Goal: Task Accomplishment & Management: Complete application form

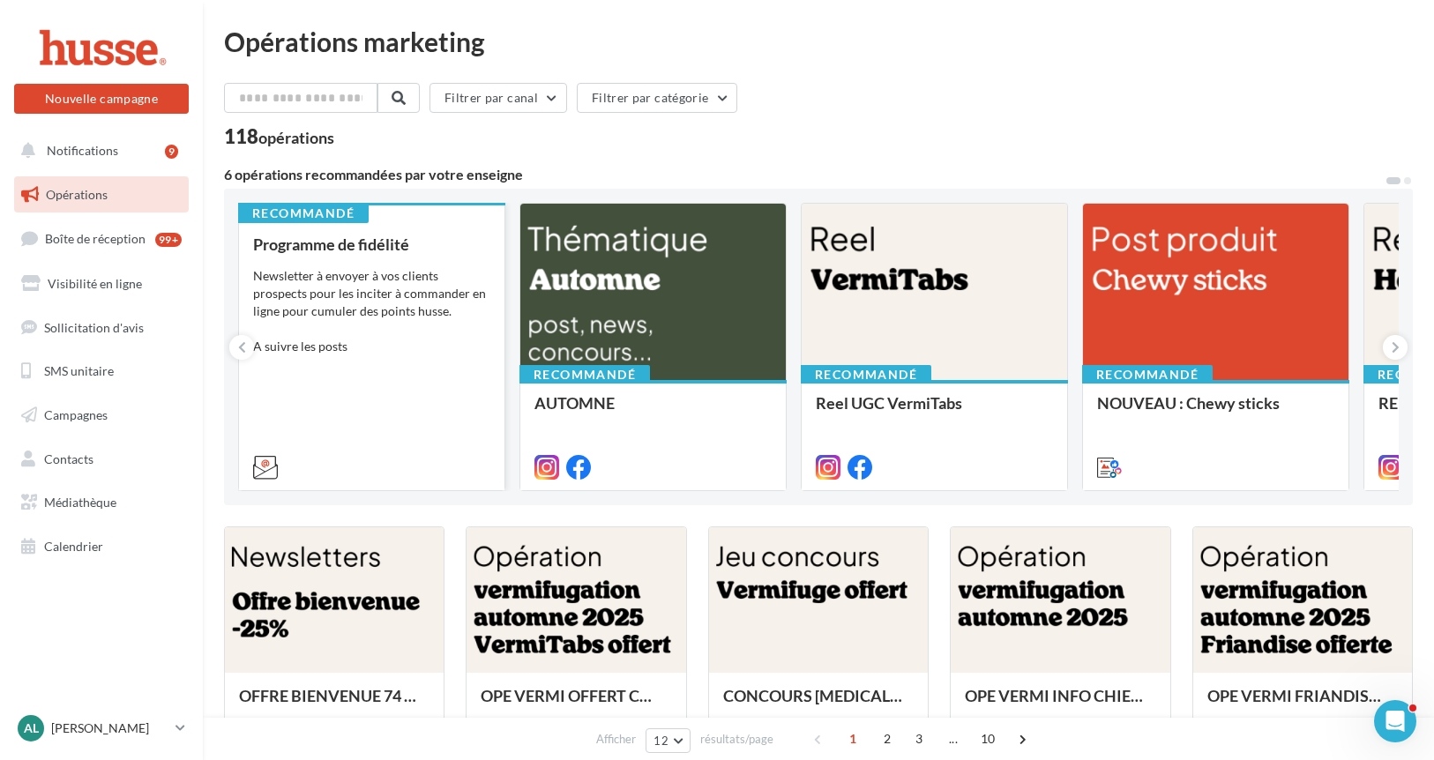
click at [395, 326] on div "Newsletter à envoyer à vos clients prospects pour les inciter à commander en li…" at bounding box center [371, 311] width 237 height 88
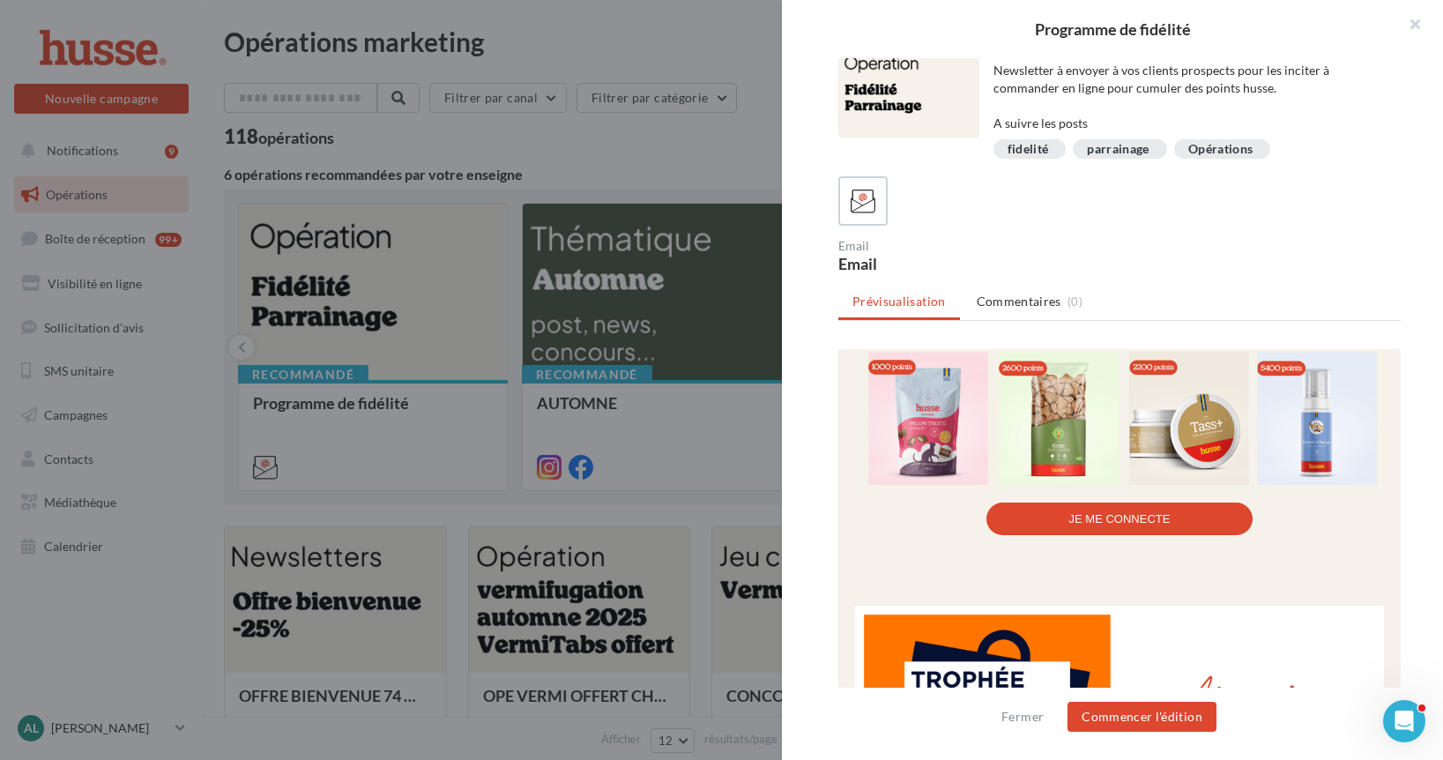
scroll to position [1474, 0]
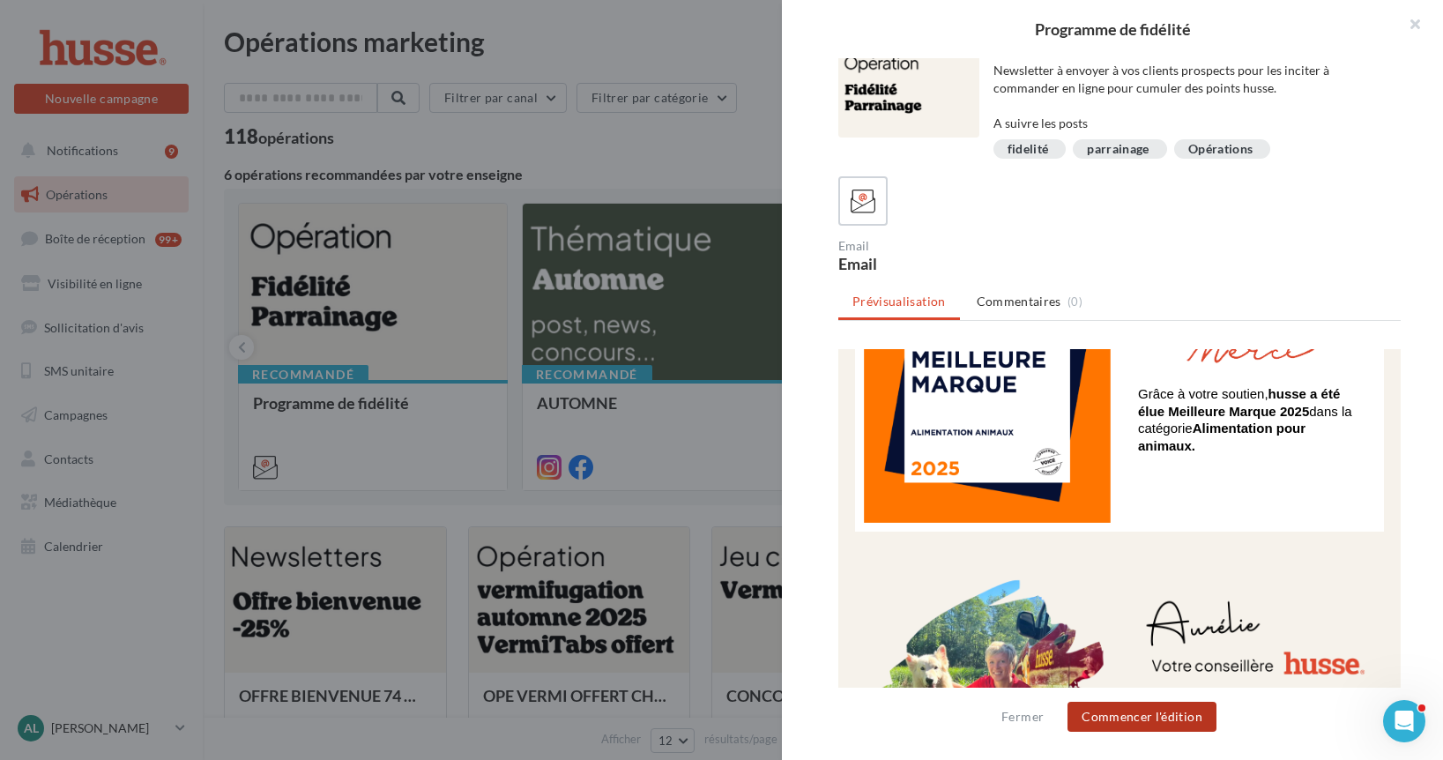
click at [1086, 712] on button "Commencer l'édition" at bounding box center [1142, 717] width 149 height 30
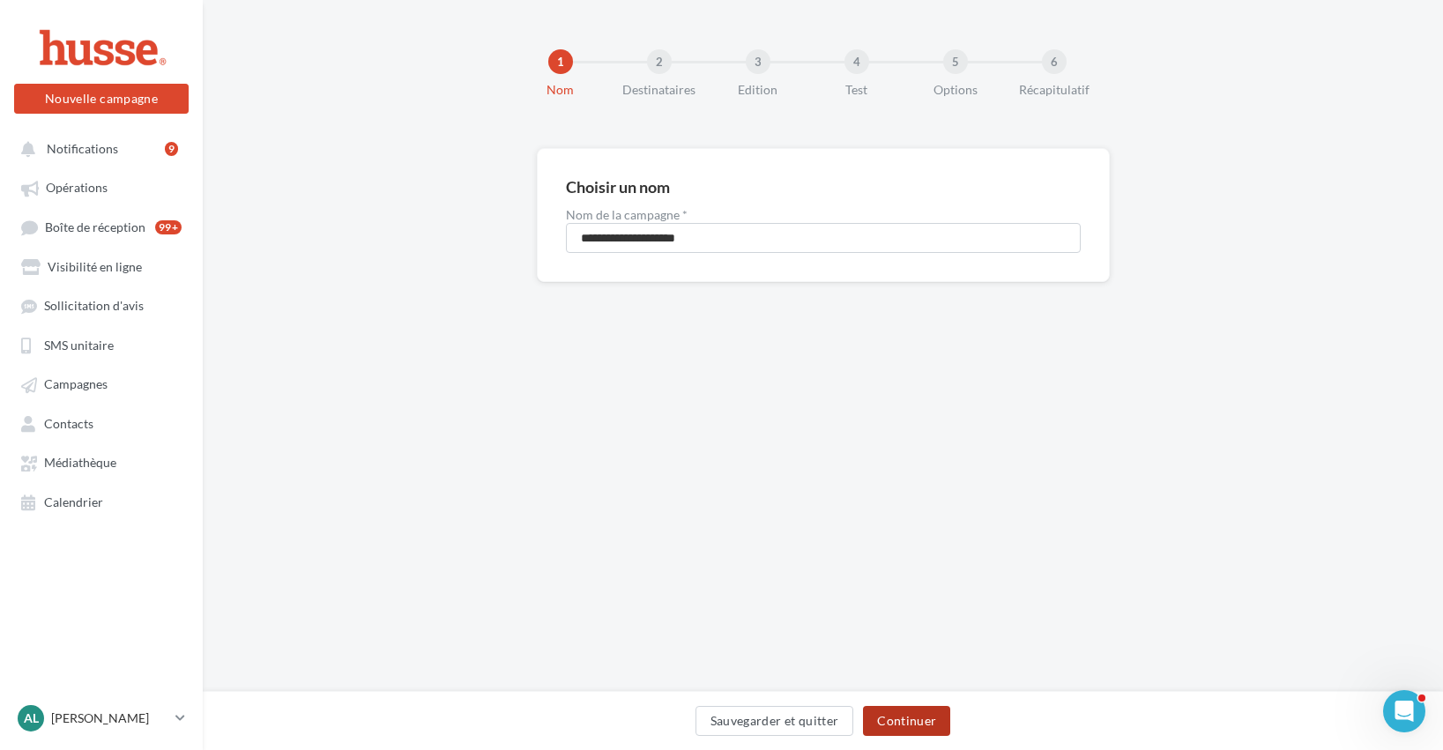
click at [897, 716] on button "Continuer" at bounding box center [906, 721] width 87 height 30
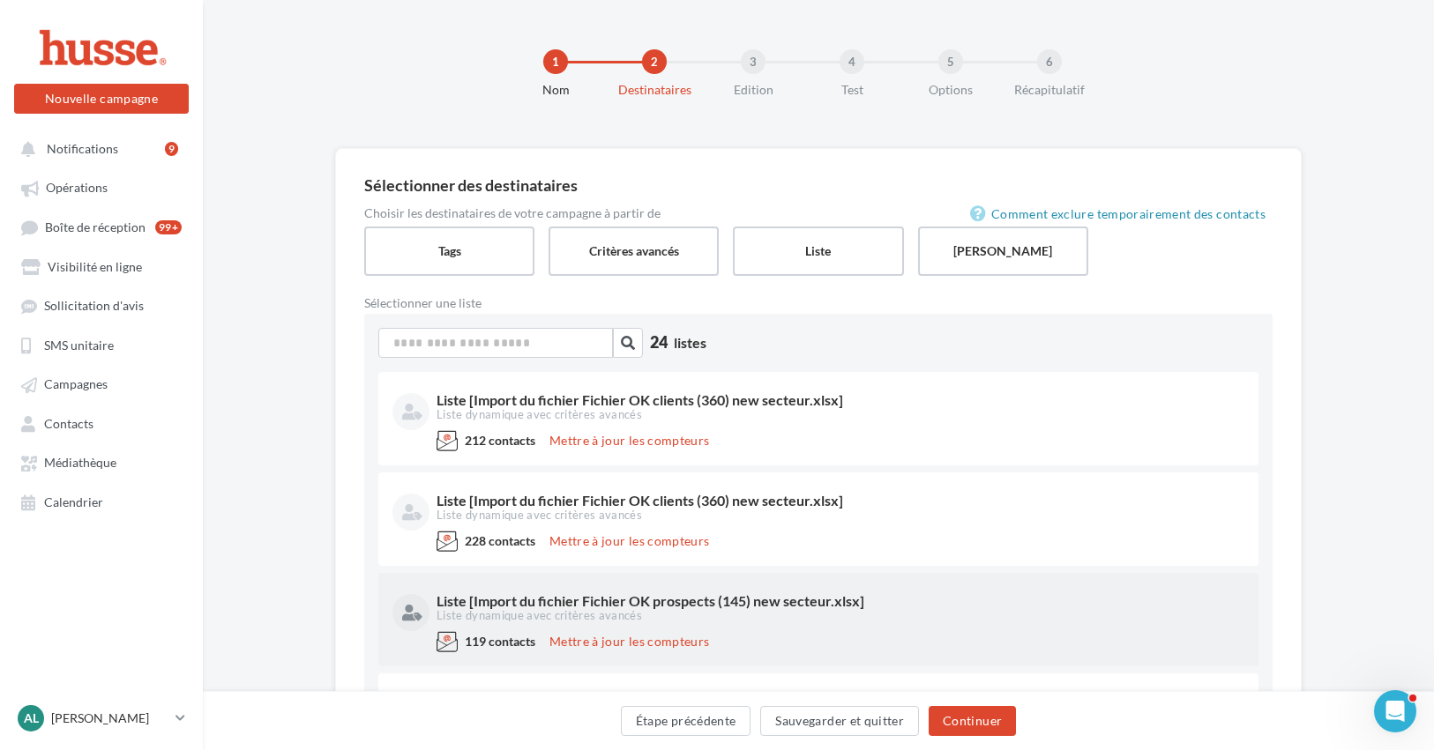
scroll to position [267, 0]
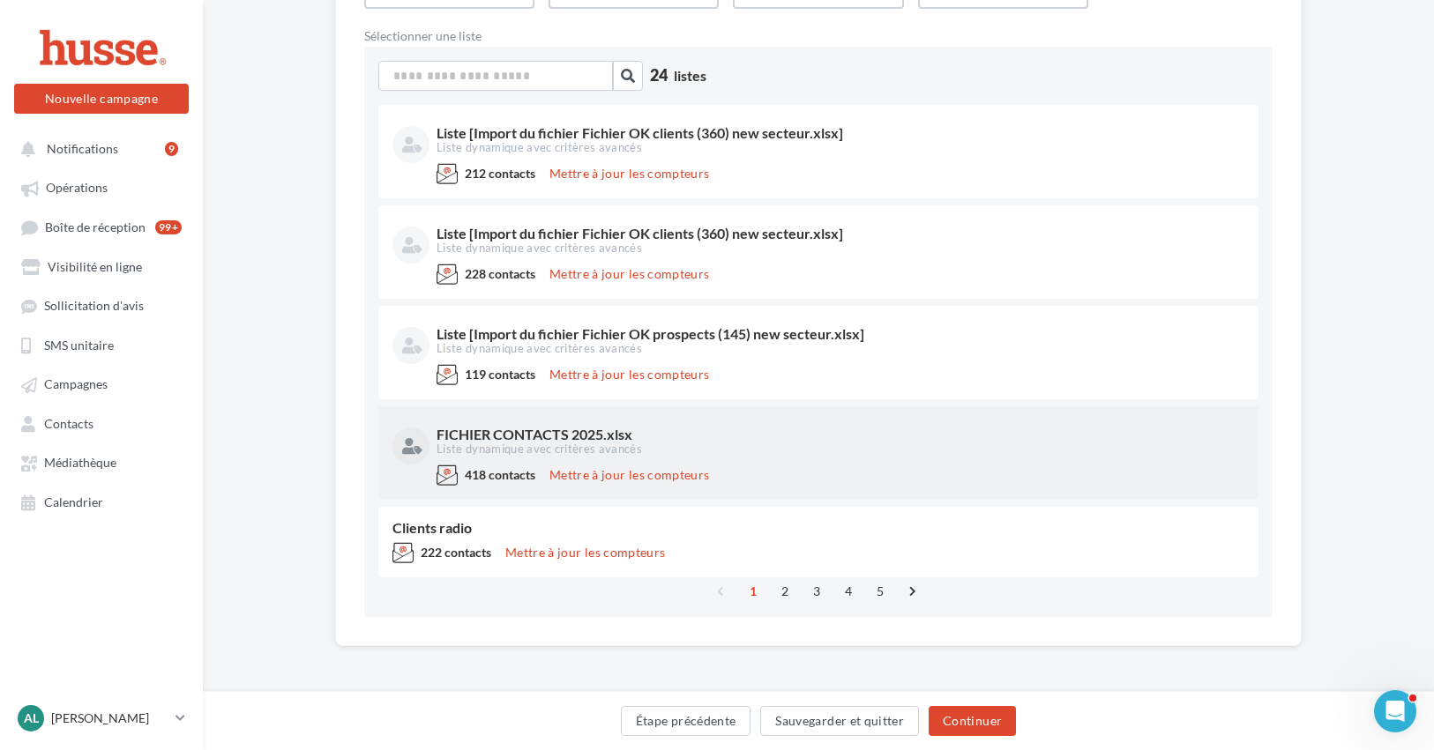
click at [560, 437] on div "FICHIER CONTACTS 2025.xlsx" at bounding box center [838, 435] width 804 height 14
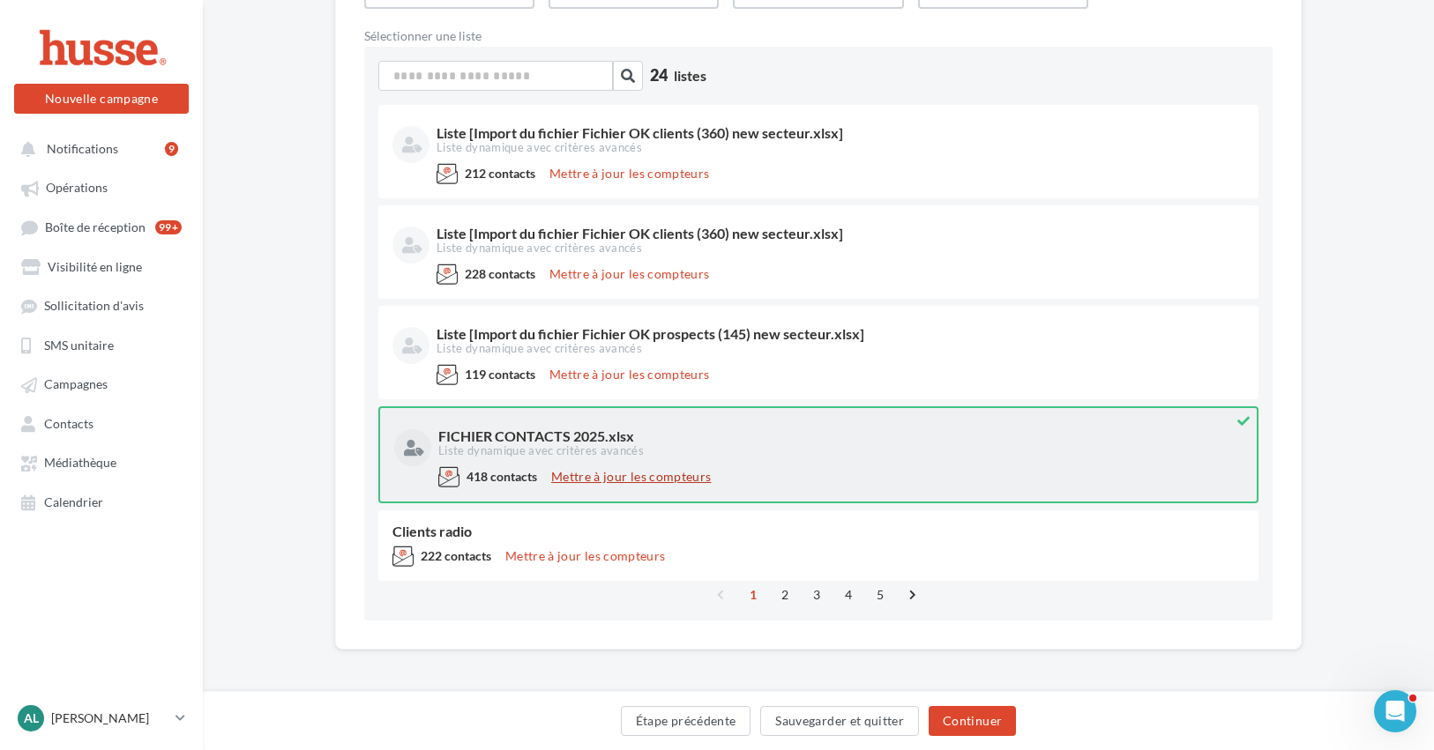
click at [581, 477] on button "Mettre à jour les compteurs" at bounding box center [631, 476] width 174 height 21
click at [106, 420] on link "Contacts" at bounding box center [102, 423] width 182 height 32
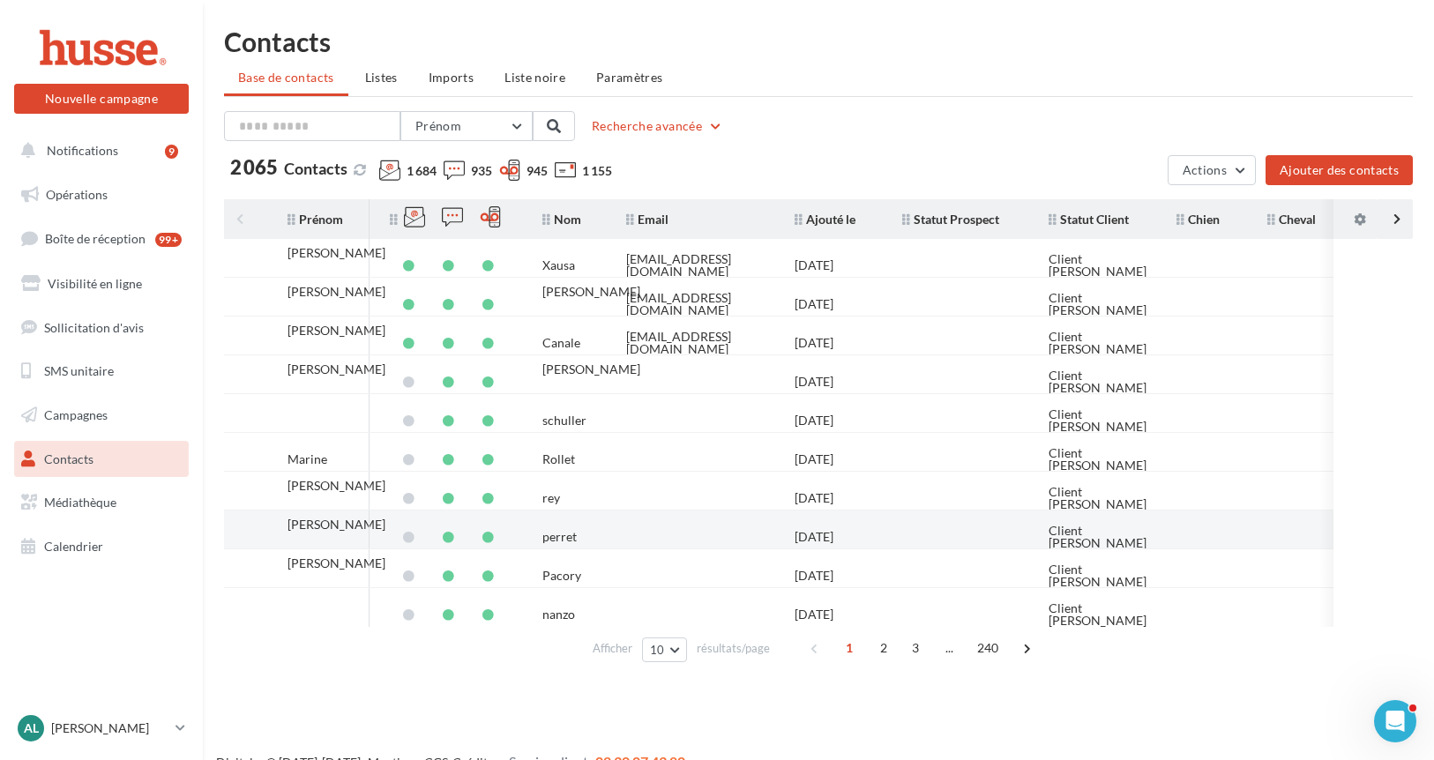
scroll to position [28, 0]
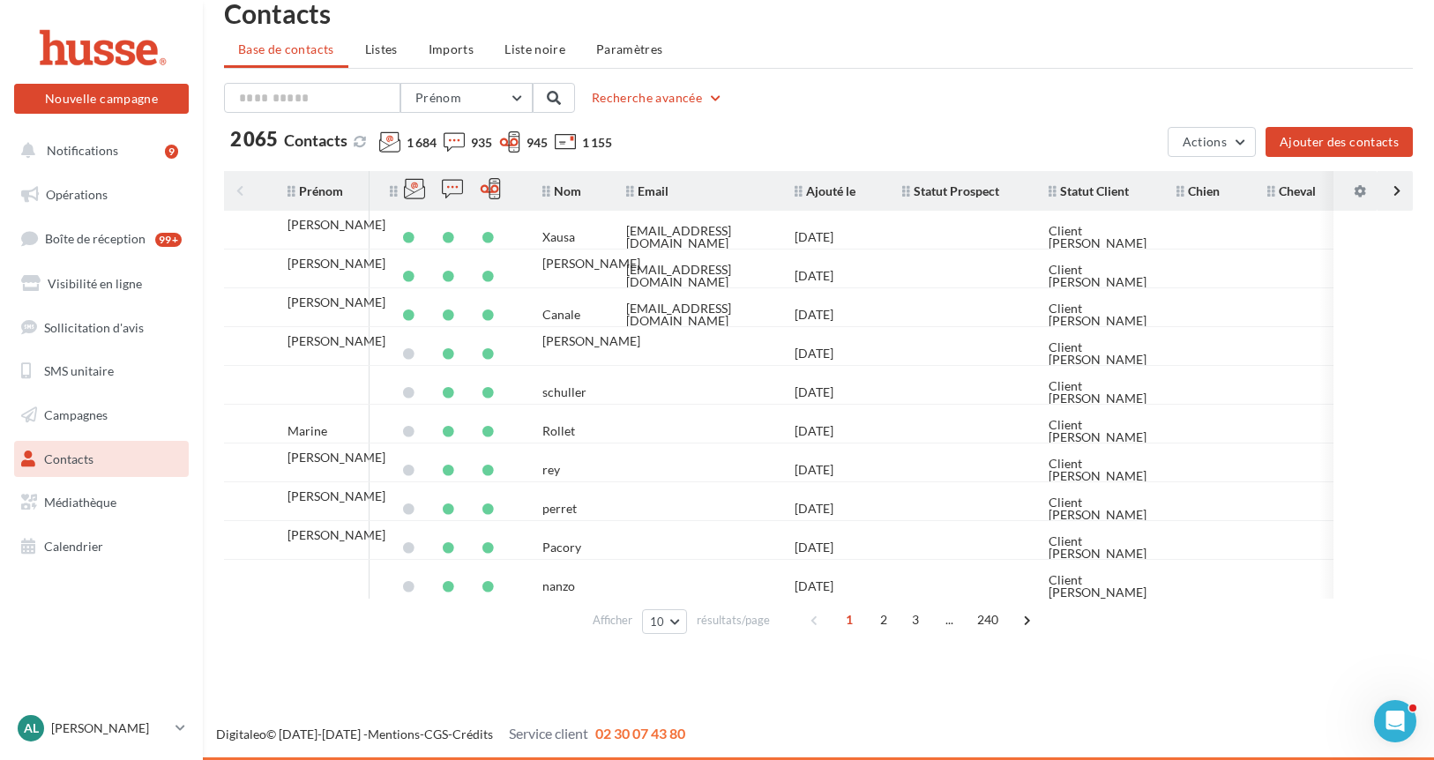
click at [458, 146] on icon at bounding box center [453, 141] width 21 height 21
click at [457, 93] on span "Prénom" at bounding box center [438, 97] width 46 height 15
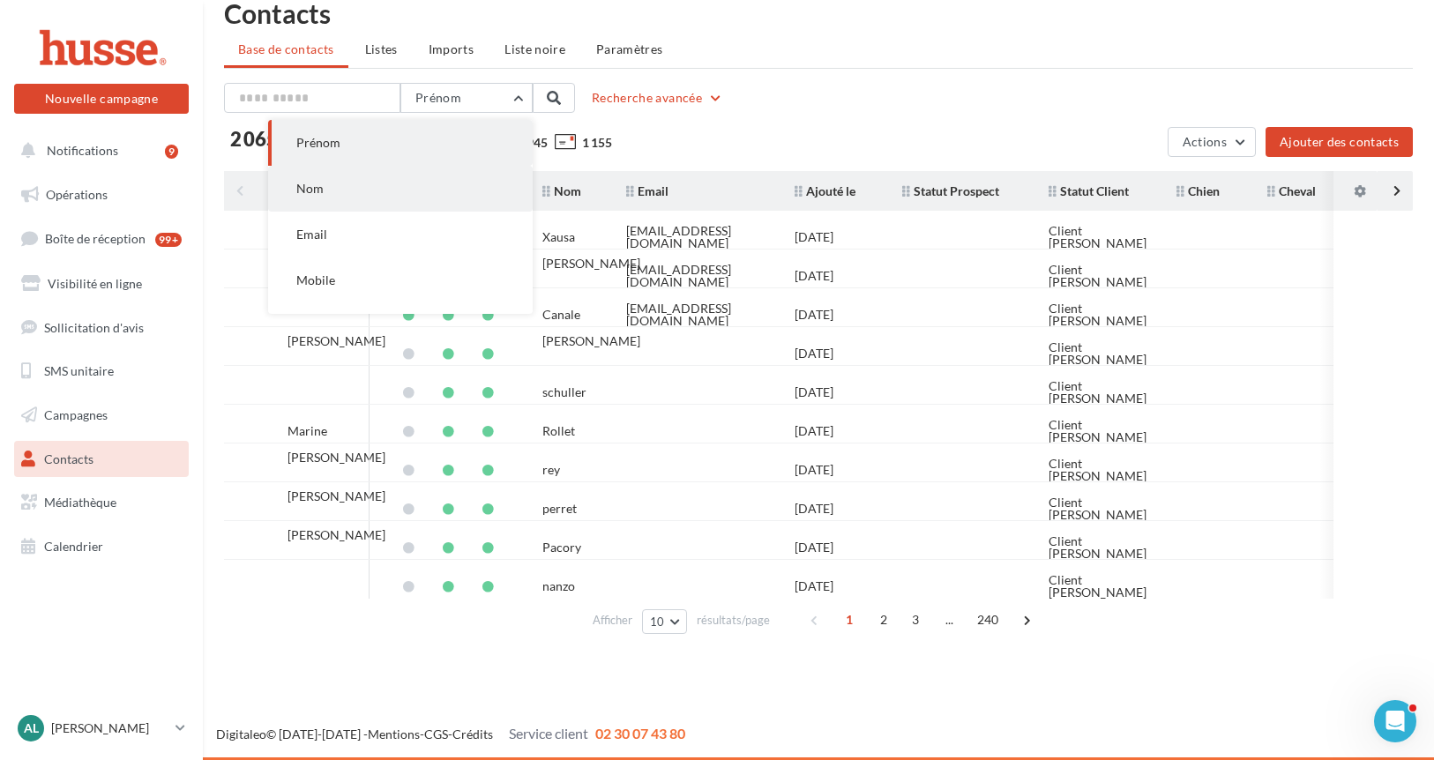
click at [365, 184] on button "Nom" at bounding box center [400, 189] width 264 height 46
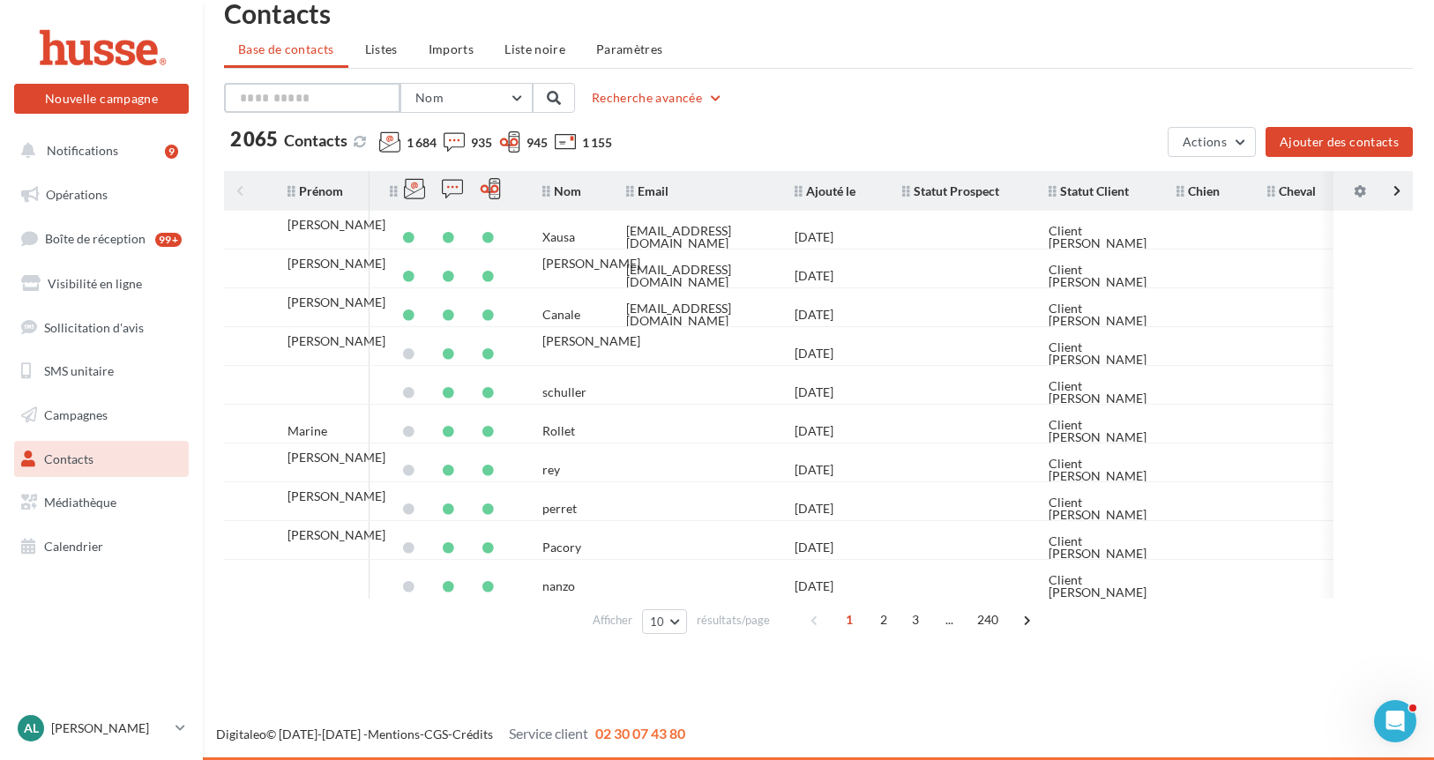
click at [271, 100] on input "text" at bounding box center [312, 98] width 176 height 30
drag, startPoint x: 320, startPoint y: 111, endPoint x: 553, endPoint y: 109, distance: 232.8
click at [553, 109] on button at bounding box center [553, 98] width 42 height 30
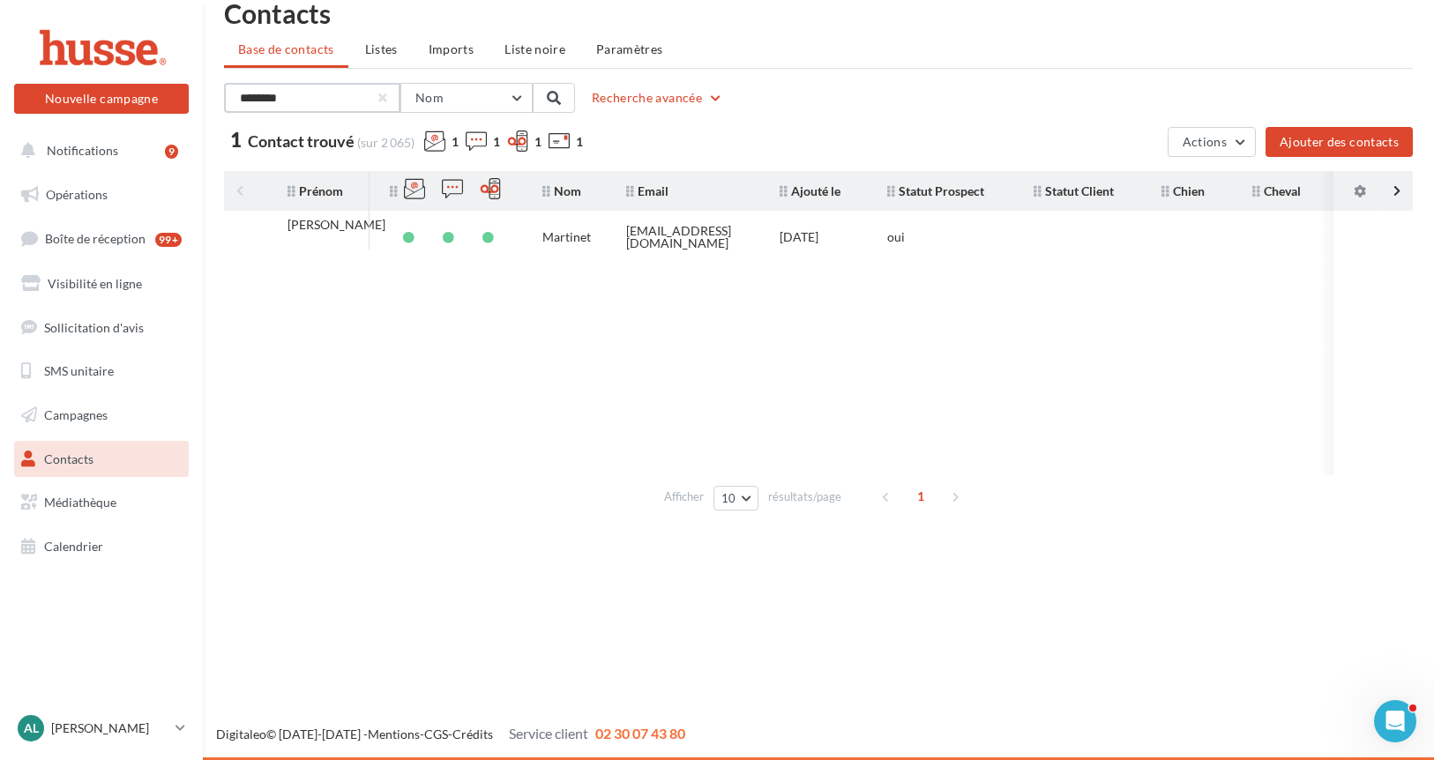
click at [361, 90] on input "********" at bounding box center [312, 98] width 176 height 30
click at [345, 98] on input "********" at bounding box center [312, 98] width 176 height 30
type input "*******"
click at [546, 91] on button at bounding box center [553, 98] width 42 height 30
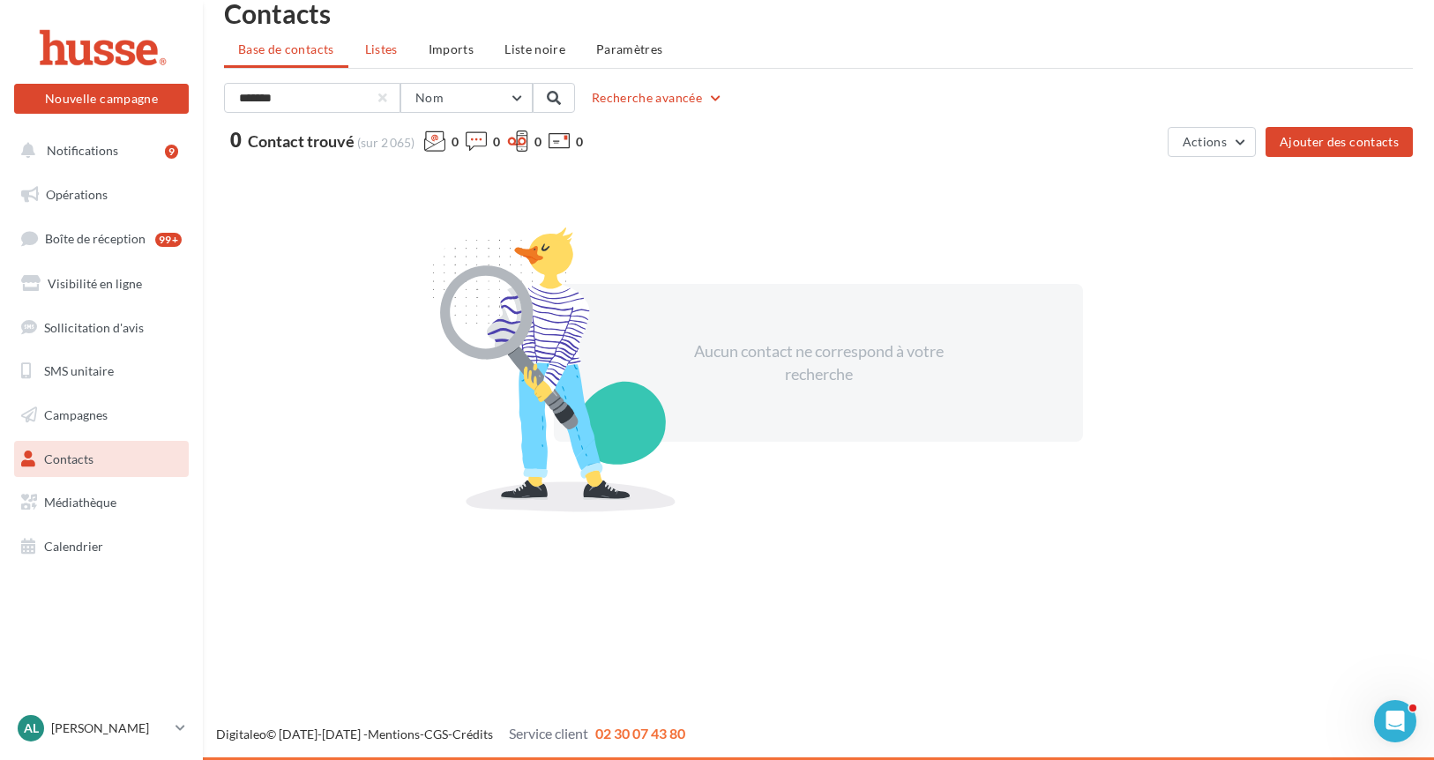
click at [383, 49] on span "Listes" at bounding box center [381, 48] width 33 height 15
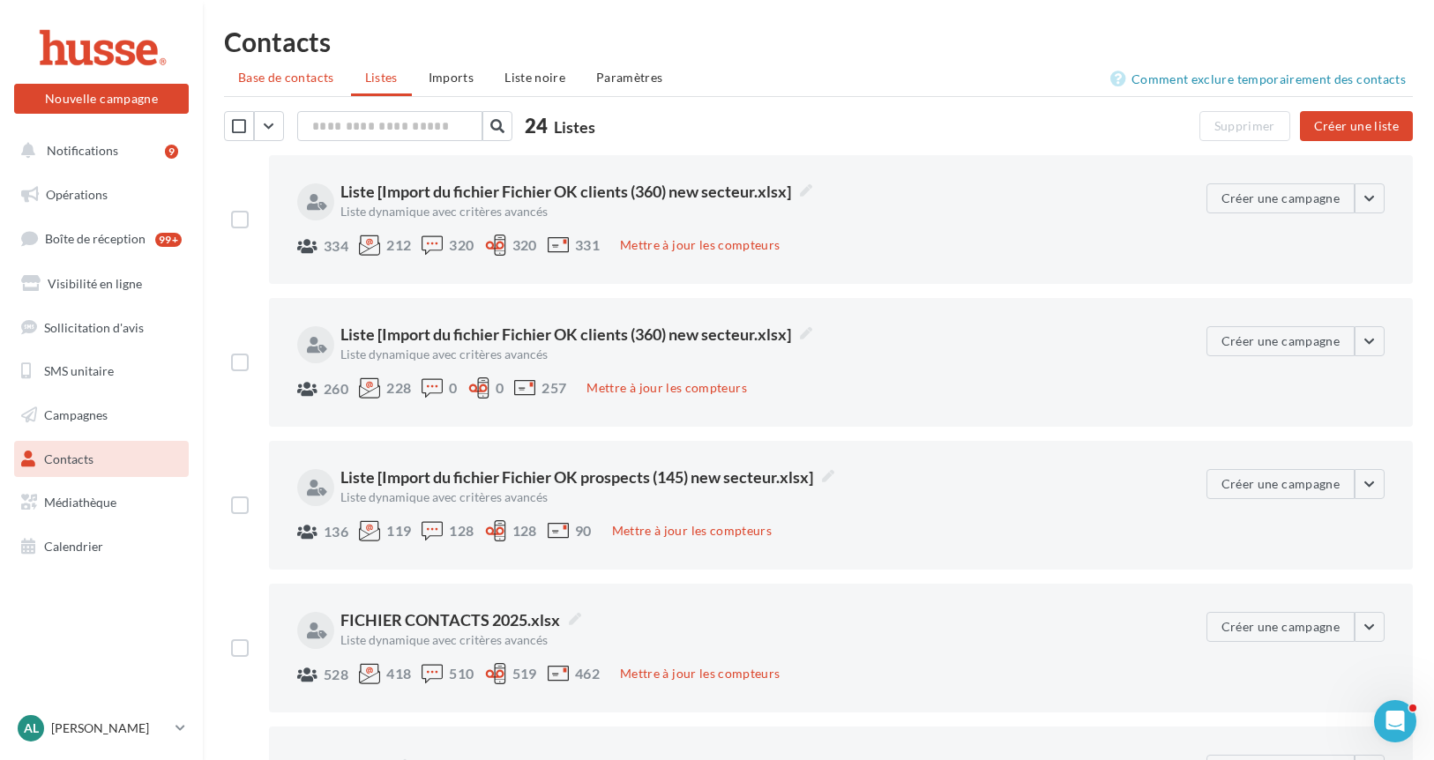
click at [294, 88] on li "Base de contacts" at bounding box center [286, 78] width 124 height 32
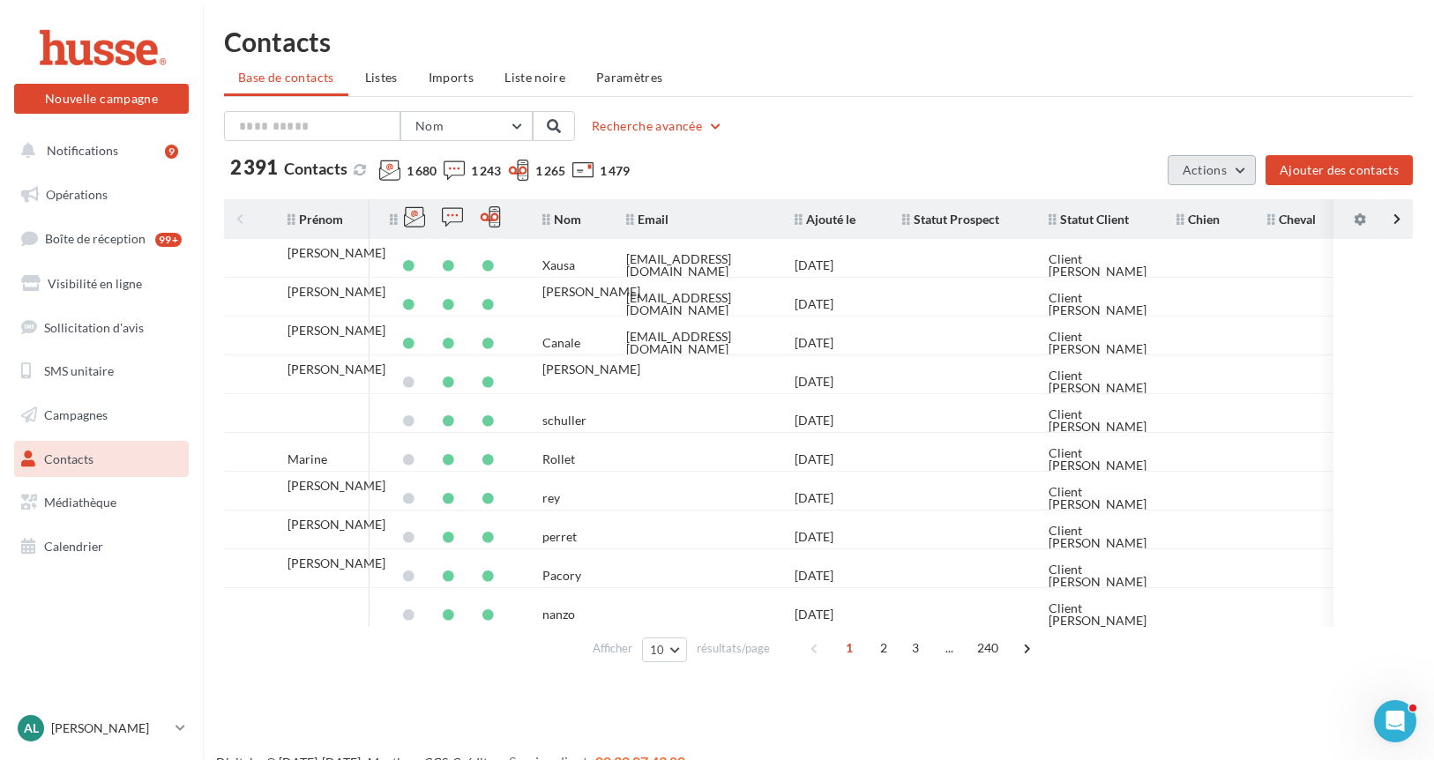
click at [1203, 183] on button "Actions" at bounding box center [1211, 170] width 88 height 30
click at [1188, 197] on button "Exporter la base" at bounding box center [1167, 212] width 176 height 46
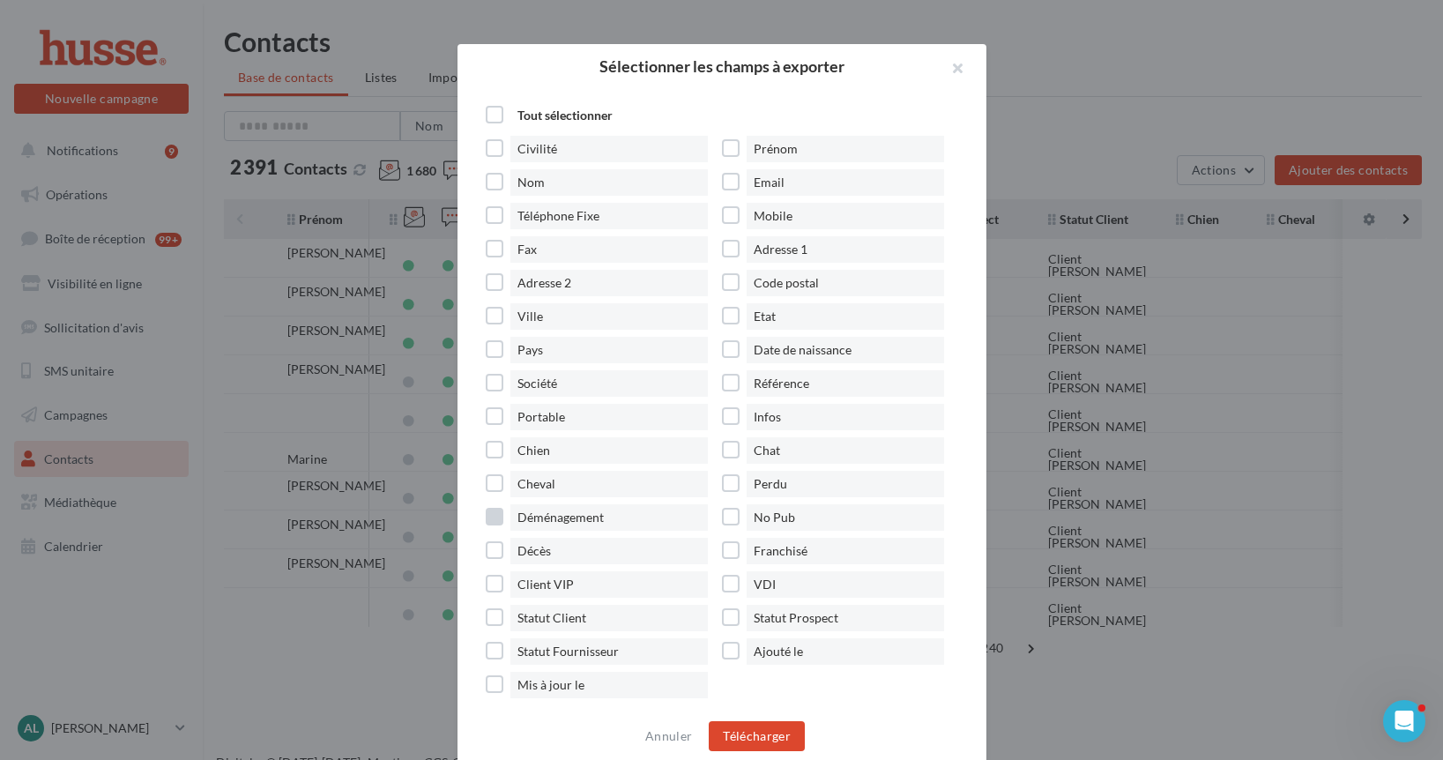
click at [585, 527] on span "Déménagement" at bounding box center [608, 517] width 197 height 26
click at [545, 549] on span "Décès" at bounding box center [608, 551] width 197 height 26
click at [741, 522] on label "No Pub" at bounding box center [840, 517] width 236 height 26
click at [741, 521] on label "No Pub" at bounding box center [840, 517] width 236 height 26
click at [765, 740] on button "Télécharger" at bounding box center [757, 736] width 96 height 30
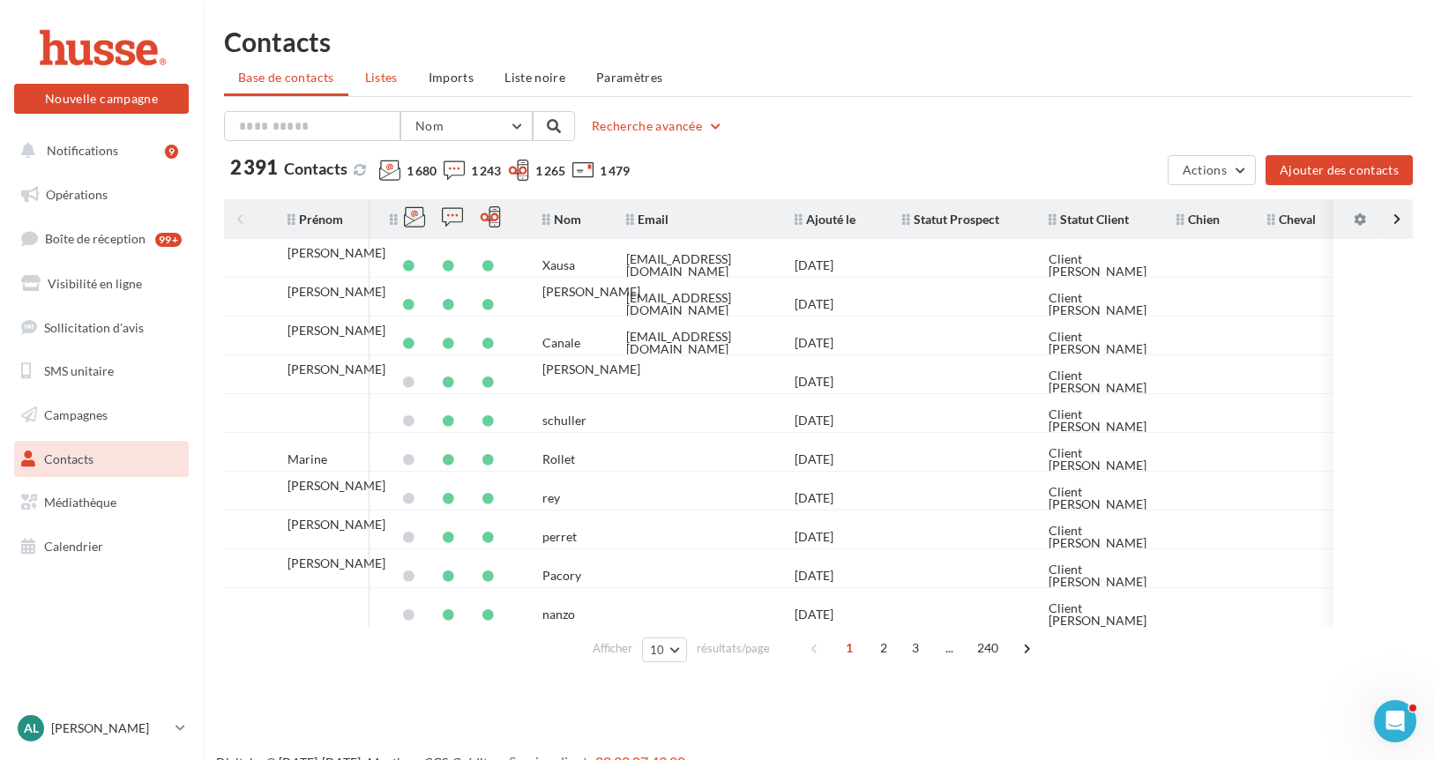
click at [397, 81] on span "Listes" at bounding box center [381, 77] width 33 height 15
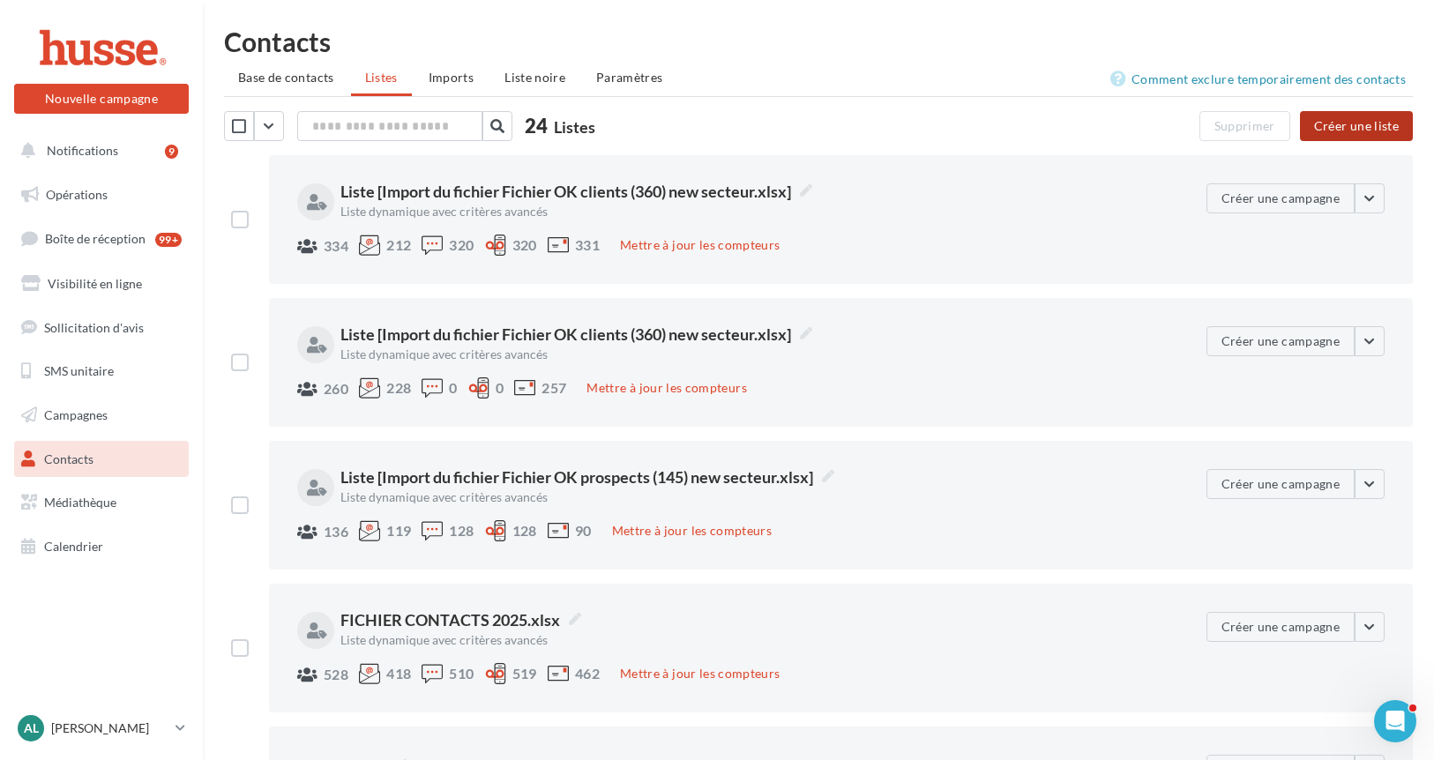
click at [1345, 126] on button "Créer une liste" at bounding box center [1356, 126] width 113 height 30
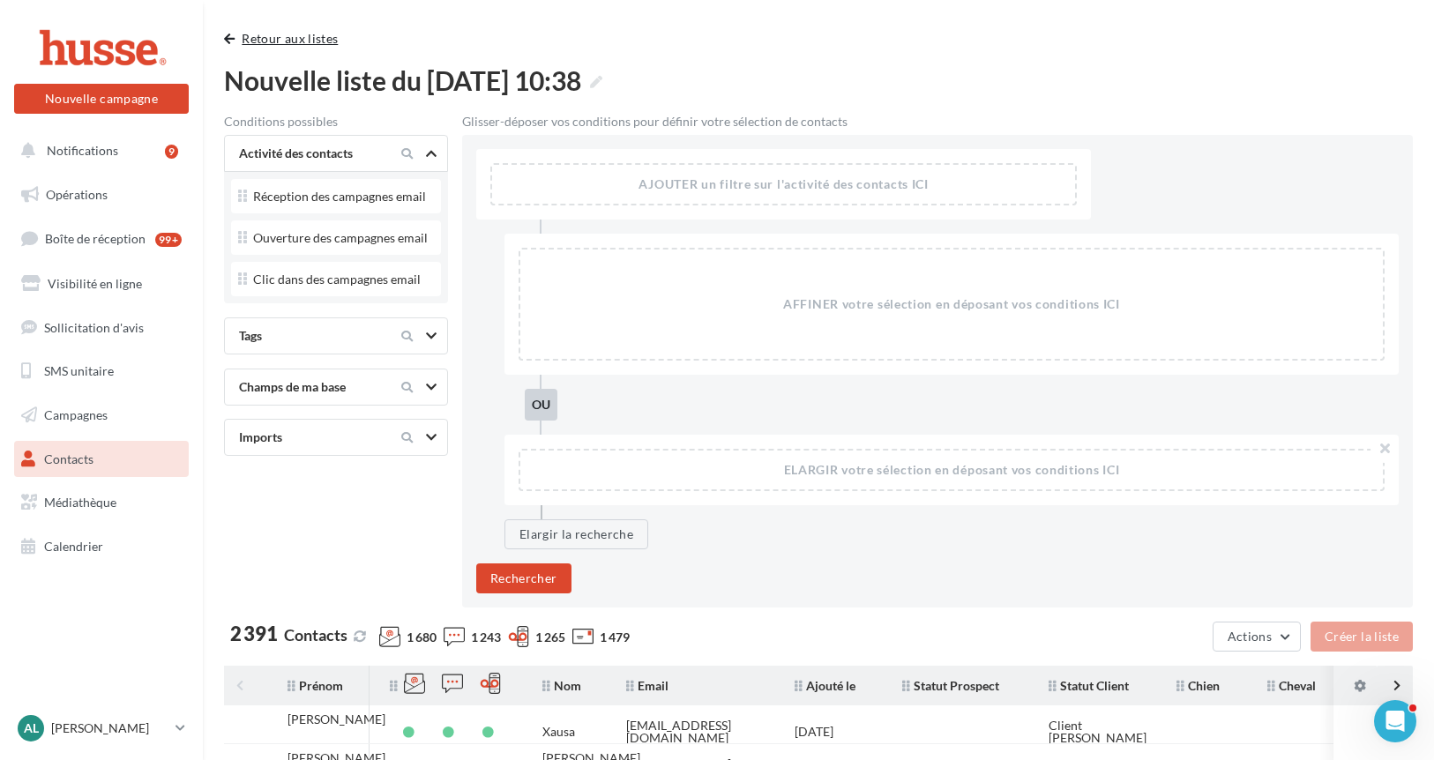
click at [237, 39] on button "Retour aux listes" at bounding box center [284, 38] width 121 height 21
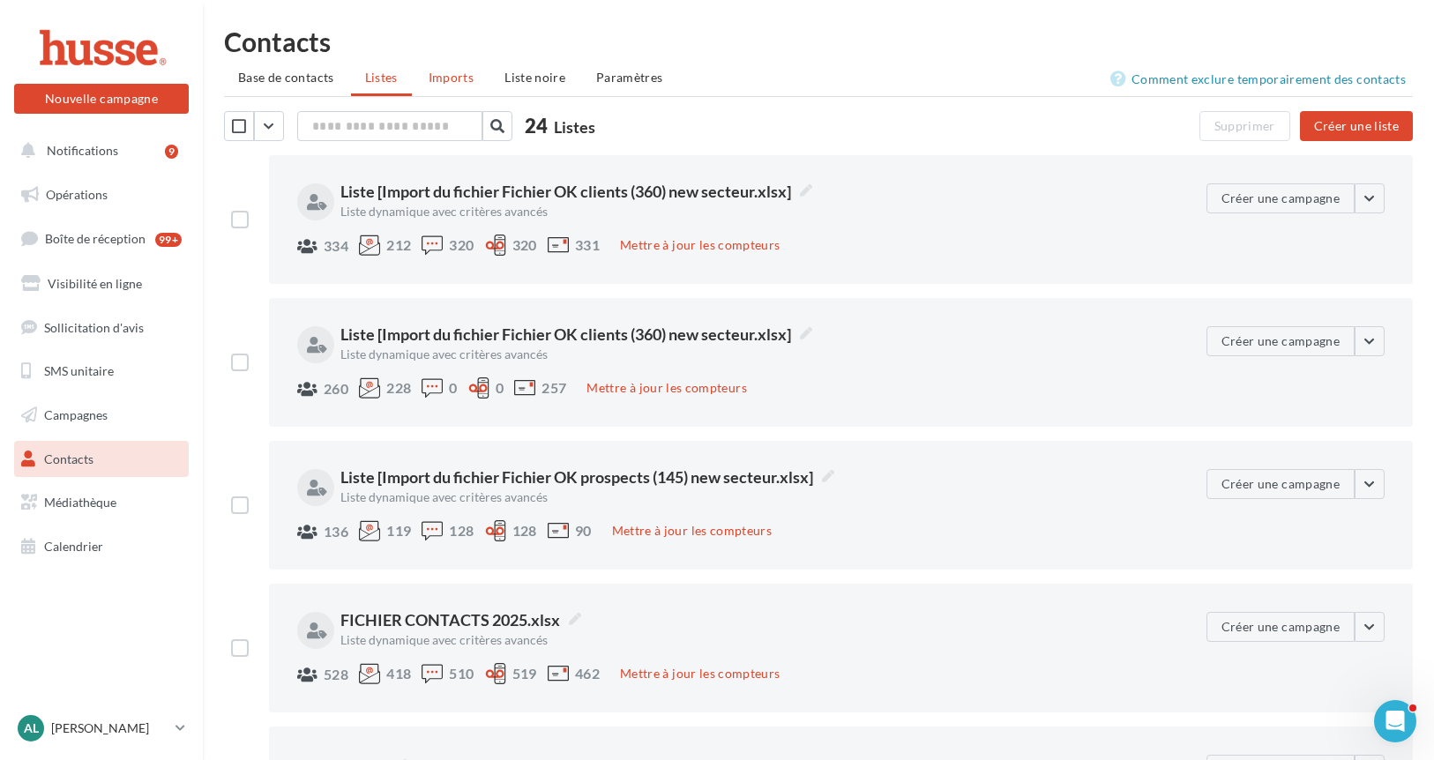
click at [433, 74] on span "Imports" at bounding box center [450, 77] width 45 height 15
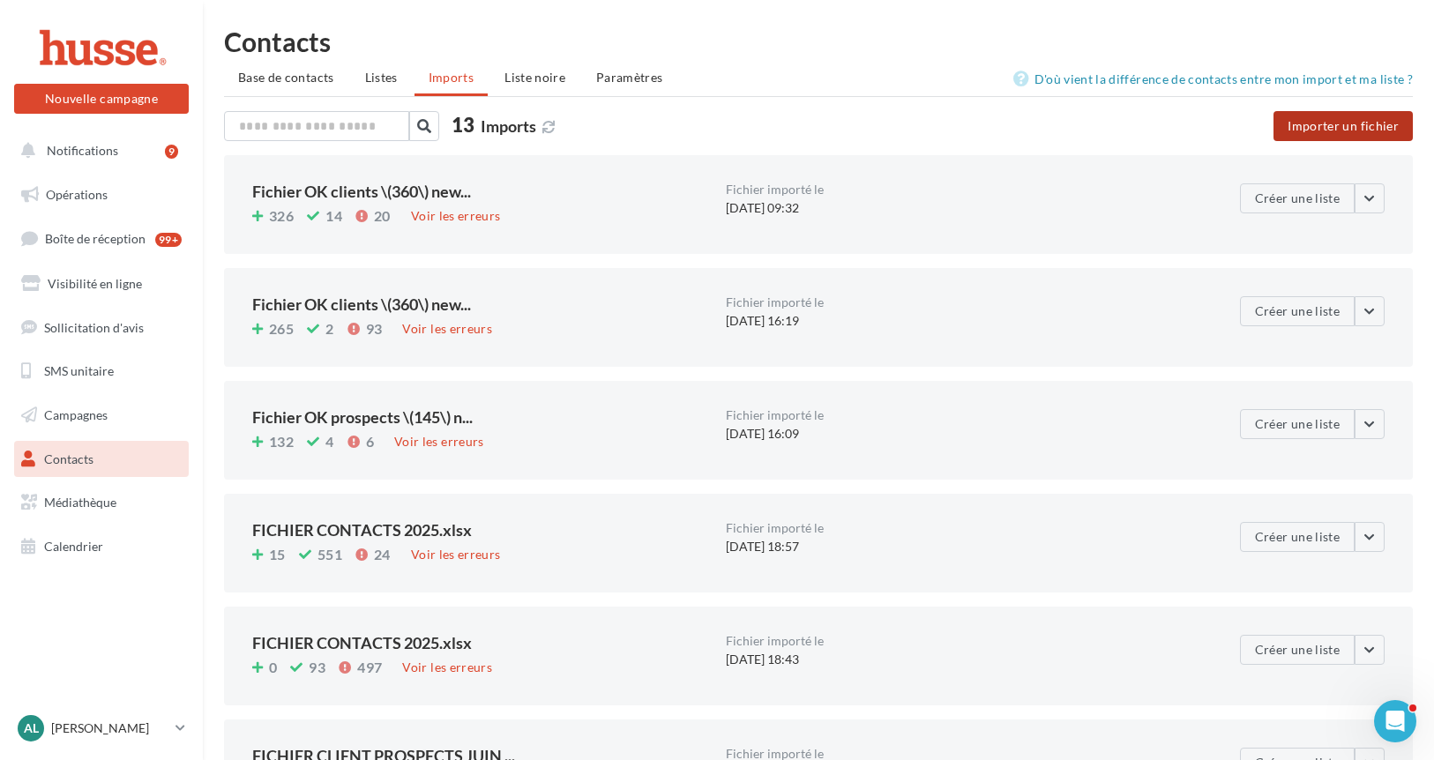
click at [1366, 120] on button "Importer un fichier" at bounding box center [1342, 126] width 139 height 30
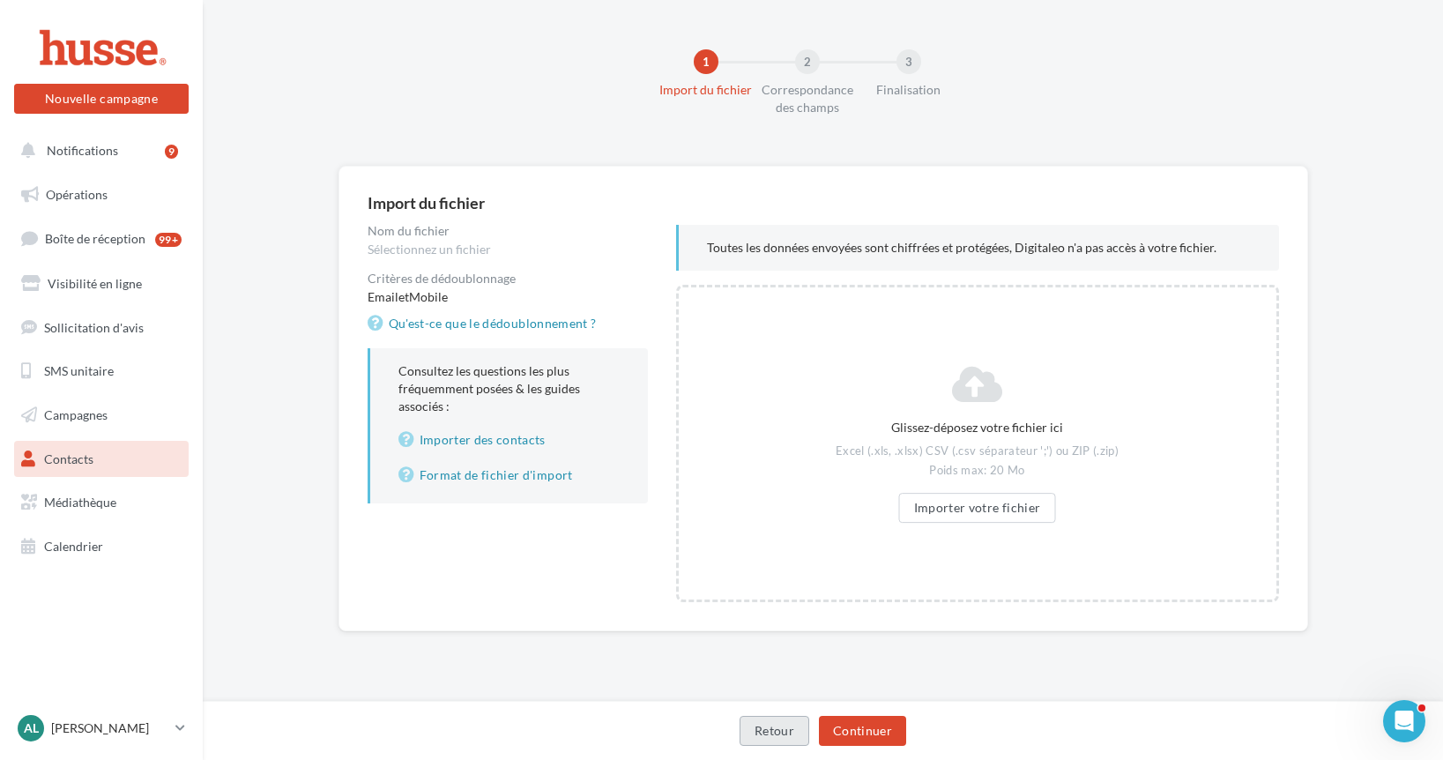
click at [785, 730] on button "Retour" at bounding box center [775, 731] width 70 height 30
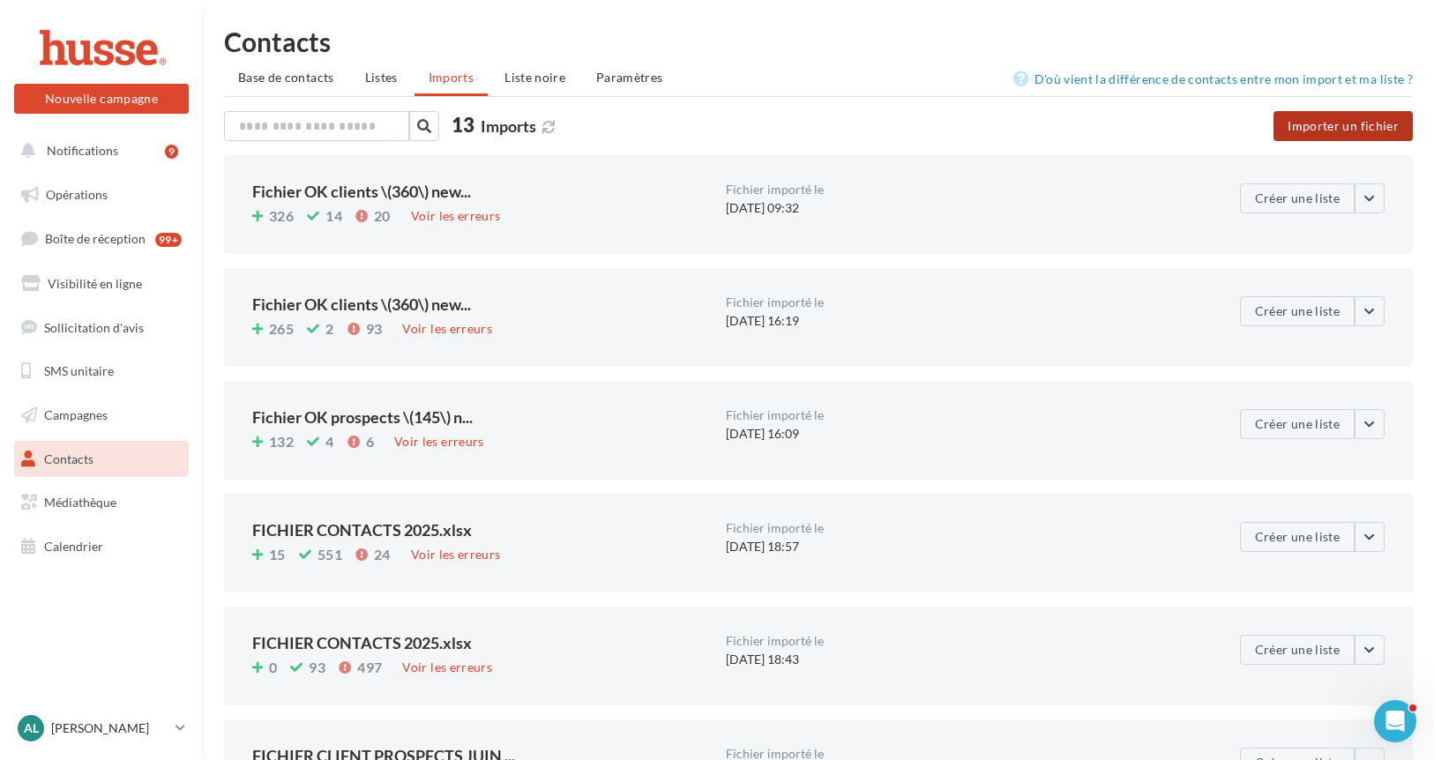
click at [1337, 126] on button "Importer un fichier" at bounding box center [1342, 126] width 139 height 30
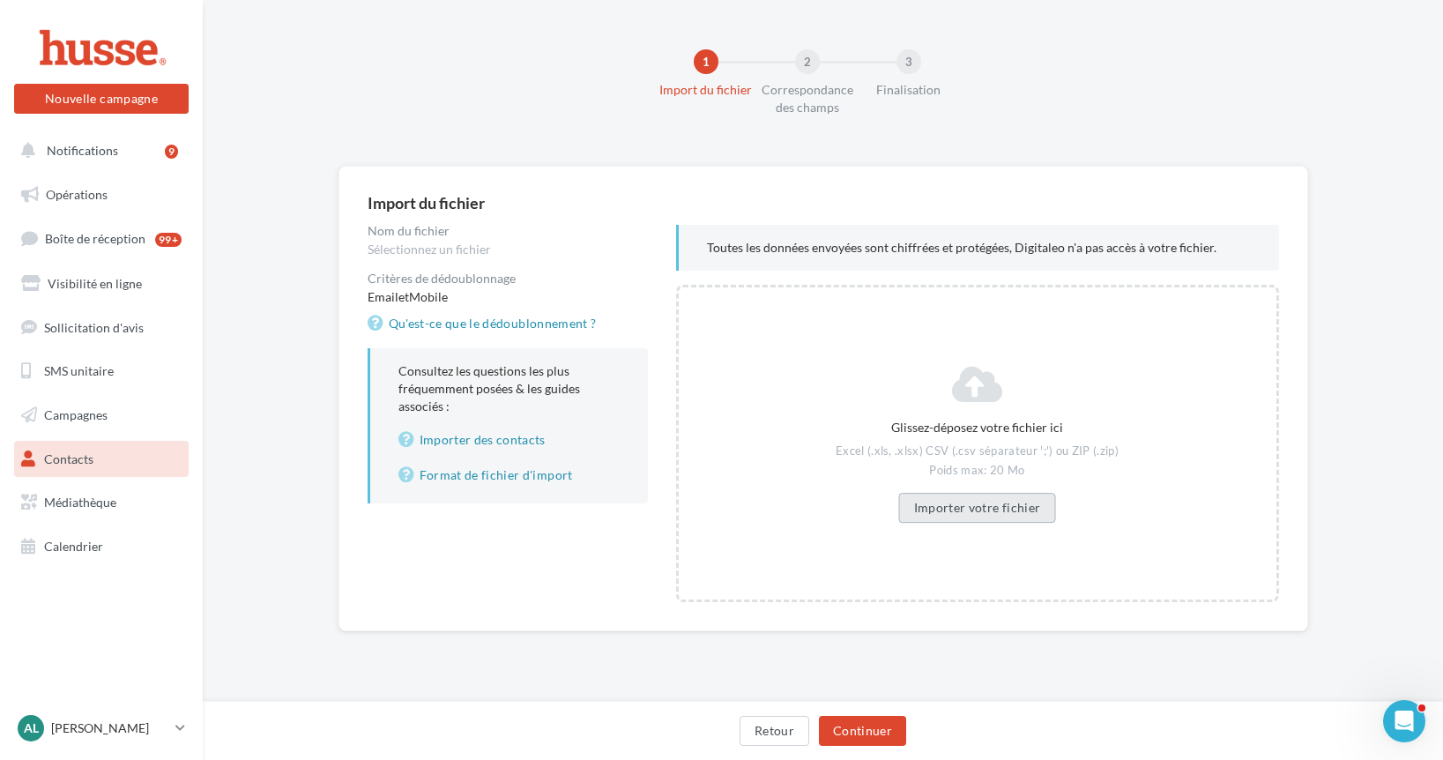
click at [1013, 495] on button "Importer votre fichier" at bounding box center [977, 508] width 157 height 30
click at [866, 735] on button "Continuer" at bounding box center [862, 731] width 87 height 30
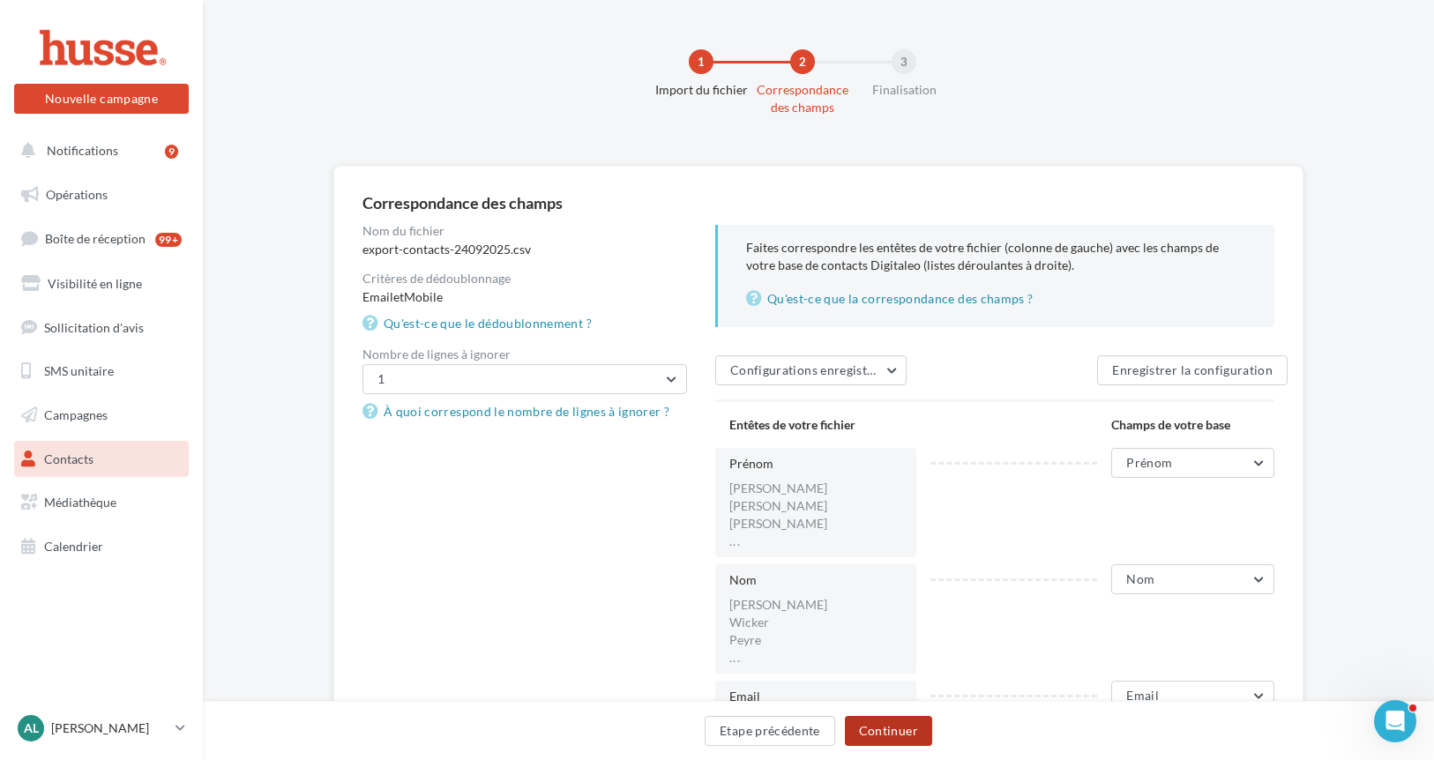
click at [887, 730] on button "Continuer" at bounding box center [888, 731] width 87 height 30
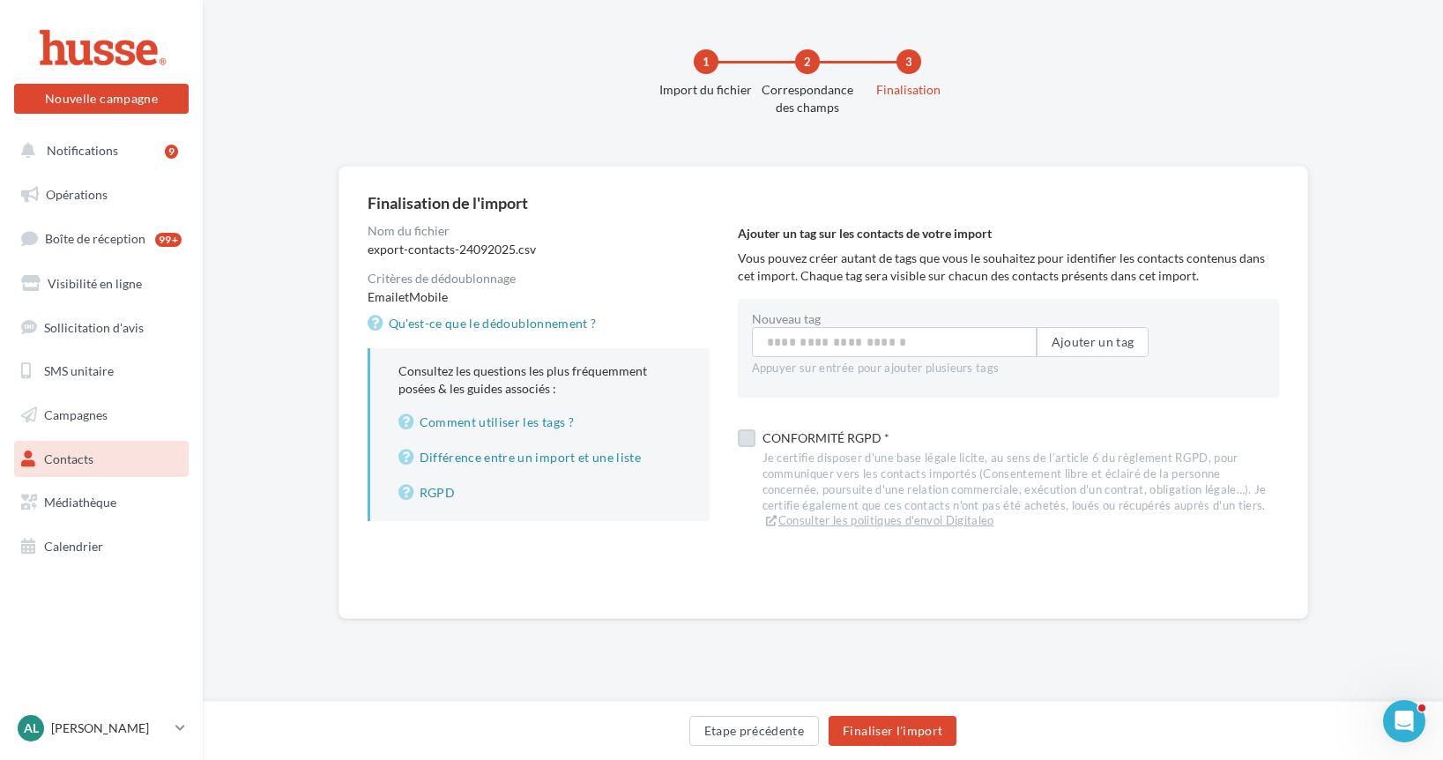
click at [793, 442] on div "Conformité RGPD *" at bounding box center [1021, 438] width 517 height 25
click at [872, 729] on button "Finaliser l'import" at bounding box center [893, 731] width 128 height 30
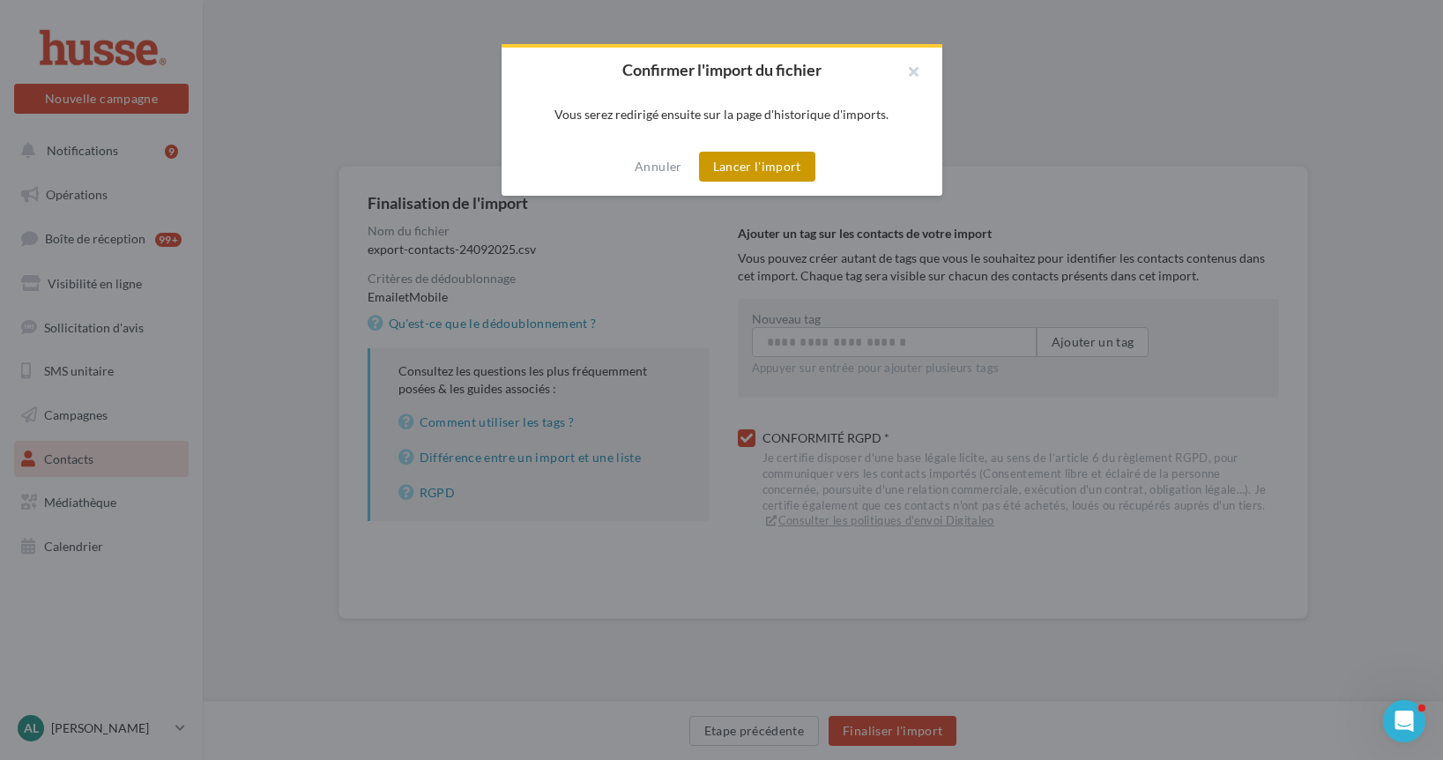
click at [728, 166] on button "Lancer l'import" at bounding box center [757, 167] width 116 height 30
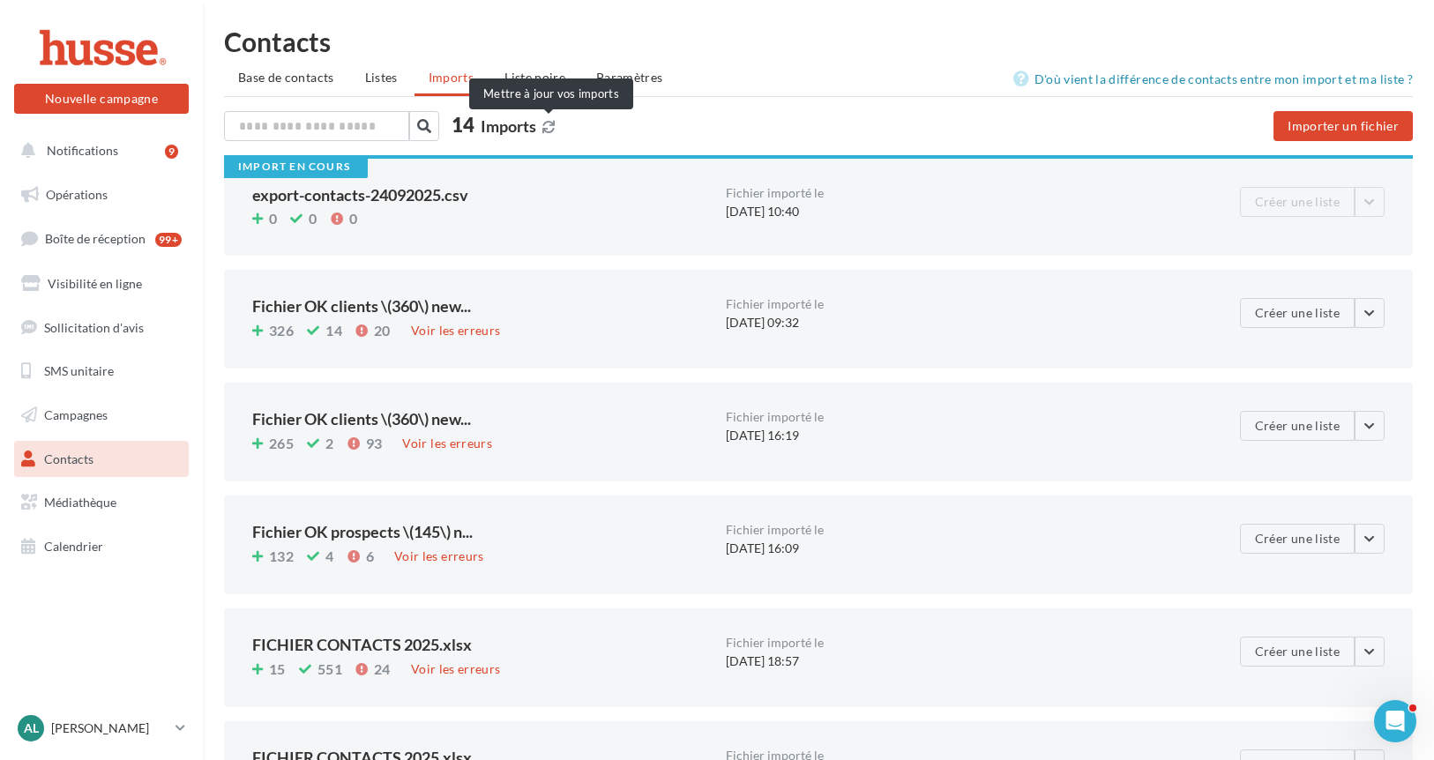
click at [547, 129] on icon at bounding box center [548, 127] width 12 height 12
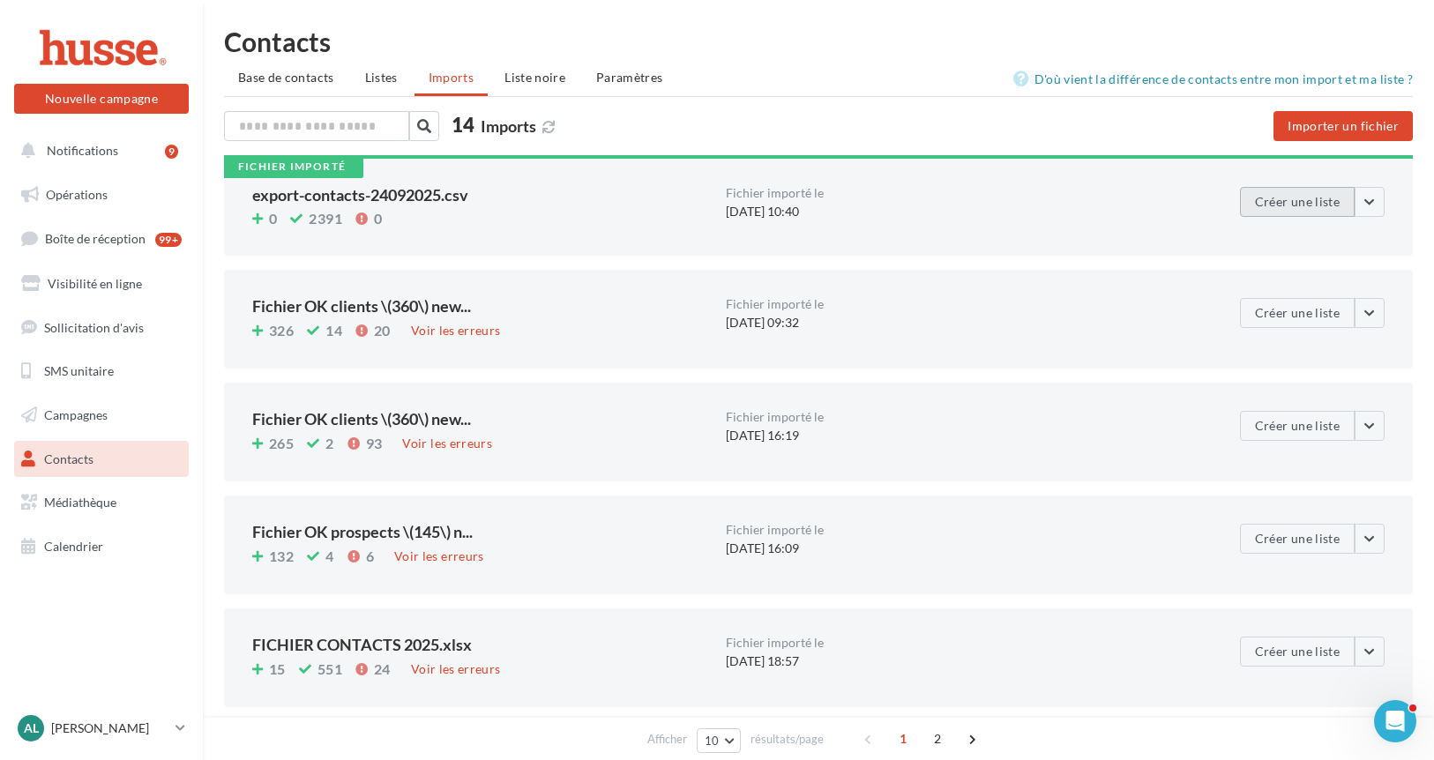
click at [1270, 206] on button "Créer une liste" at bounding box center [1297, 202] width 115 height 30
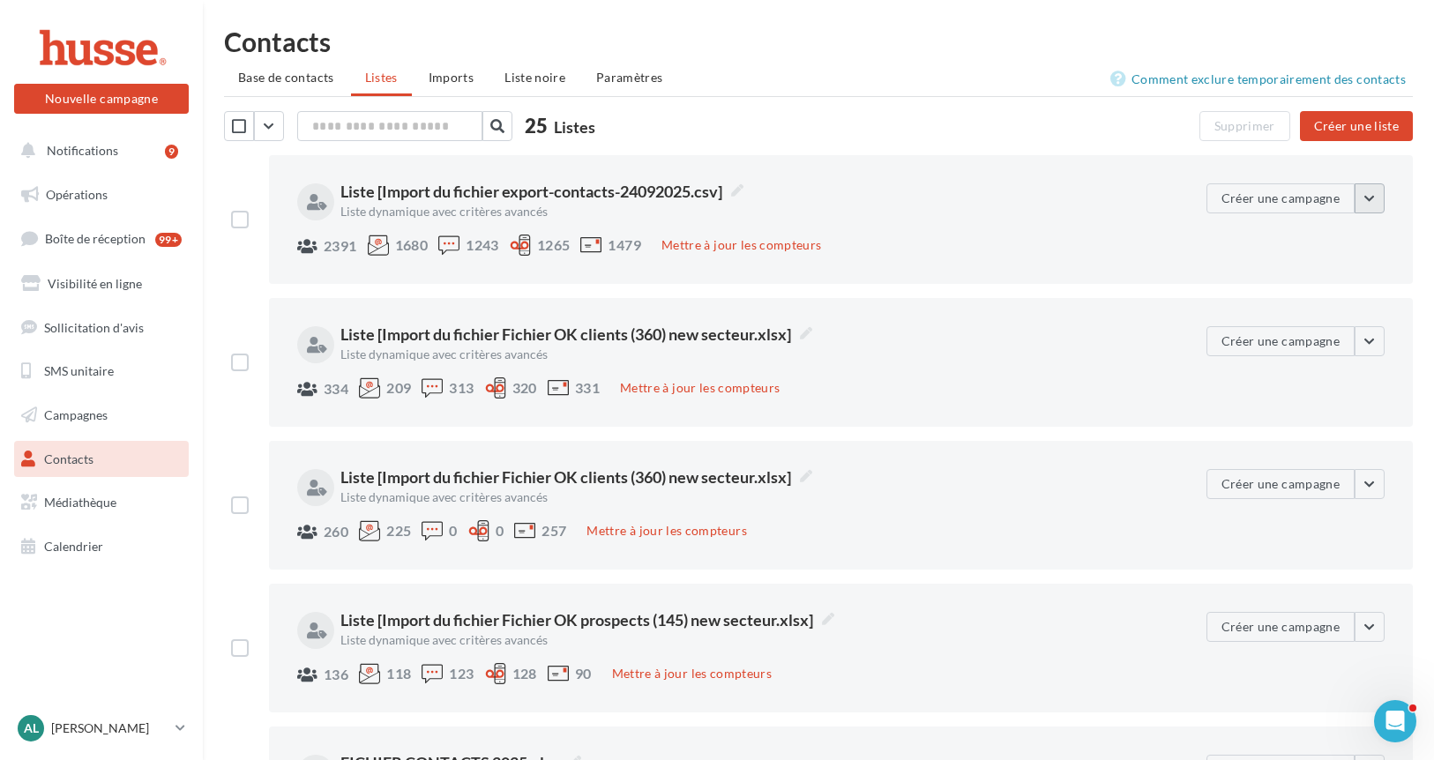
click at [1367, 210] on button "button" at bounding box center [1369, 198] width 30 height 30
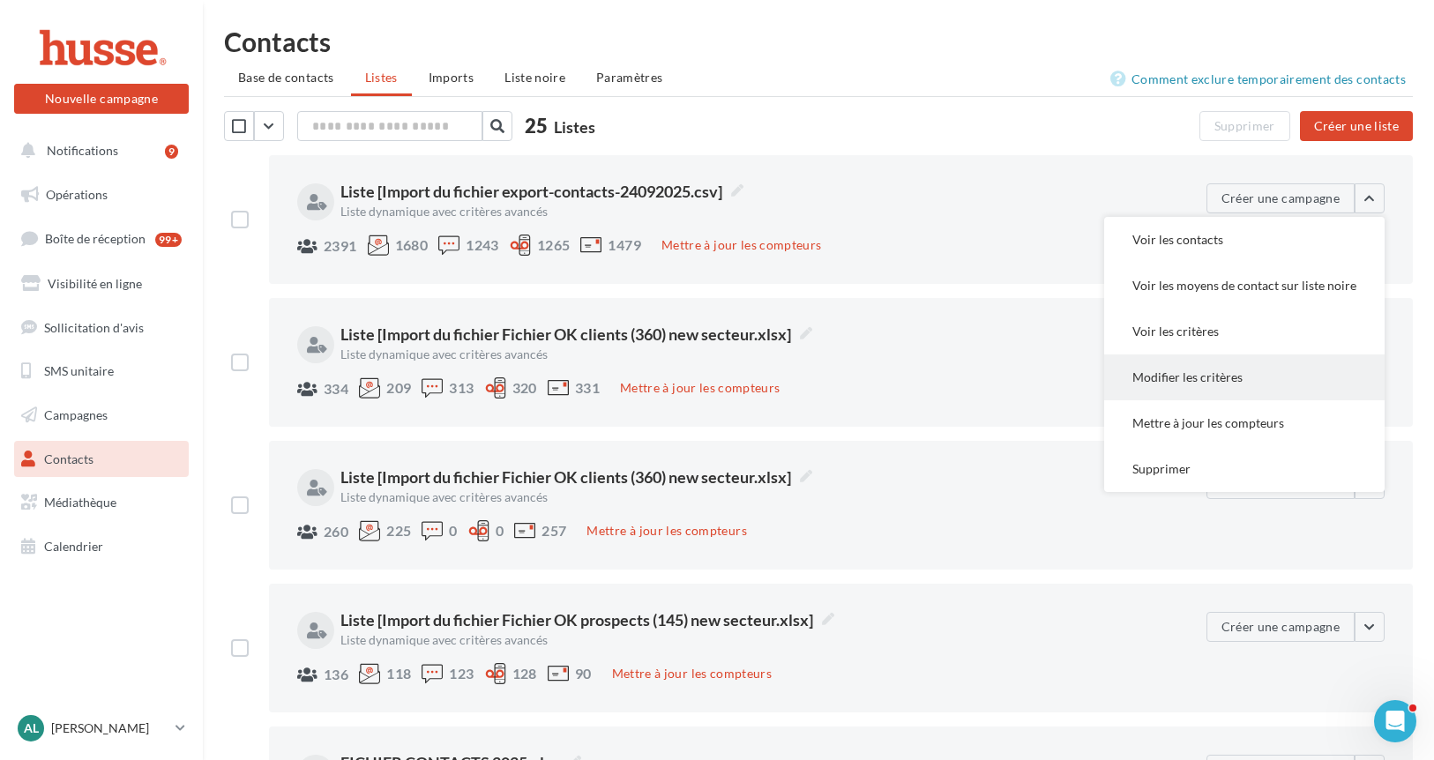
click at [1203, 393] on button "Modifier les critères" at bounding box center [1244, 377] width 280 height 46
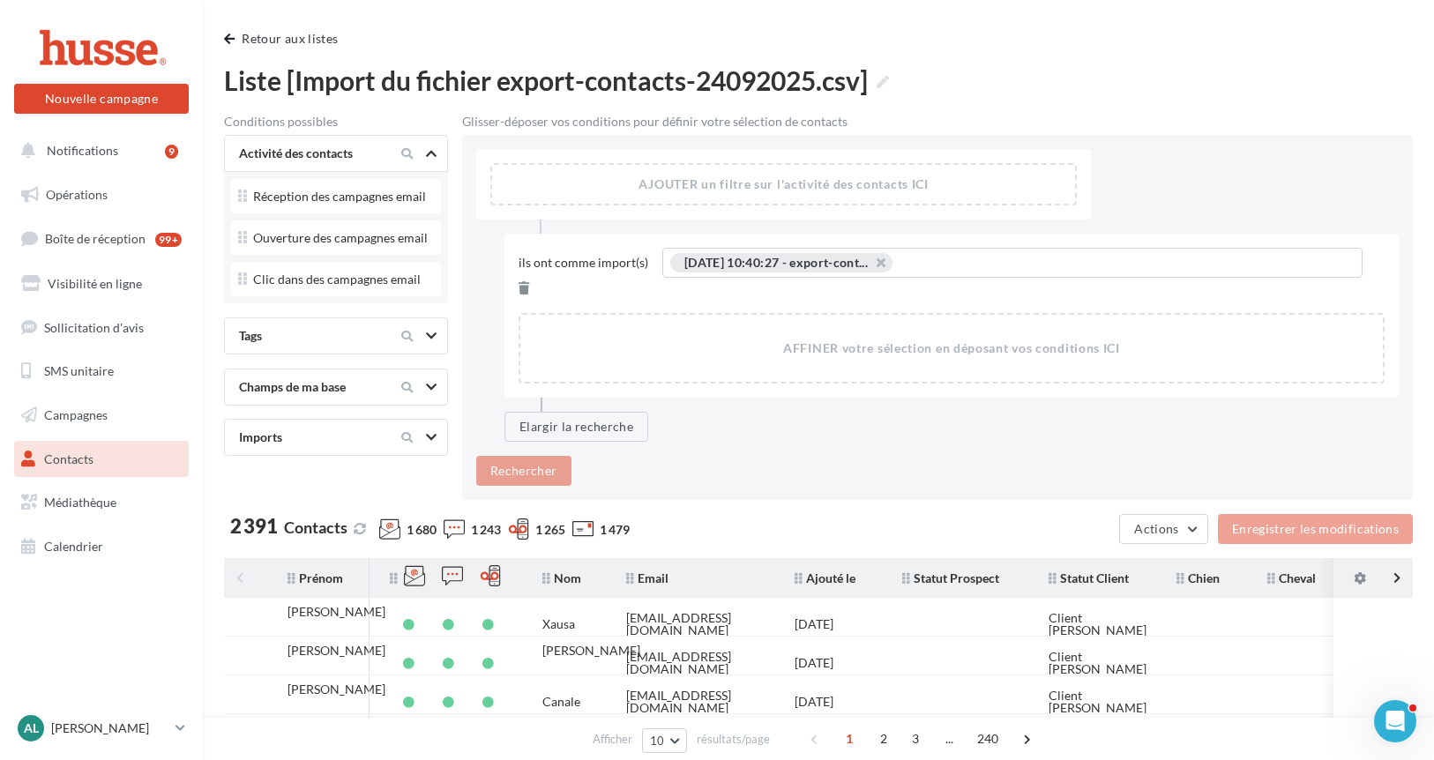
click at [326, 378] on div "Champs de ma base" at bounding box center [306, 387] width 148 height 18
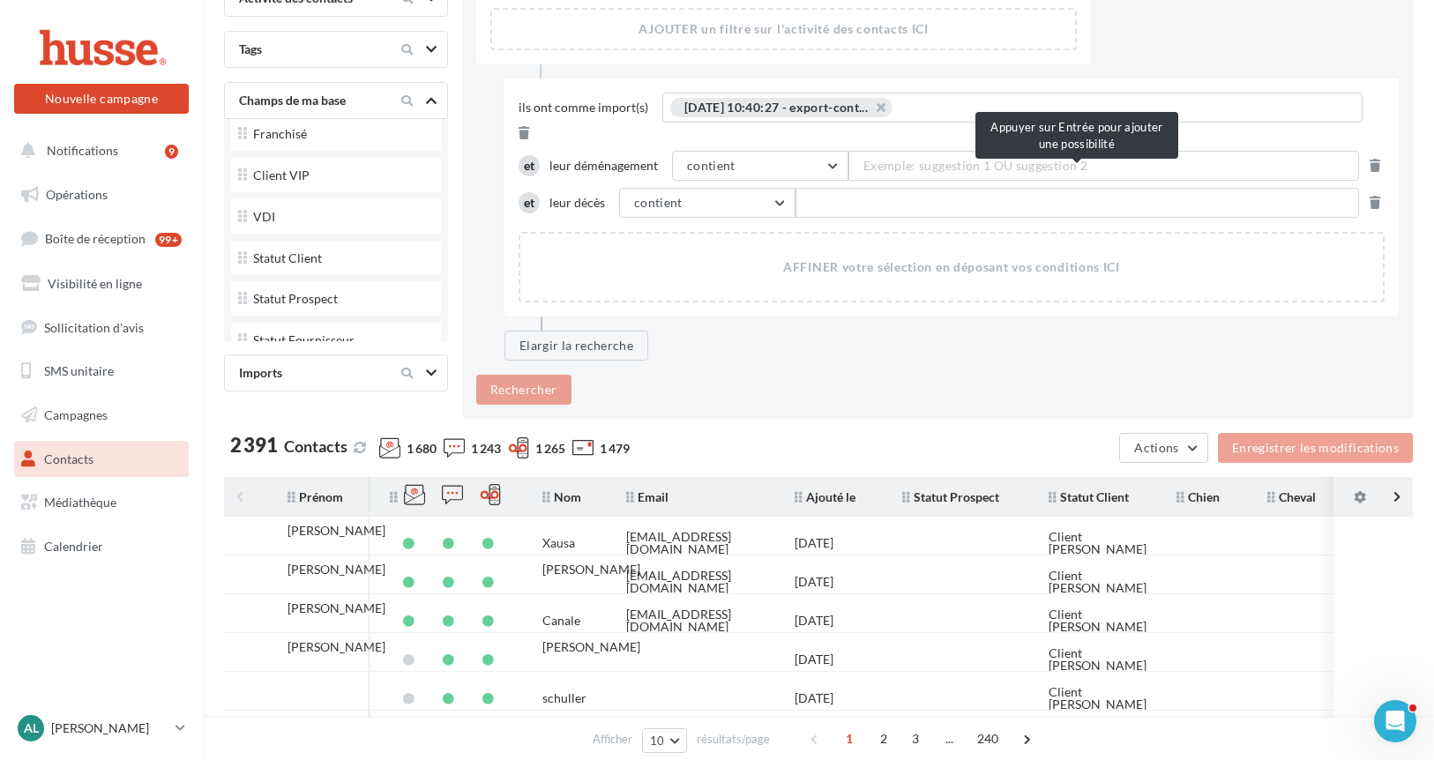
scroll to position [22, 0]
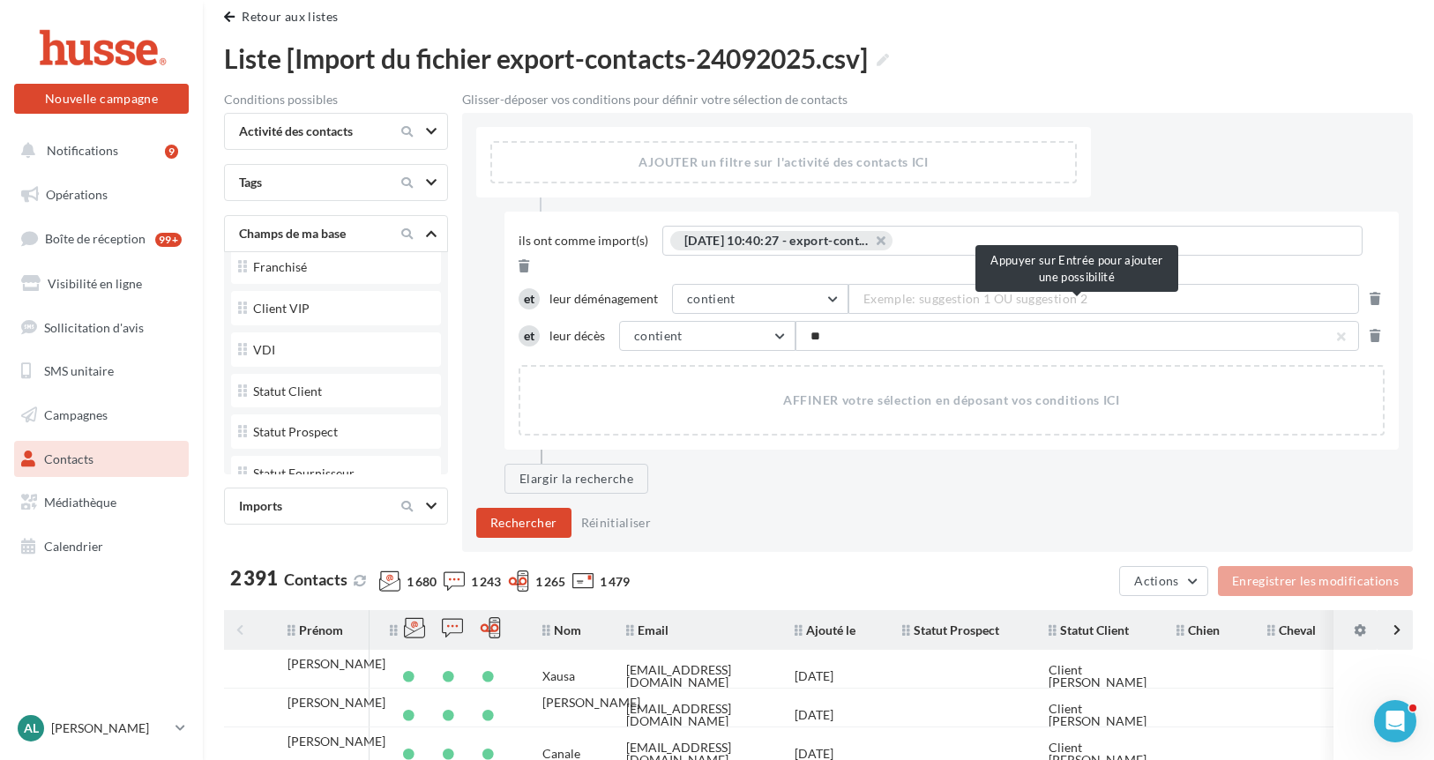
type input "***"
click at [884, 289] on span "Exemple: suggestion 1 OU suggestion 2" at bounding box center [975, 298] width 224 height 19
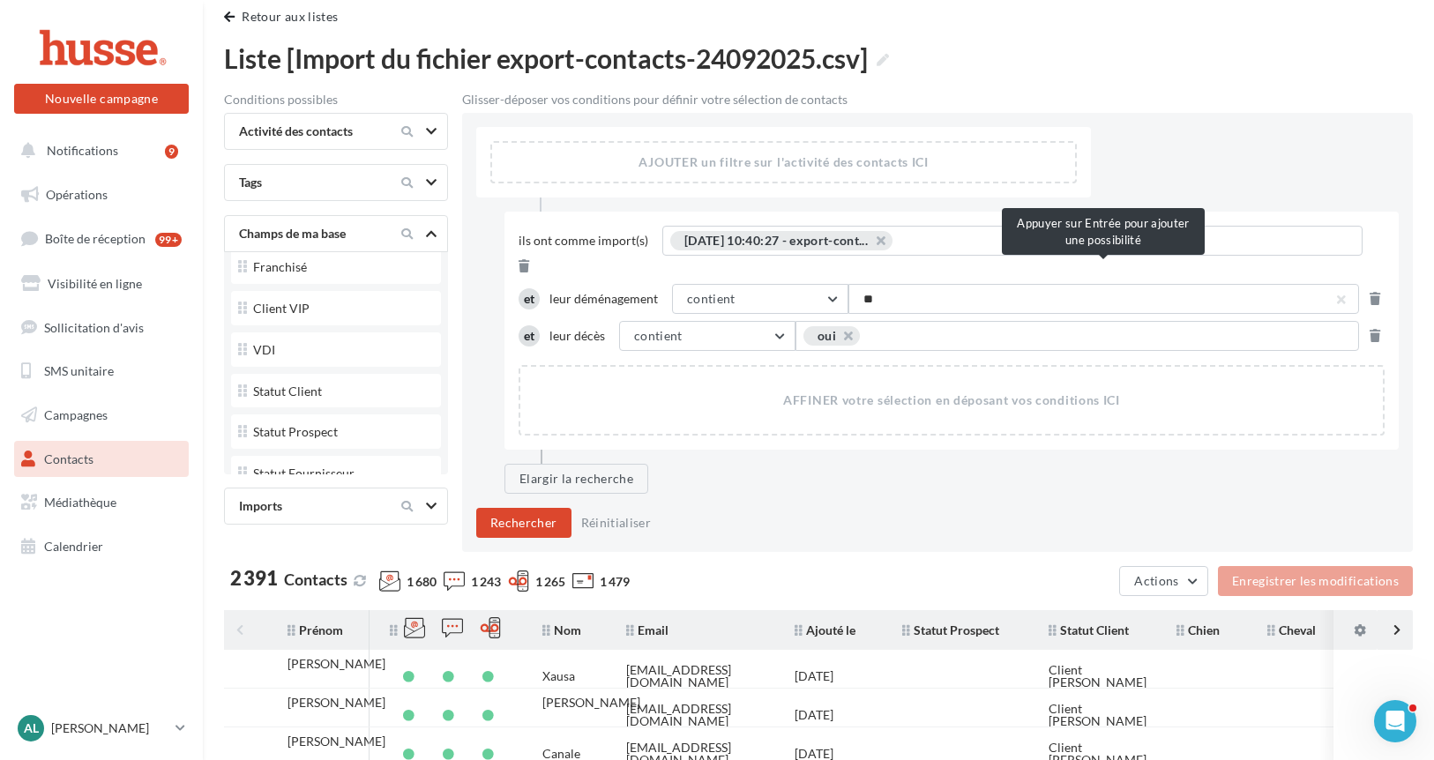
type input "***"
click at [658, 387] on div "AFFINER votre sélection en déposant vos conditions ICI" at bounding box center [951, 400] width 862 height 67
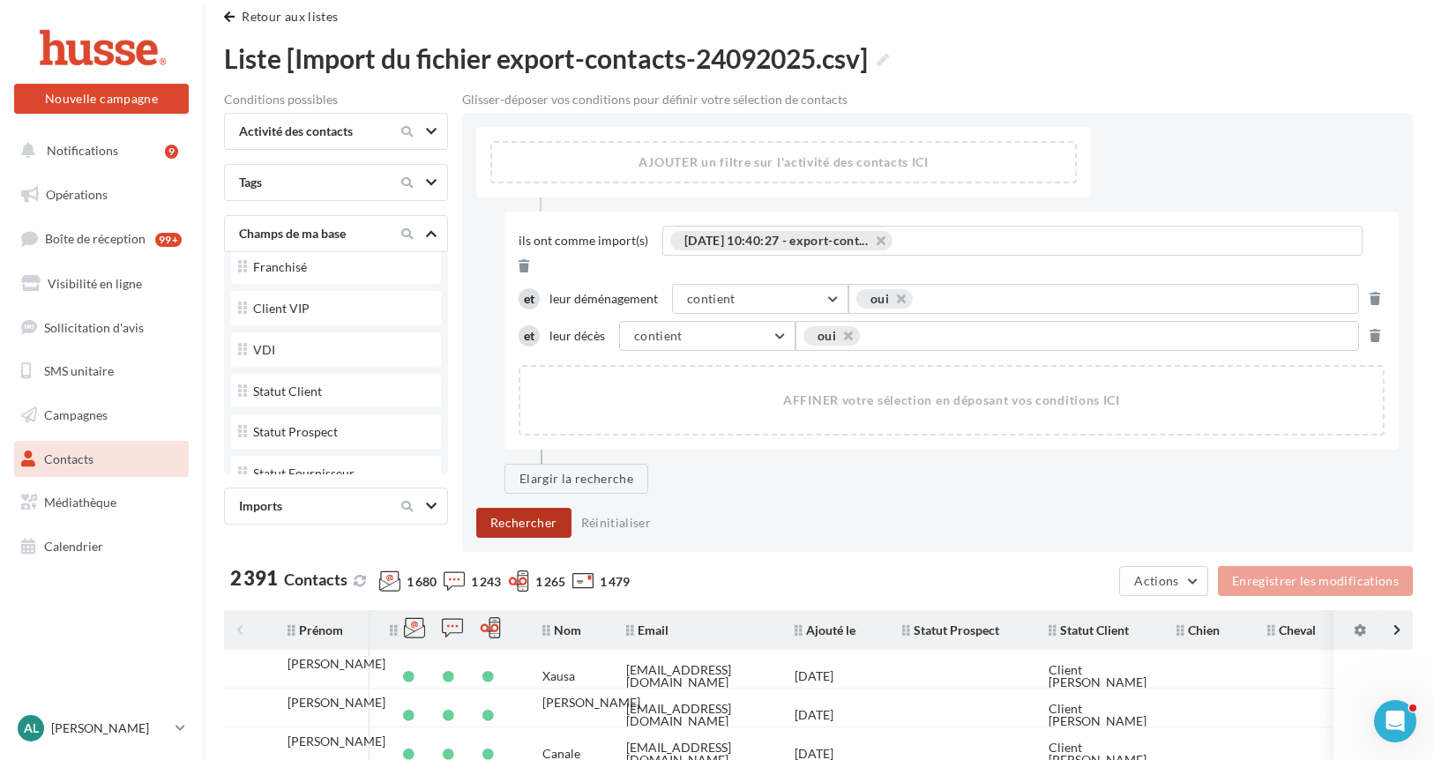
click at [533, 508] on button "Rechercher" at bounding box center [523, 523] width 95 height 30
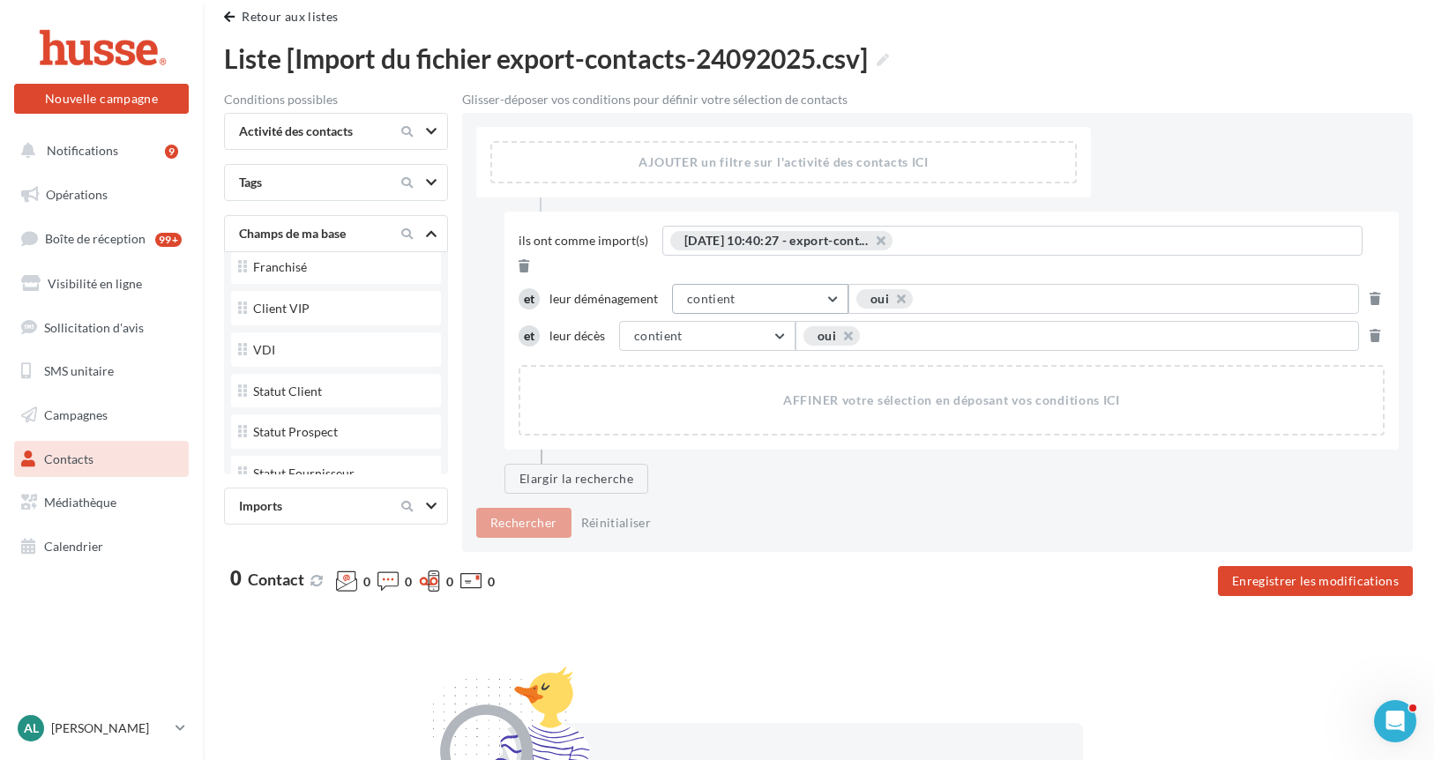
click at [778, 284] on button "contient" at bounding box center [760, 299] width 176 height 30
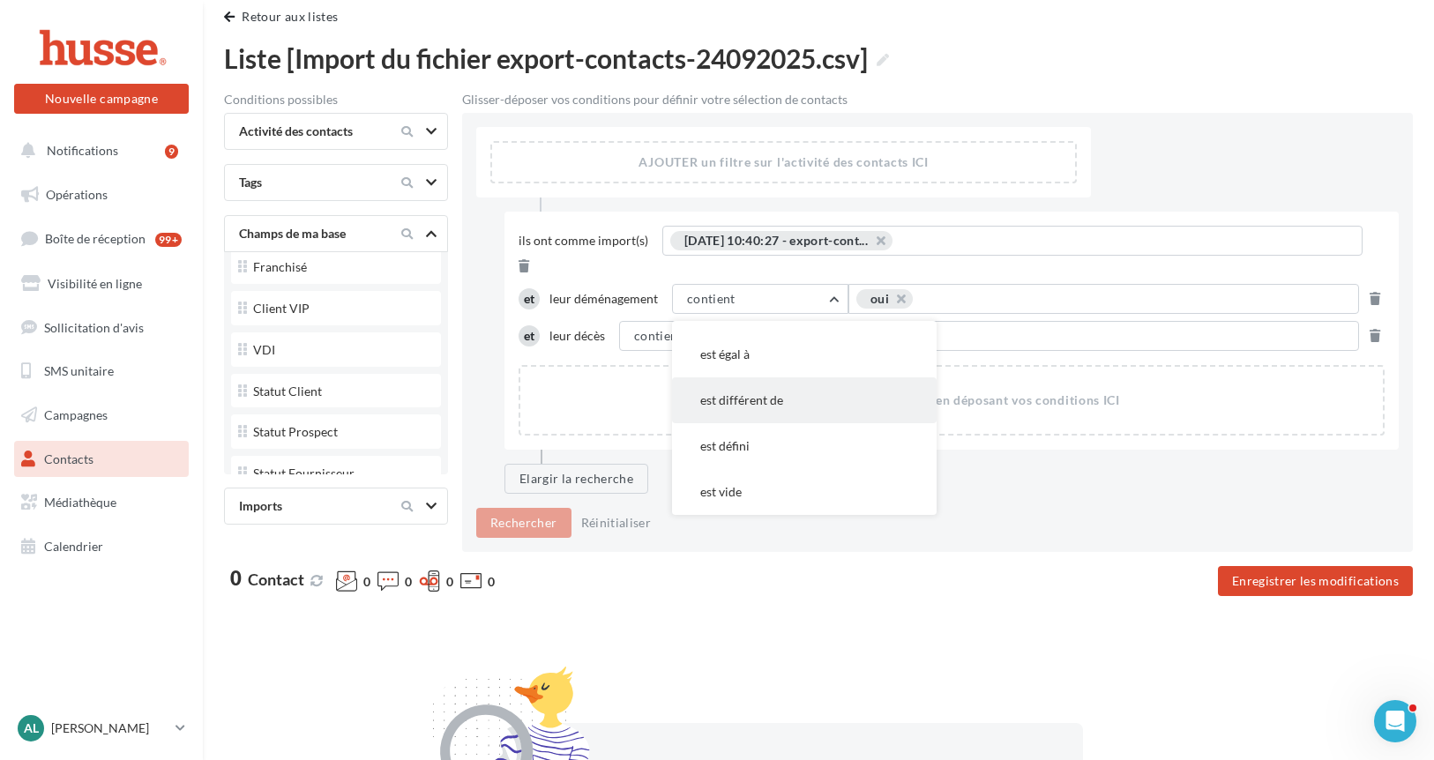
click at [794, 379] on button "est différent de" at bounding box center [804, 400] width 264 height 46
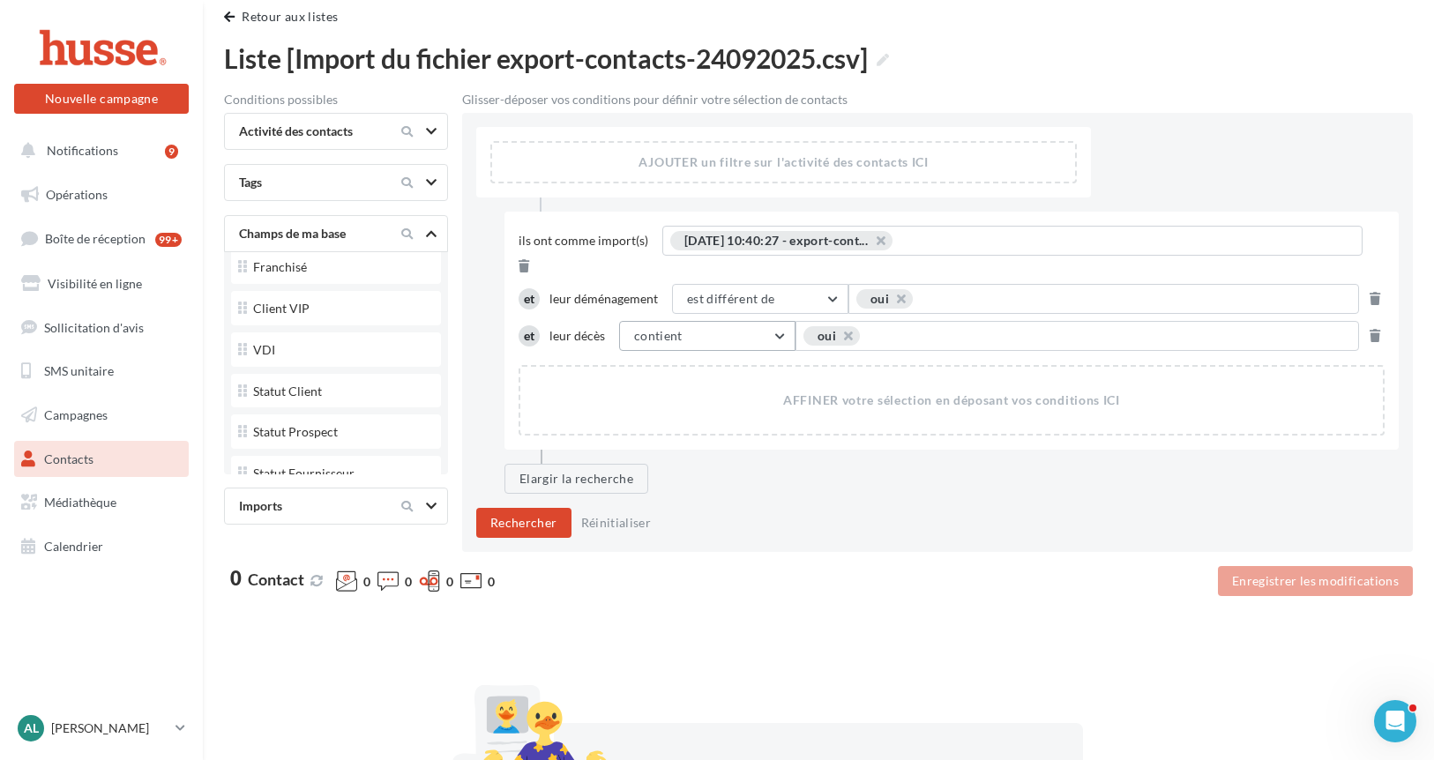
click at [731, 321] on button "contient" at bounding box center [707, 336] width 176 height 30
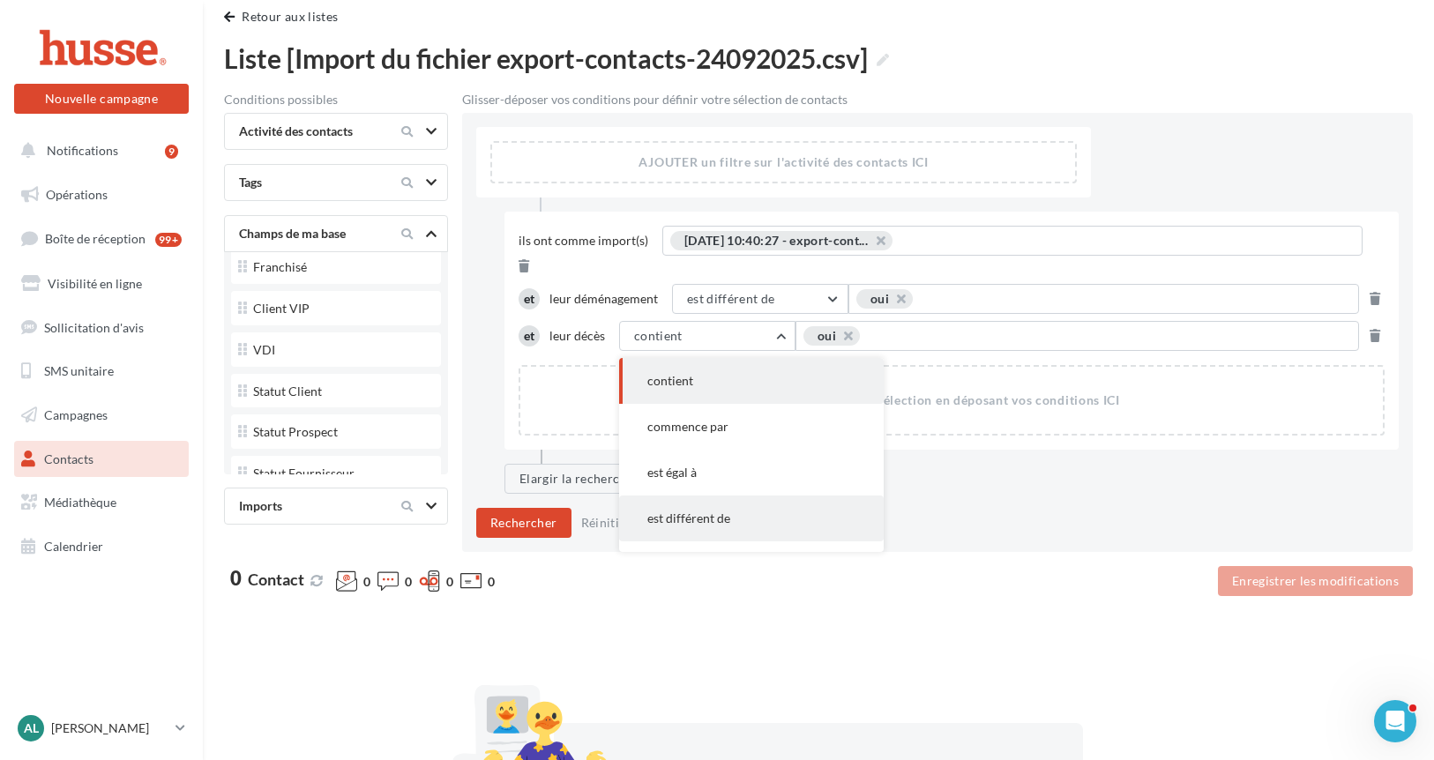
click at [696, 510] on span "est différent de" at bounding box center [688, 517] width 83 height 15
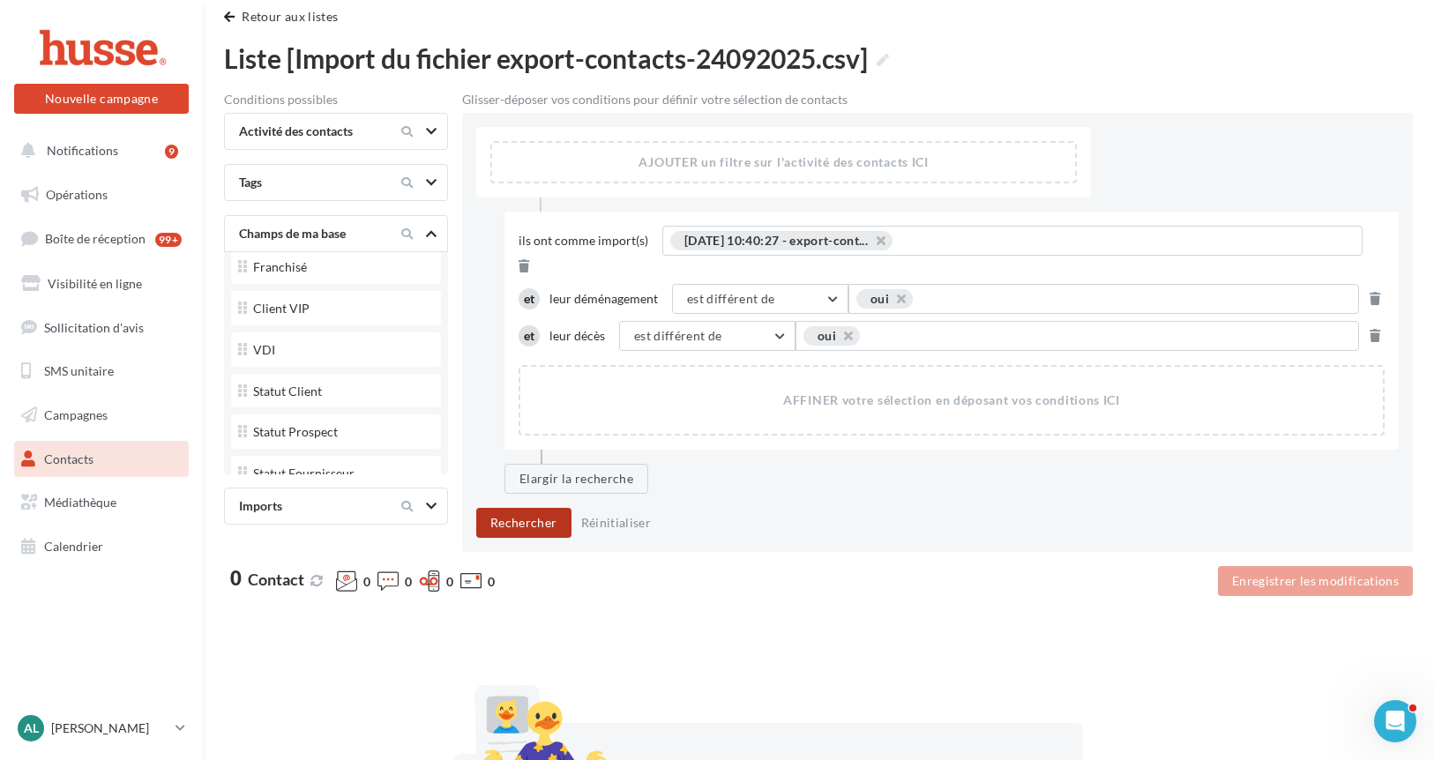
click at [512, 508] on button "Rechercher" at bounding box center [523, 523] width 95 height 30
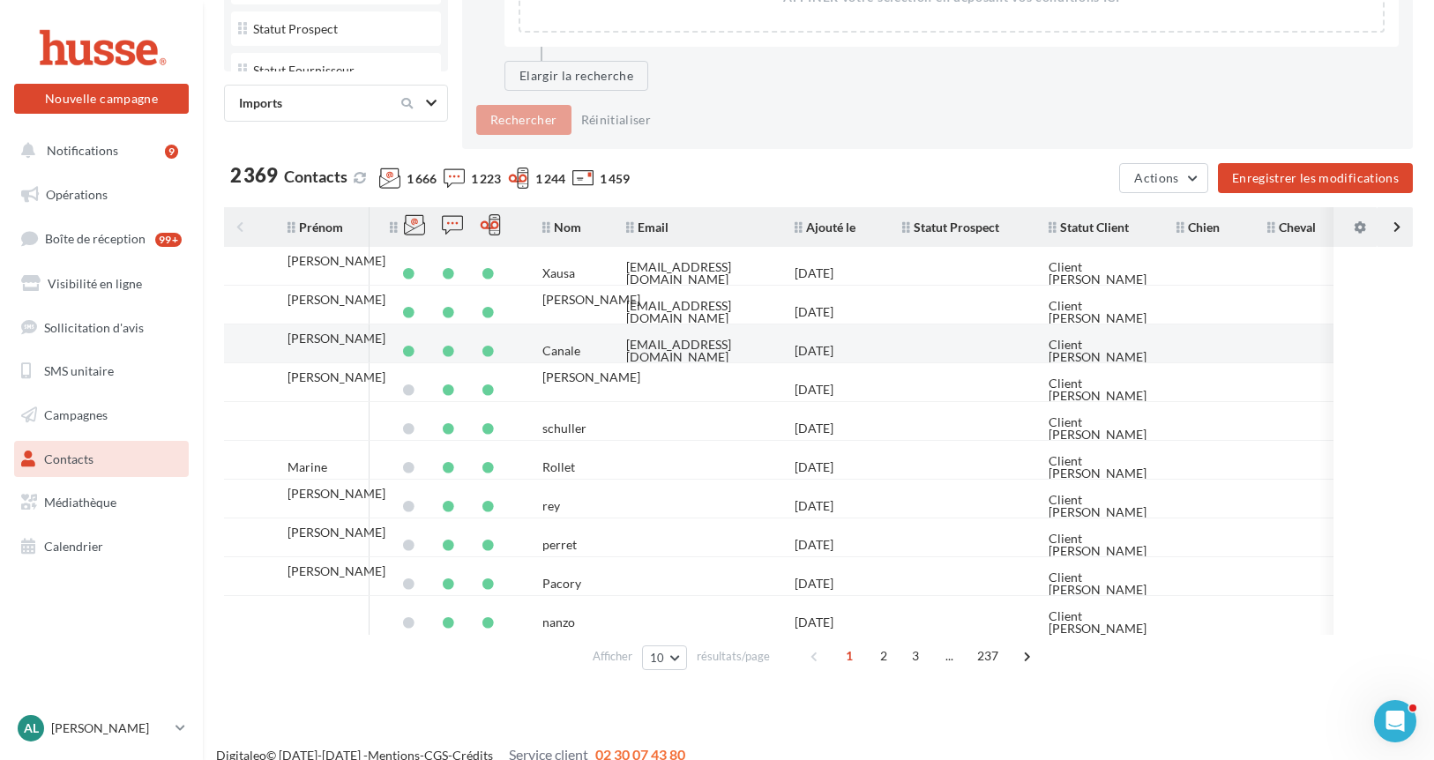
scroll to position [0, 0]
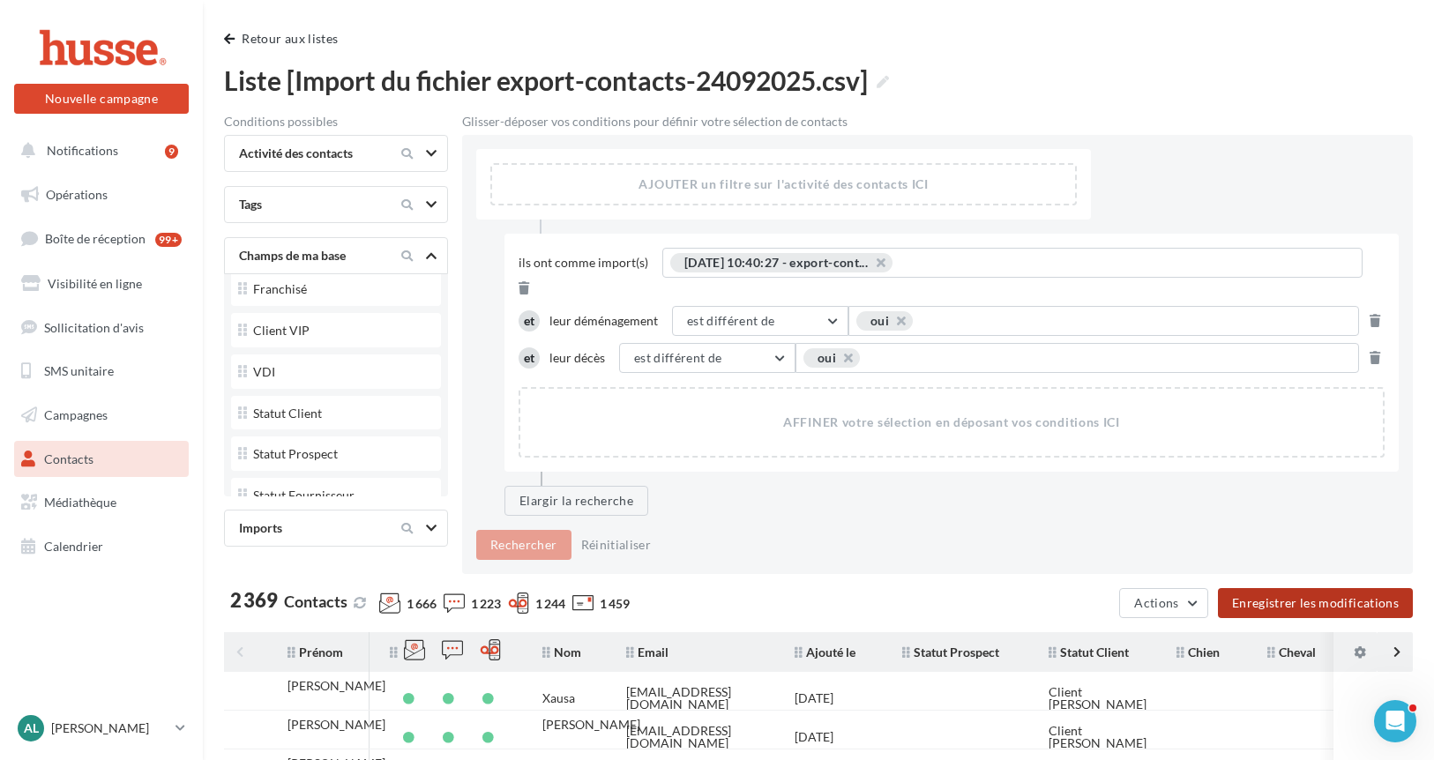
click at [1275, 588] on button "Enregistrer les modifications" at bounding box center [1315, 603] width 195 height 30
click at [68, 185] on link "Opérations" at bounding box center [102, 194] width 182 height 37
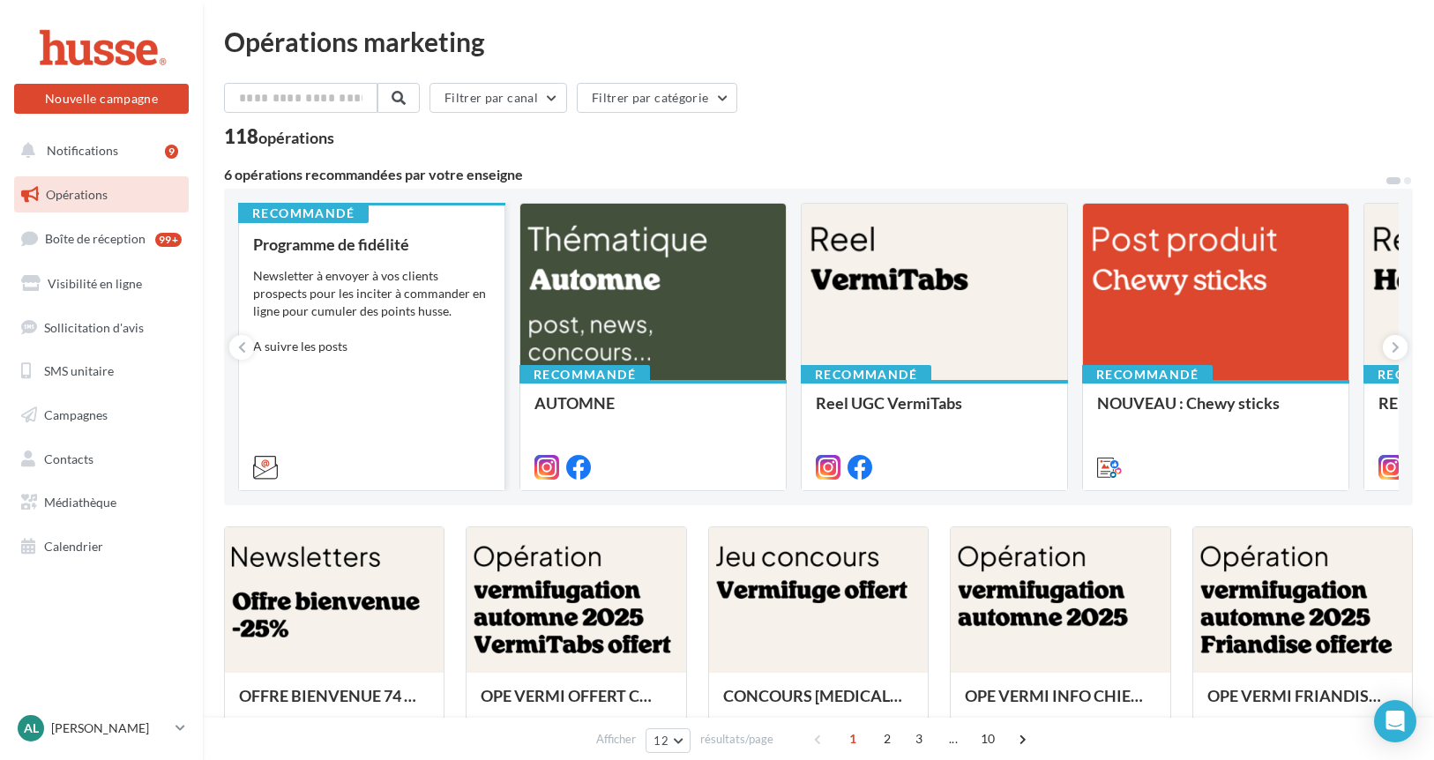
click at [407, 424] on div "Programme de fidélité Newsletter à envoyer à vos clients prospects pour les inc…" at bounding box center [371, 354] width 237 height 239
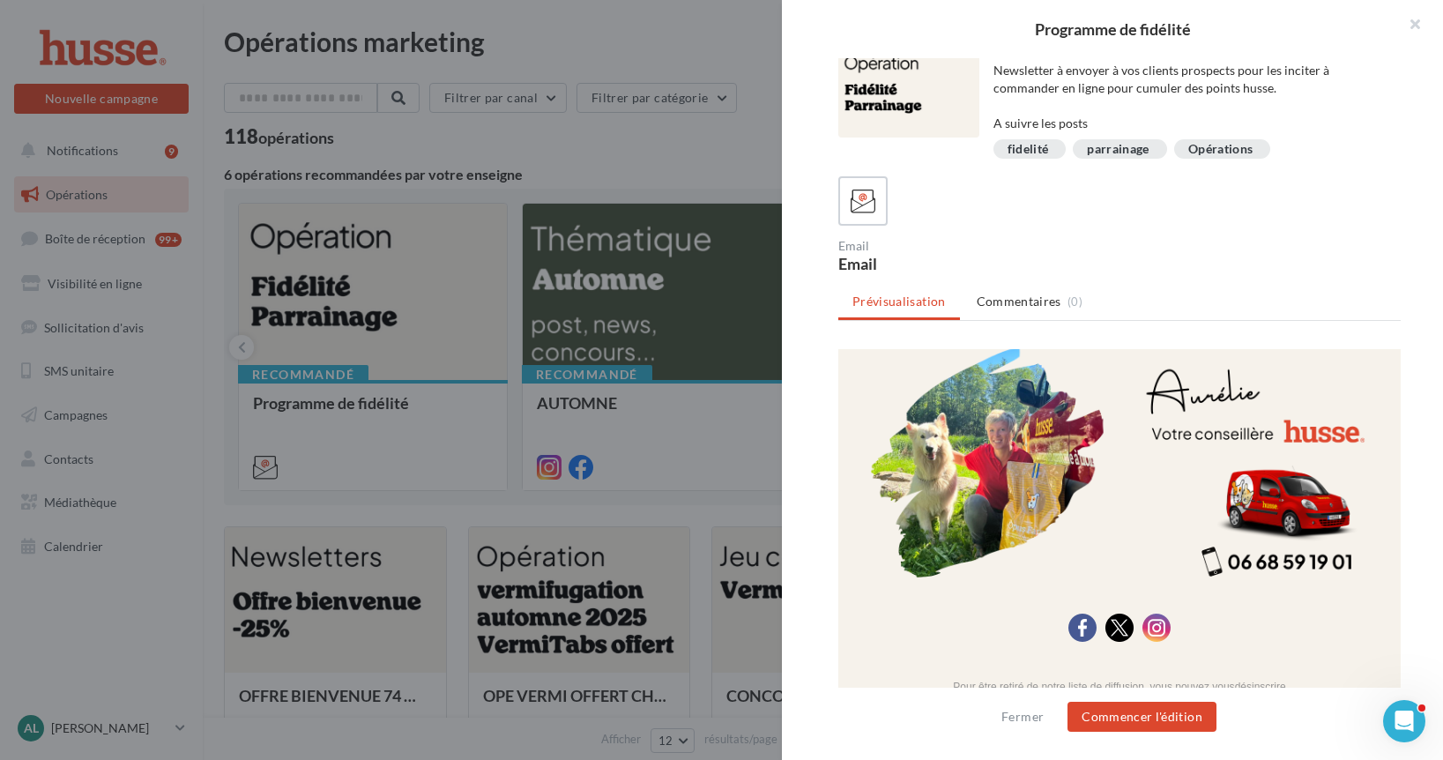
scroll to position [1151, 0]
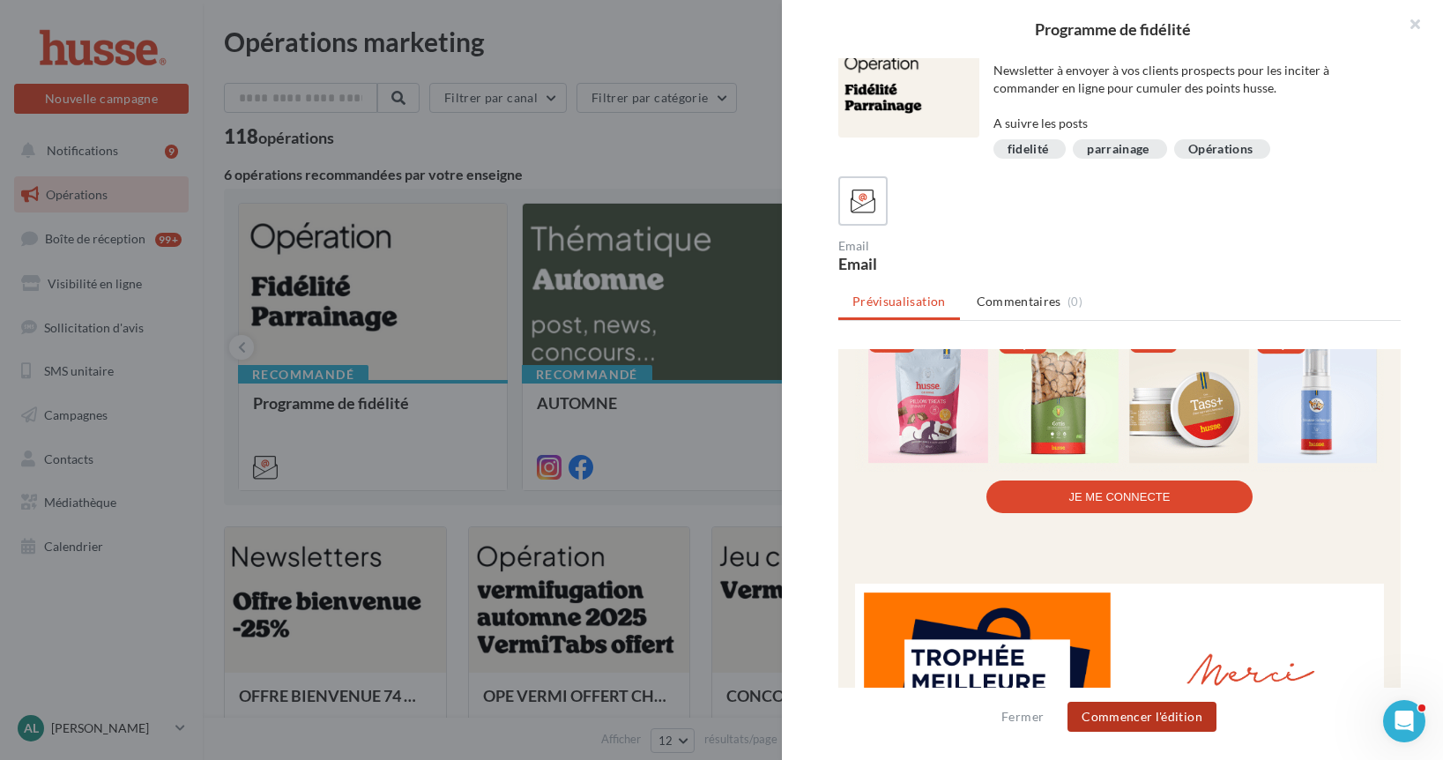
click at [1118, 716] on button "Commencer l'édition" at bounding box center [1142, 717] width 149 height 30
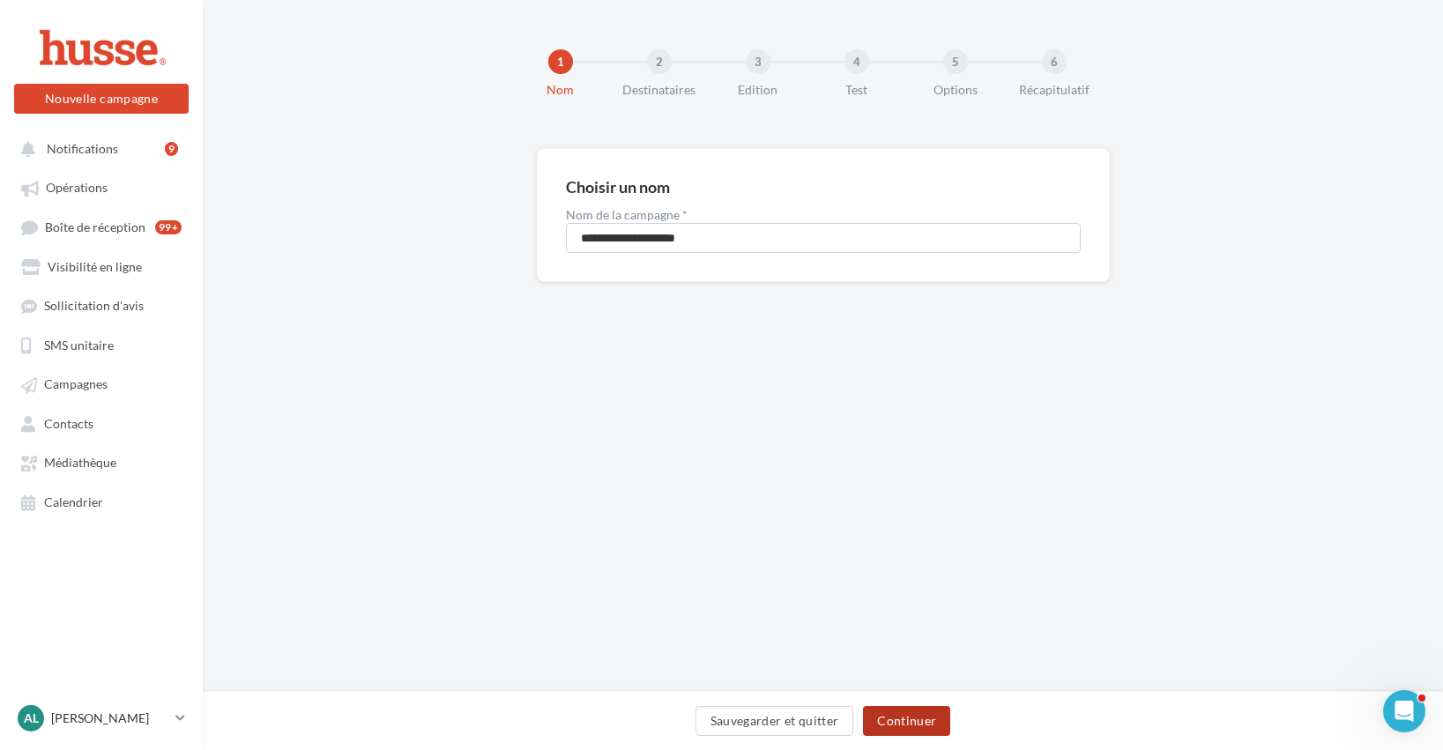
click at [913, 724] on button "Continuer" at bounding box center [906, 721] width 87 height 30
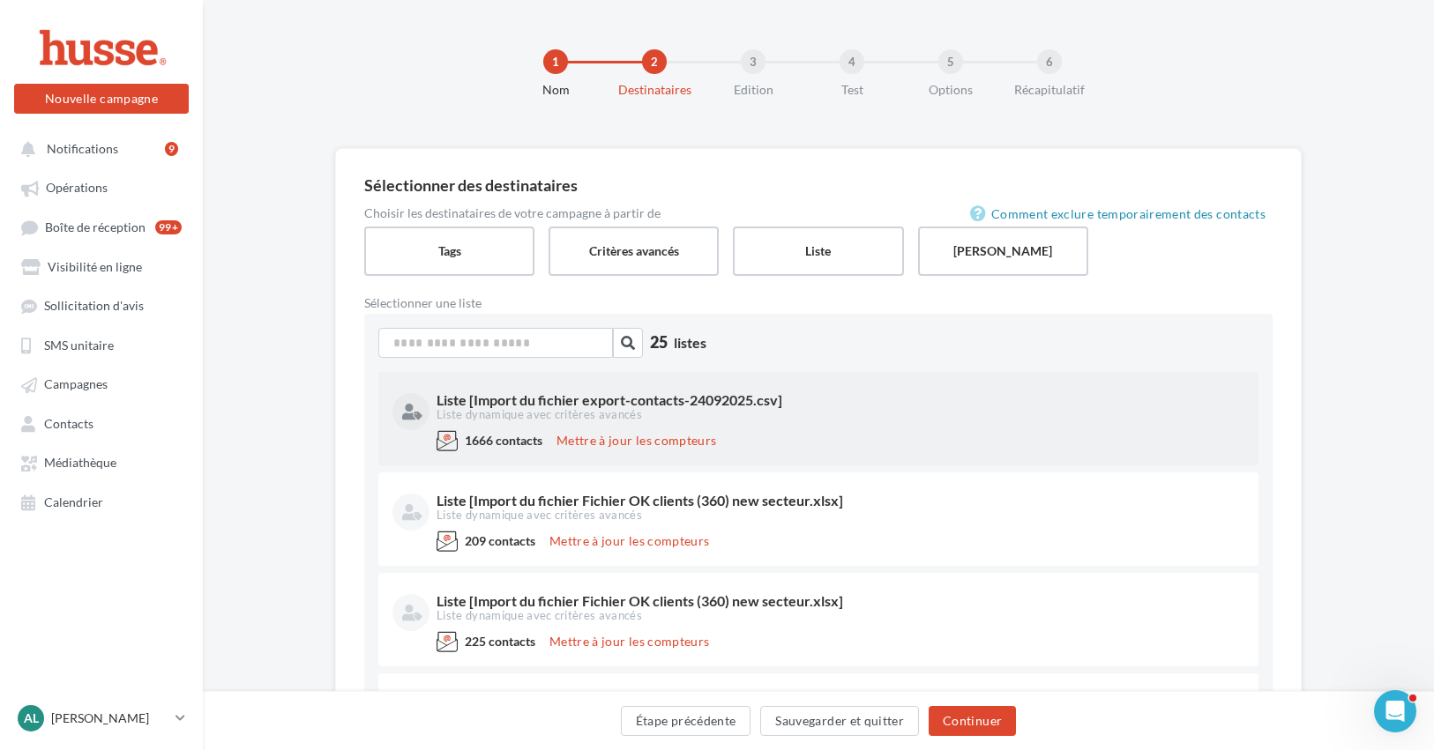
click at [815, 434] on div "1666 contacts Mettre à jour les compteurs" at bounding box center [818, 444] width 852 height 28
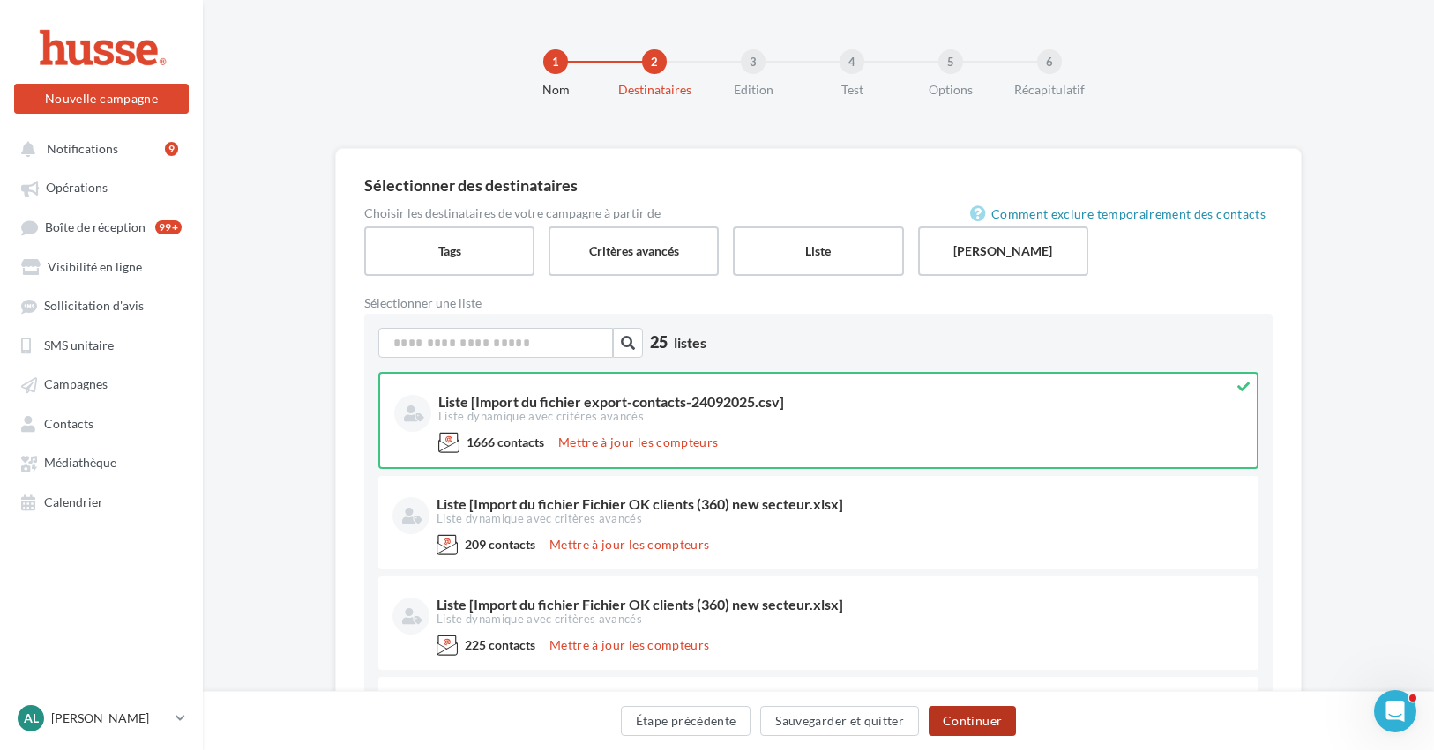
click at [975, 724] on button "Continuer" at bounding box center [971, 721] width 87 height 30
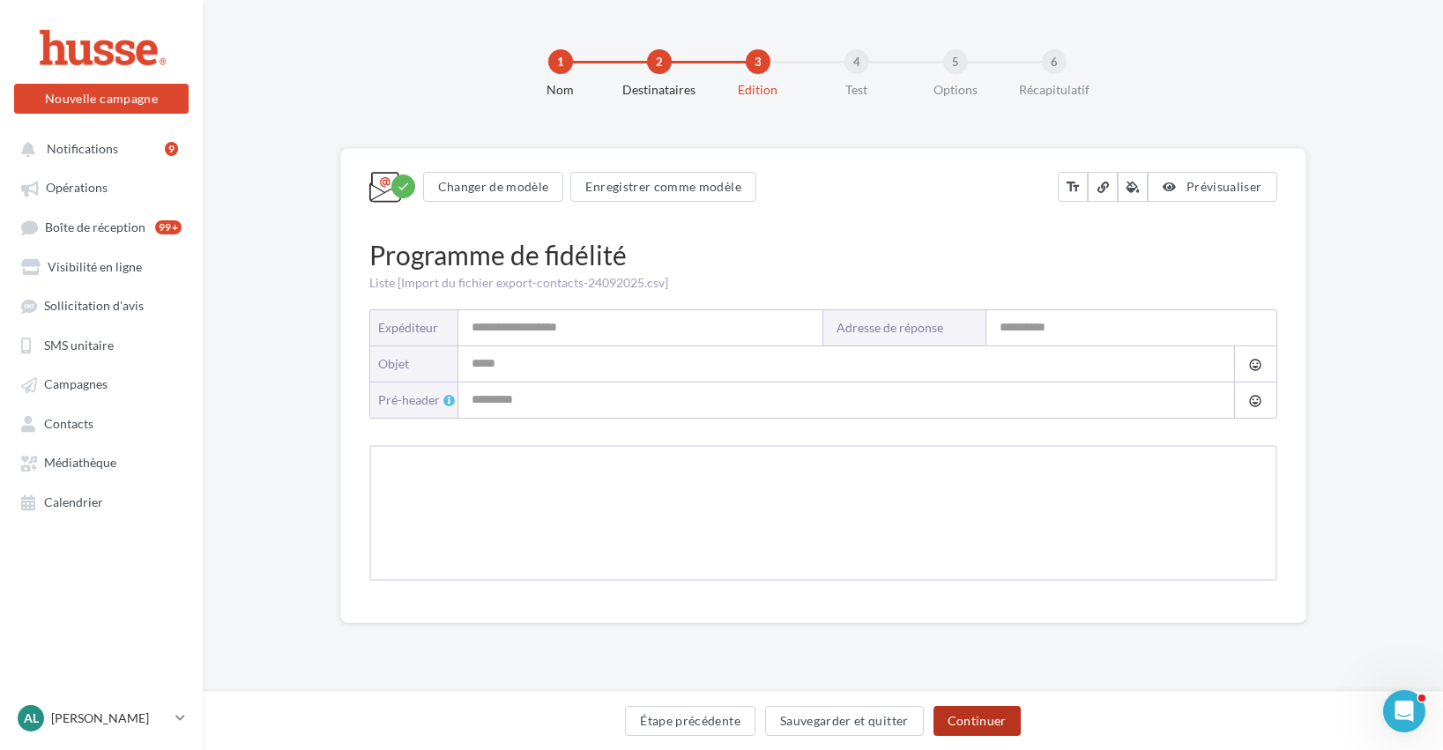
type input "**********"
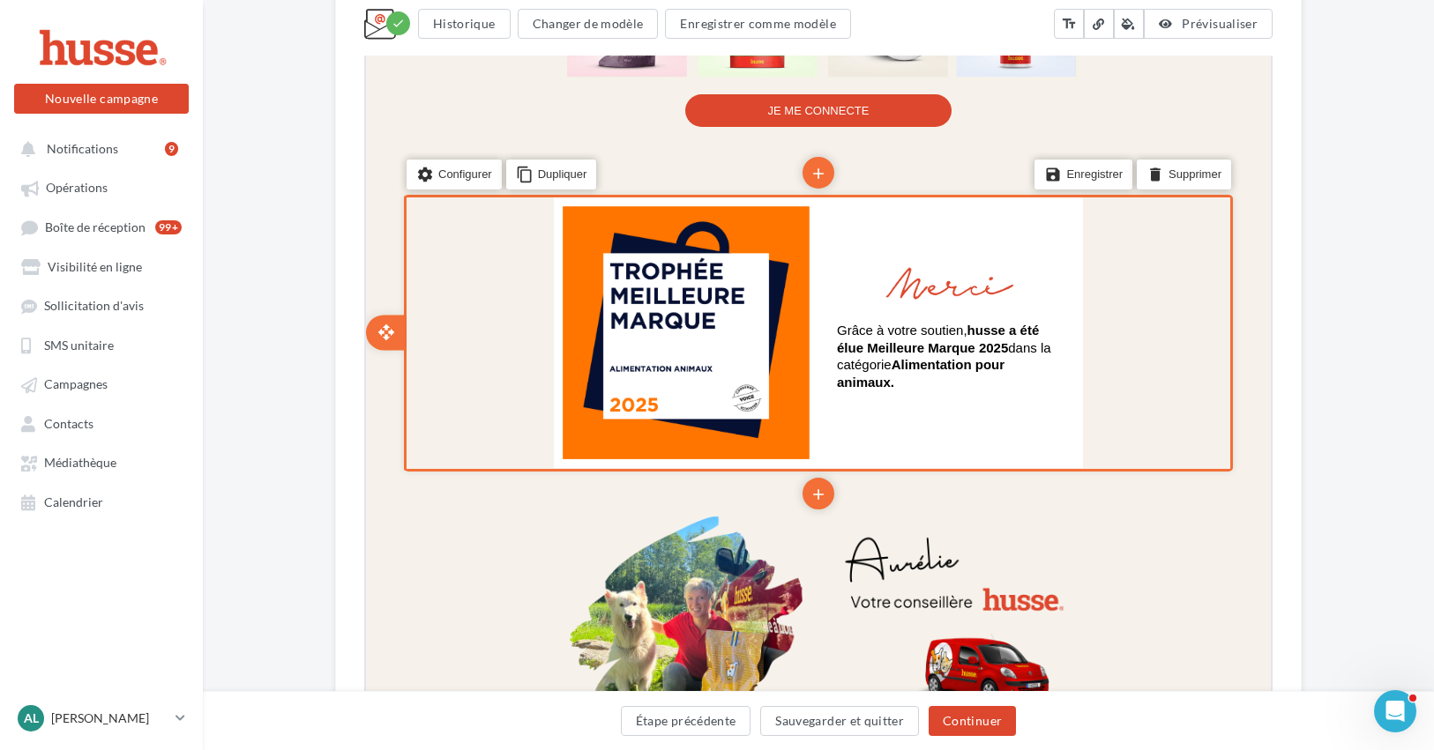
scroll to position [1989, 0]
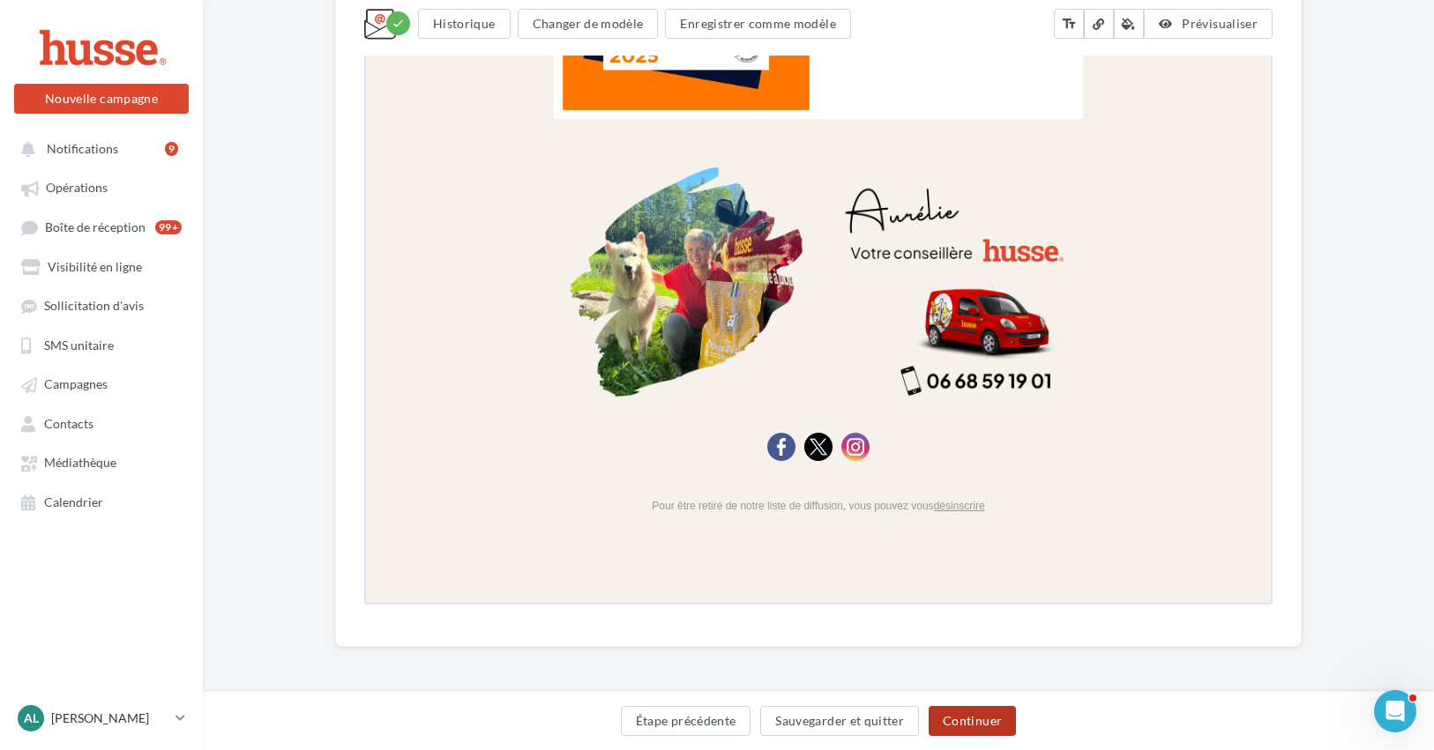
click at [976, 722] on button "Continuer" at bounding box center [971, 721] width 87 height 30
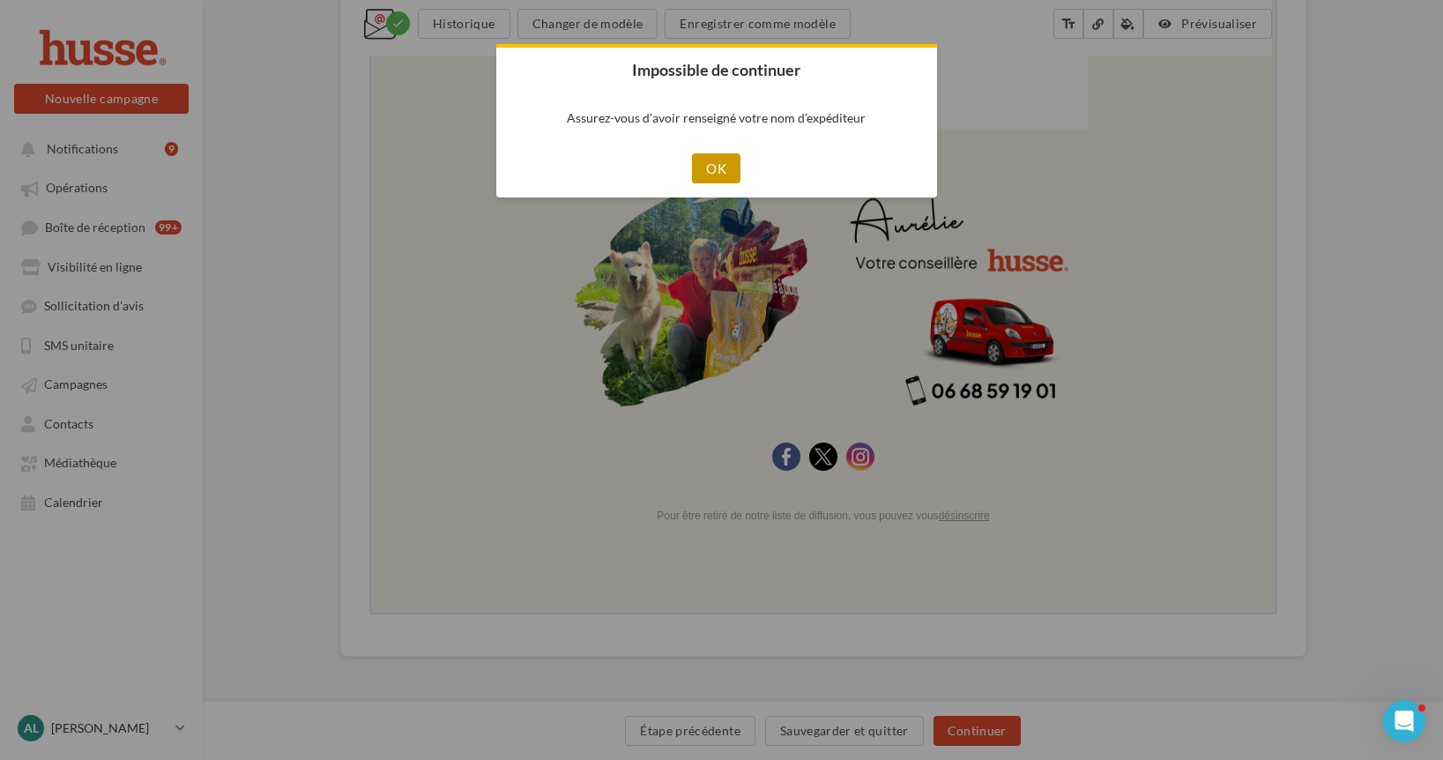
click at [717, 168] on button "OK" at bounding box center [716, 168] width 48 height 30
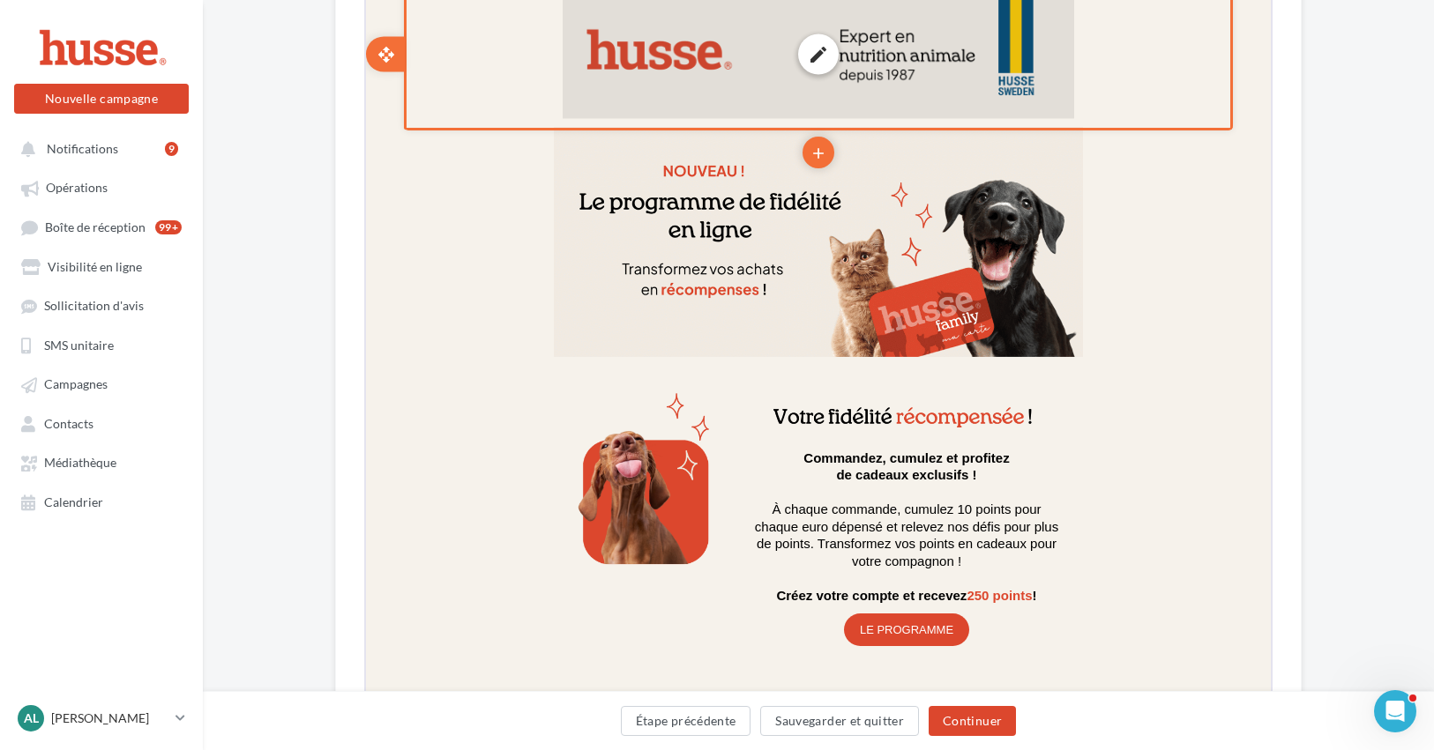
scroll to position [123, 0]
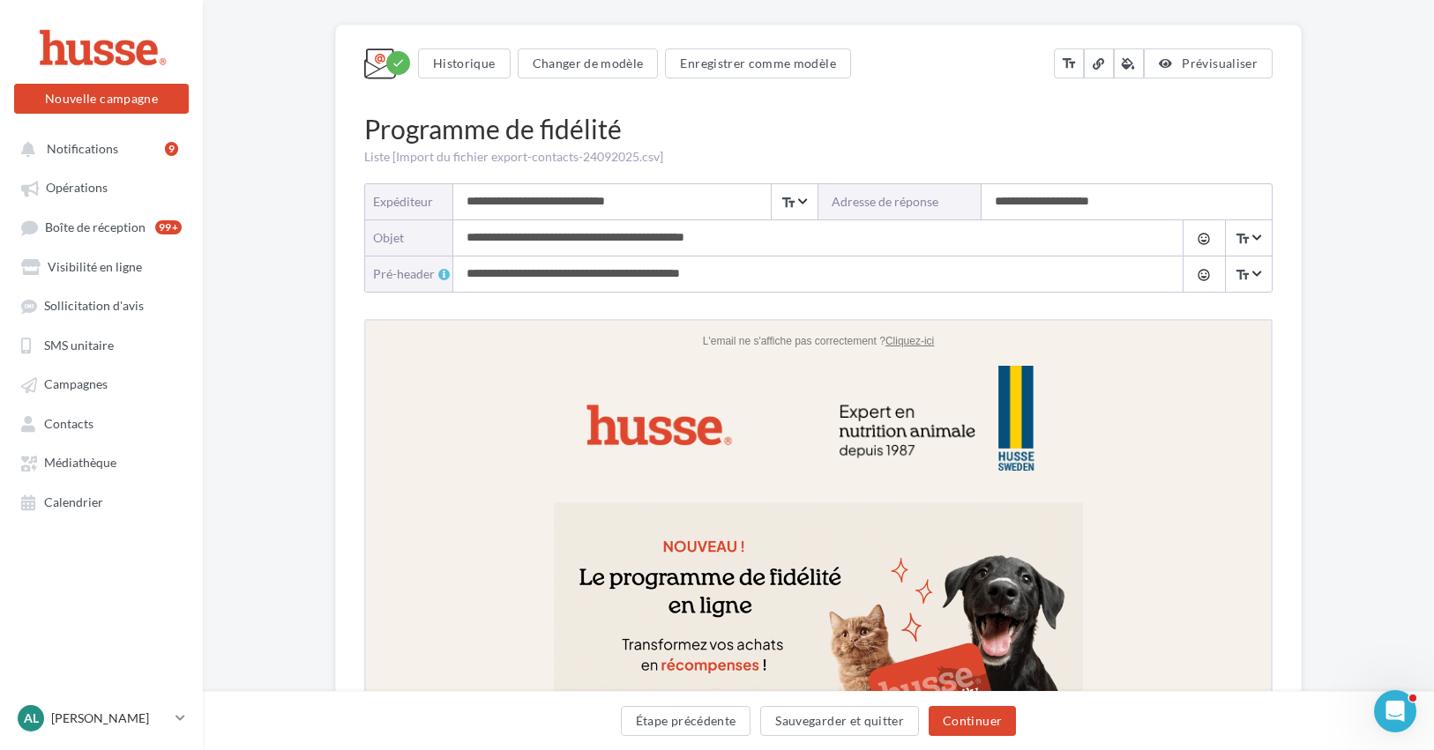
type input "**********"
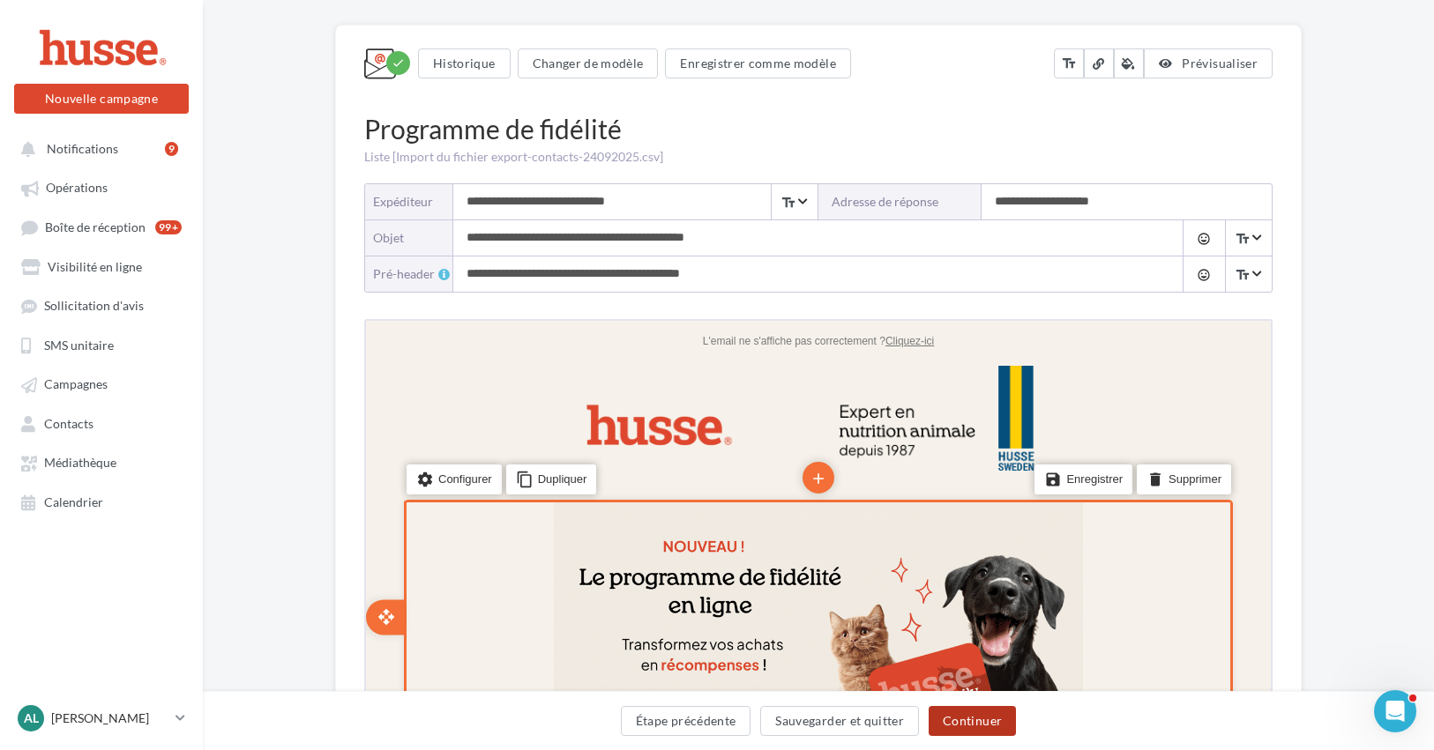
click at [969, 716] on button "Continuer" at bounding box center [971, 721] width 87 height 30
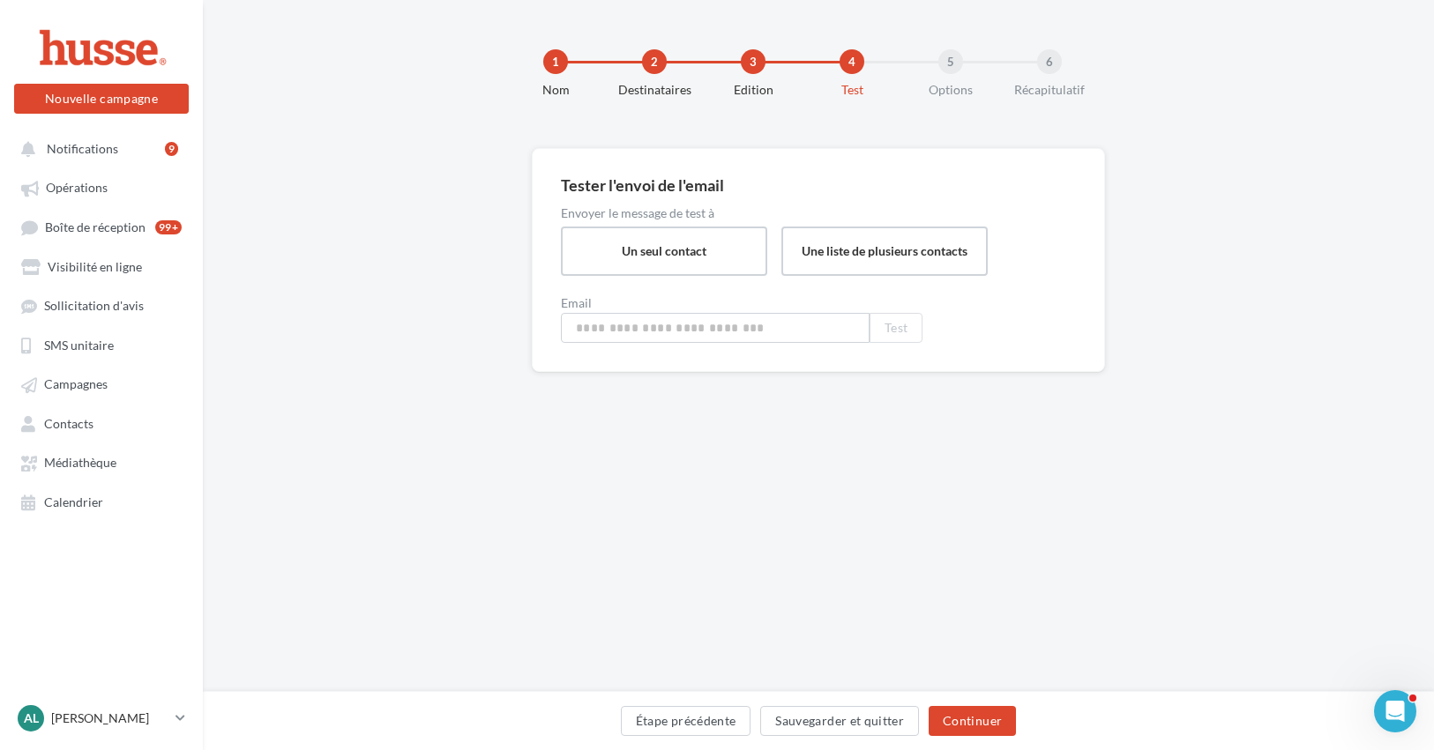
type input "**********"
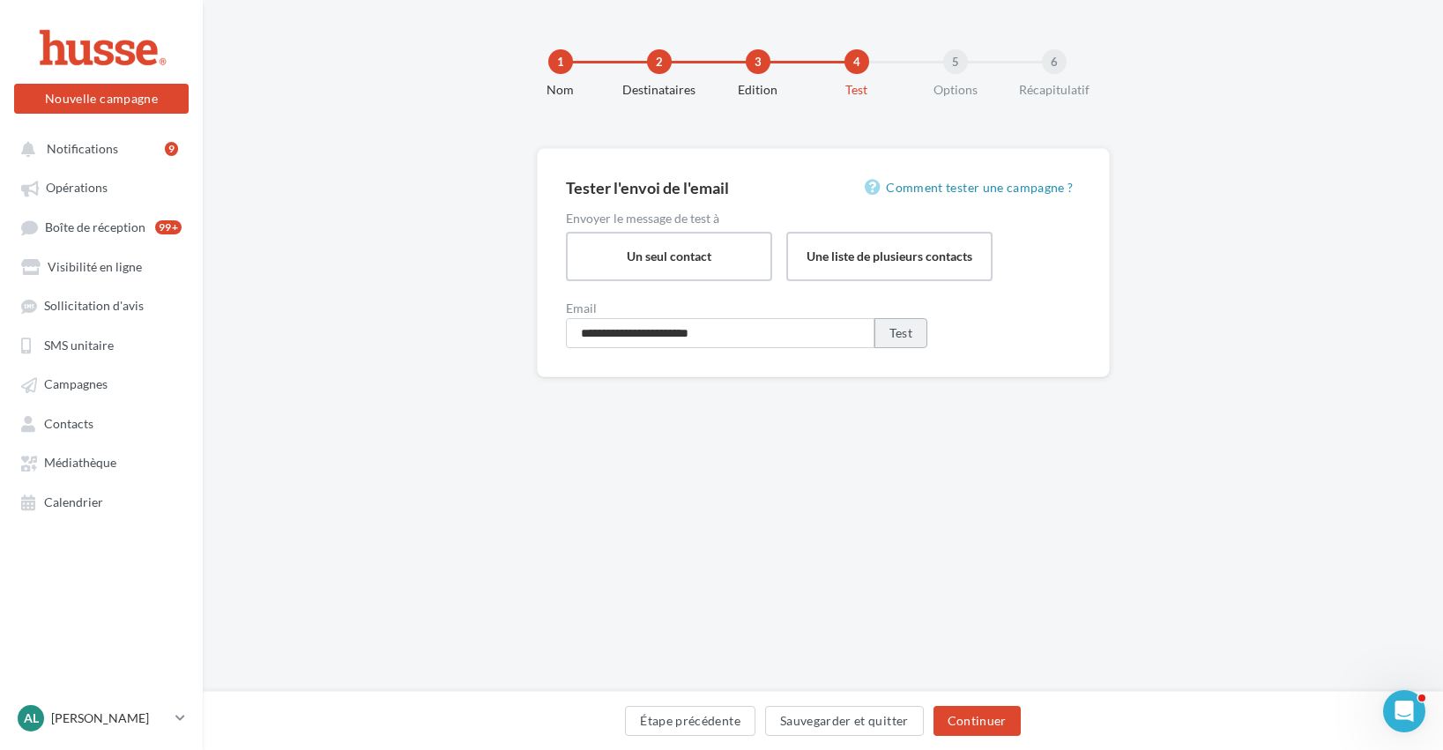
click at [903, 332] on button "Test" at bounding box center [901, 333] width 53 height 30
click at [989, 721] on button "Continuer" at bounding box center [977, 721] width 87 height 30
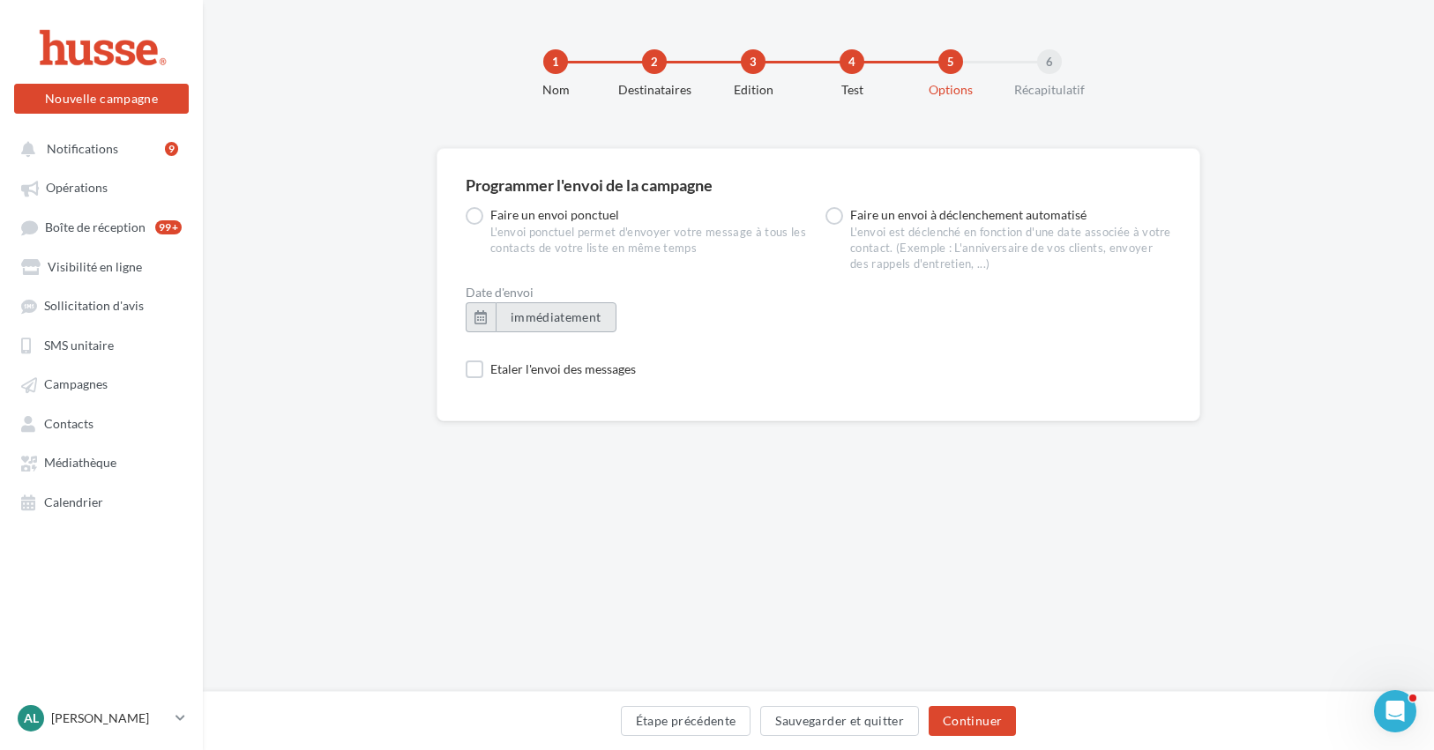
click at [532, 317] on span "immédiatement" at bounding box center [555, 316] width 91 height 15
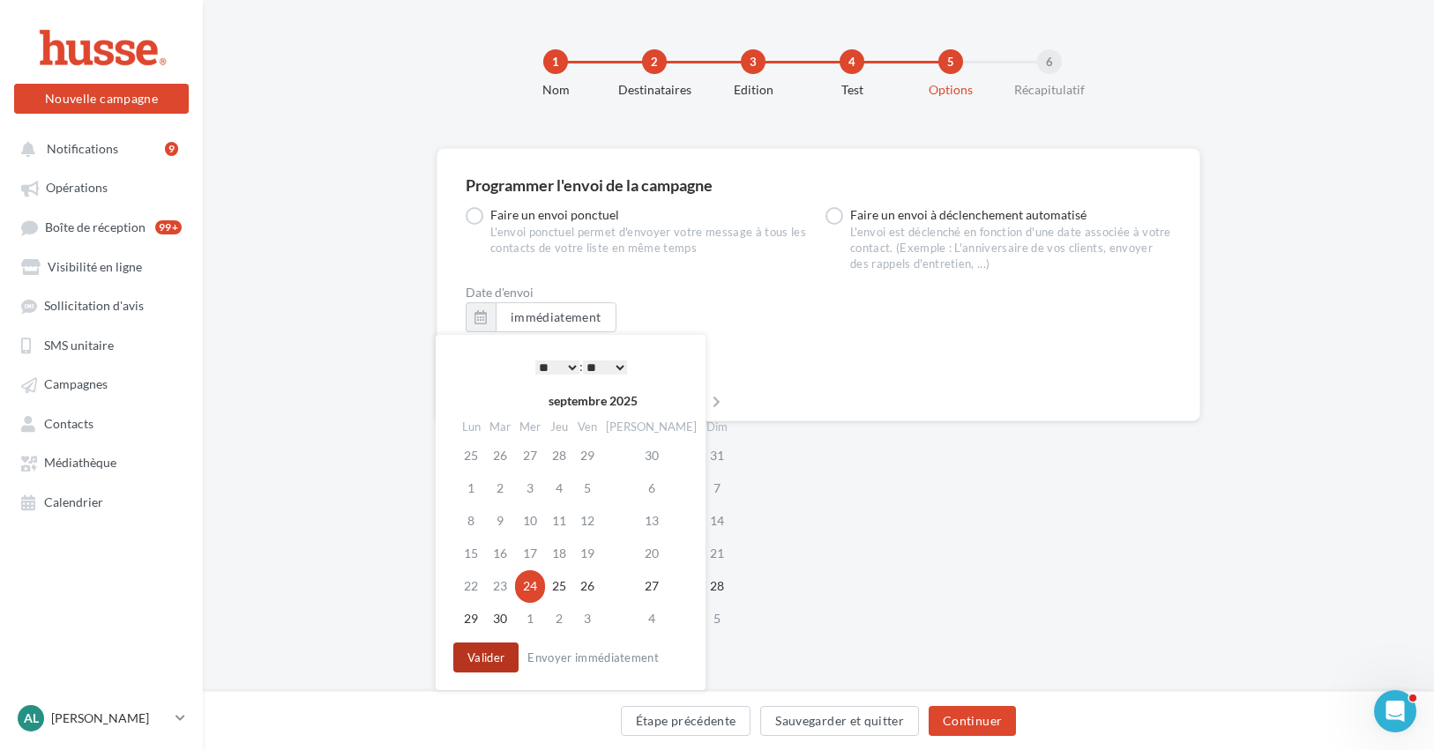
click at [483, 659] on button "Valider" at bounding box center [485, 658] width 65 height 30
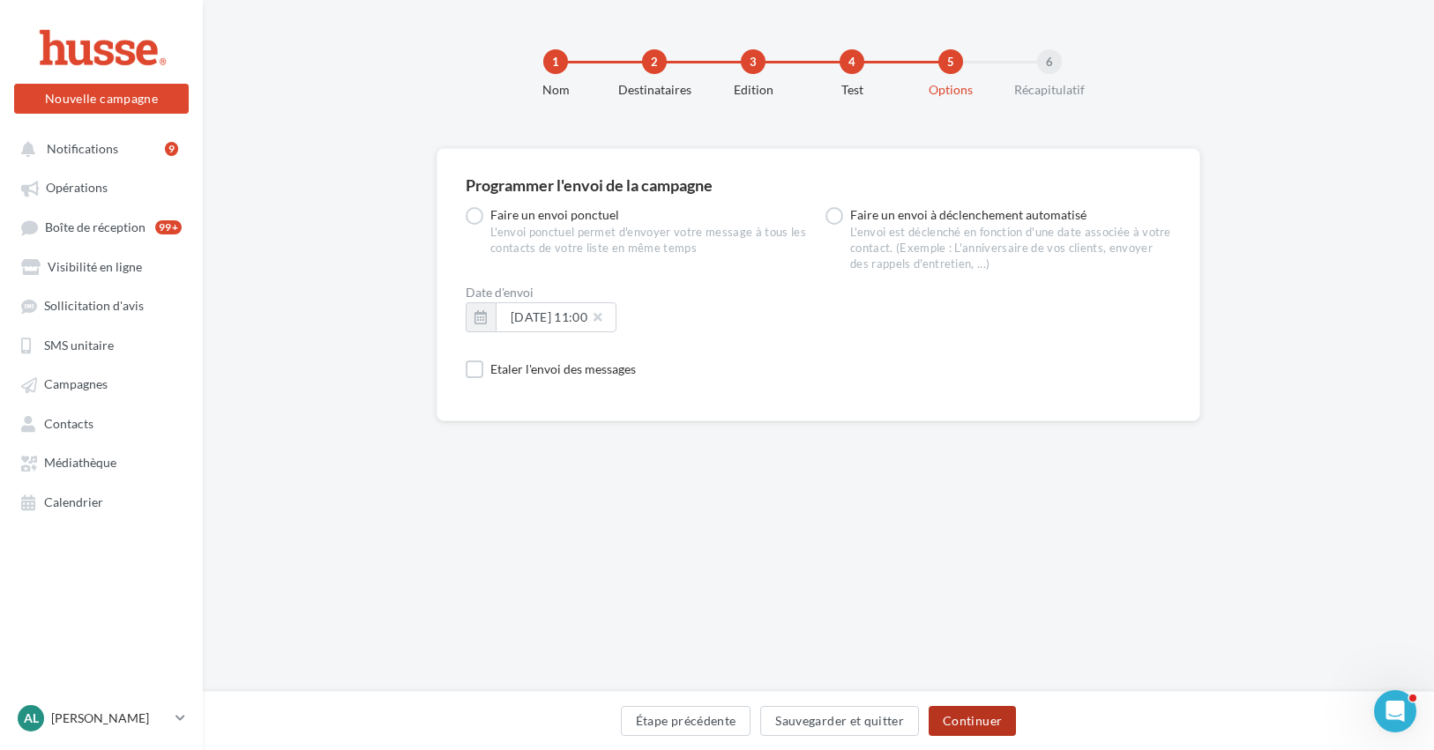
click at [984, 720] on button "Continuer" at bounding box center [971, 721] width 87 height 30
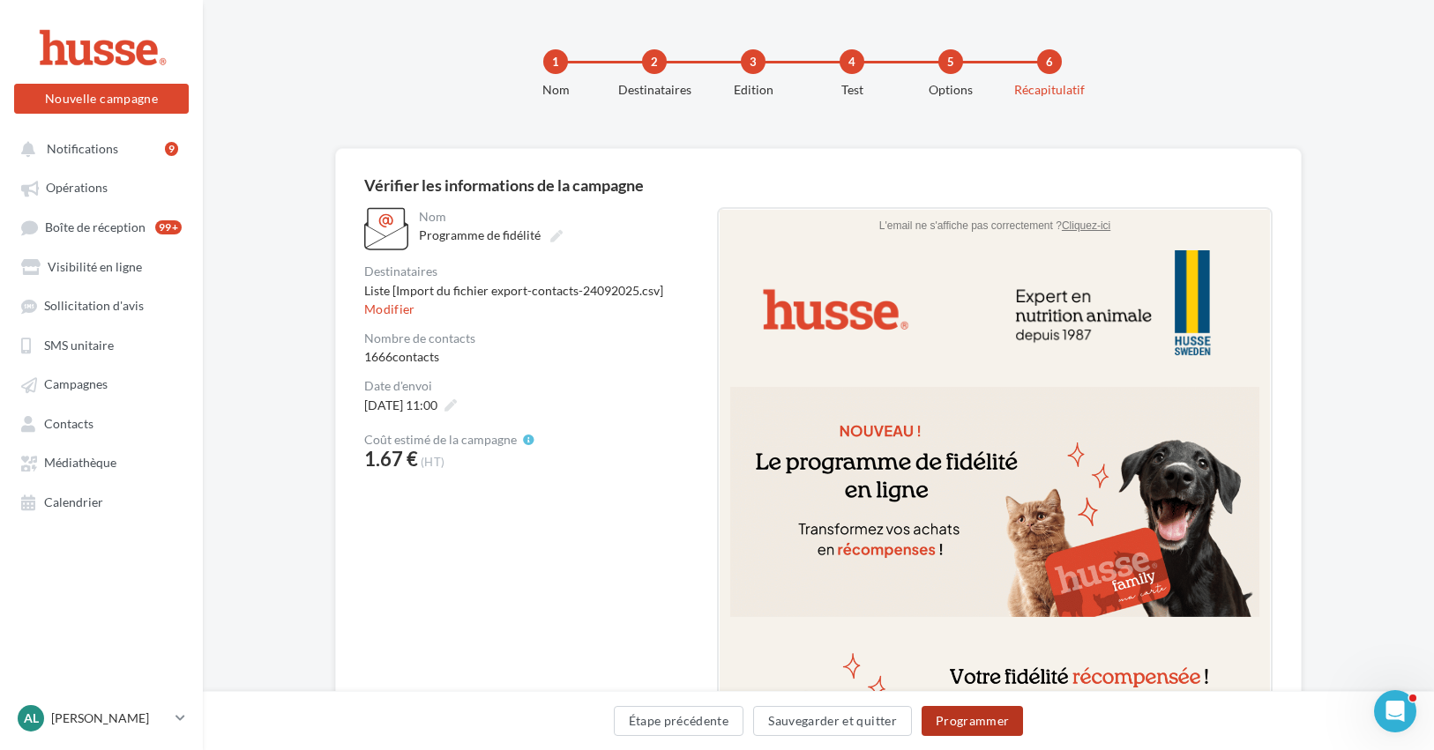
click at [1000, 728] on button "Programmer" at bounding box center [972, 721] width 102 height 30
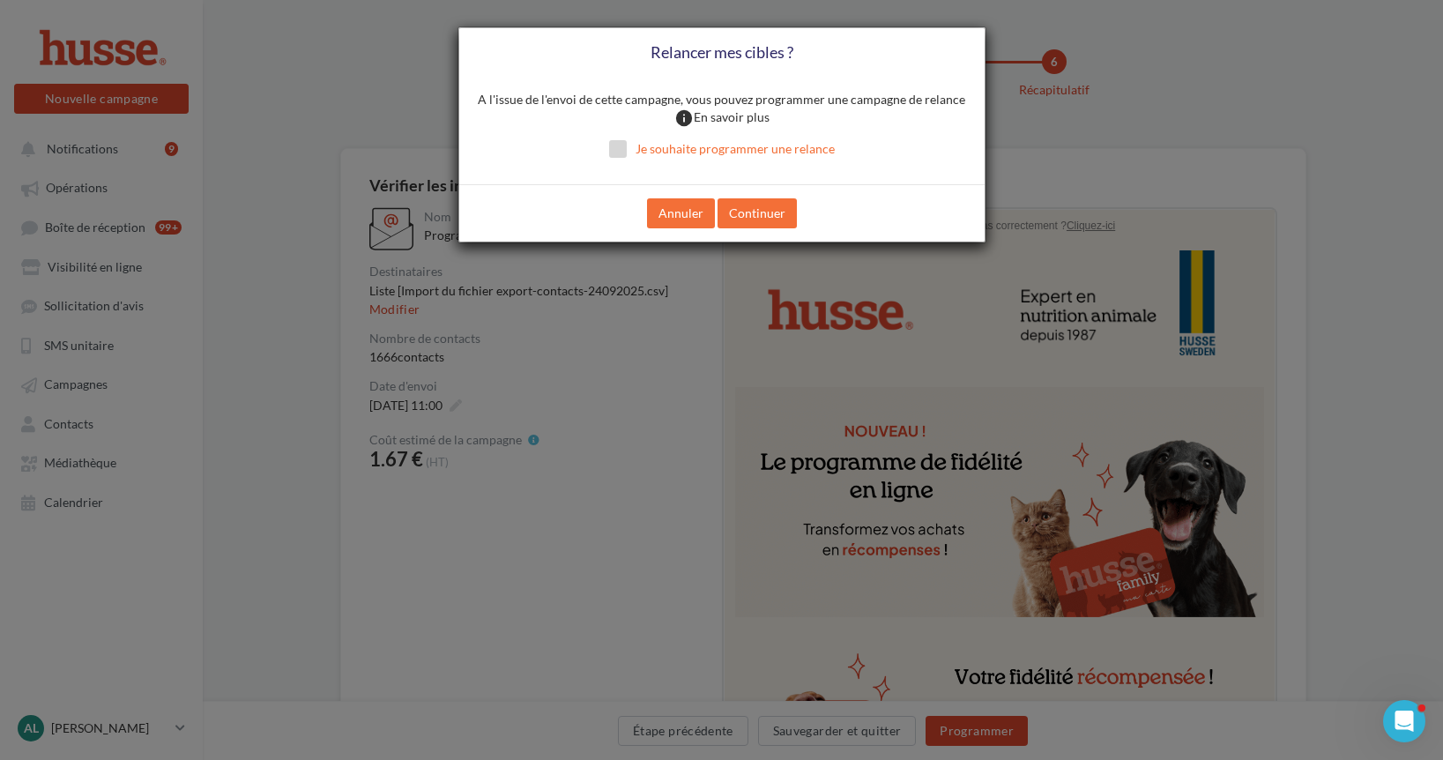
click at [625, 152] on label "Je souhaite programmer une relance" at bounding box center [722, 149] width 226 height 18
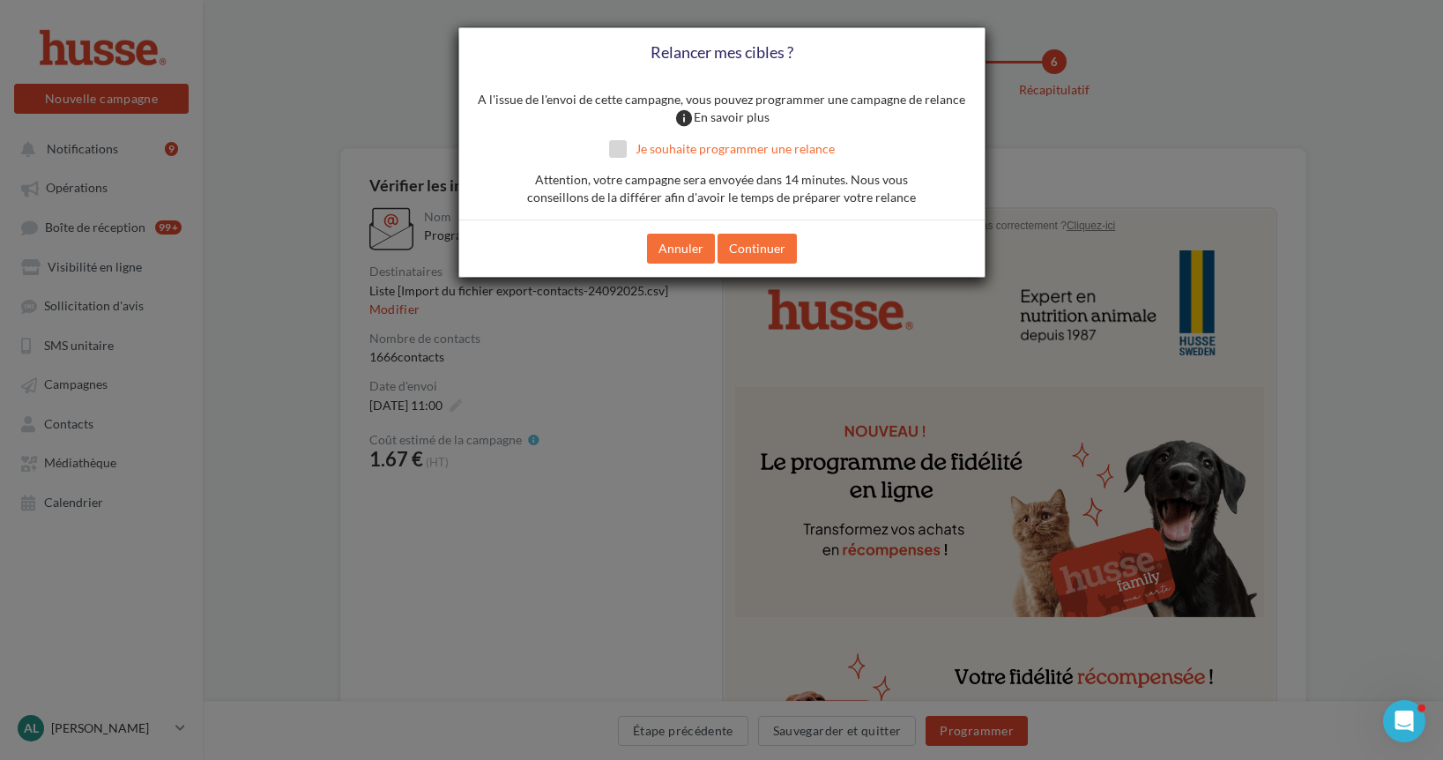
click at [614, 147] on label "Je souhaite programmer une relance" at bounding box center [722, 149] width 226 height 18
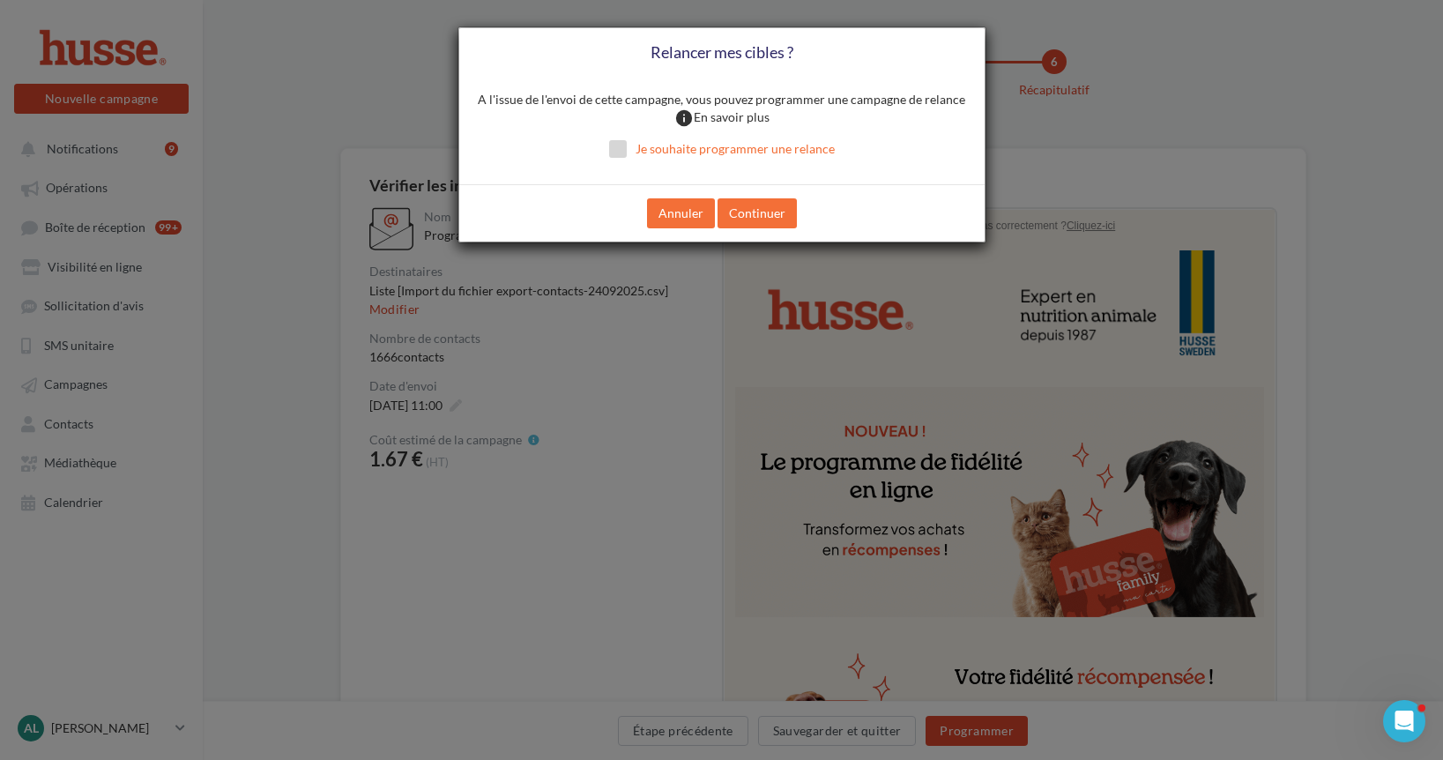
click at [688, 152] on label "Je souhaite programmer une relance" at bounding box center [722, 149] width 226 height 18
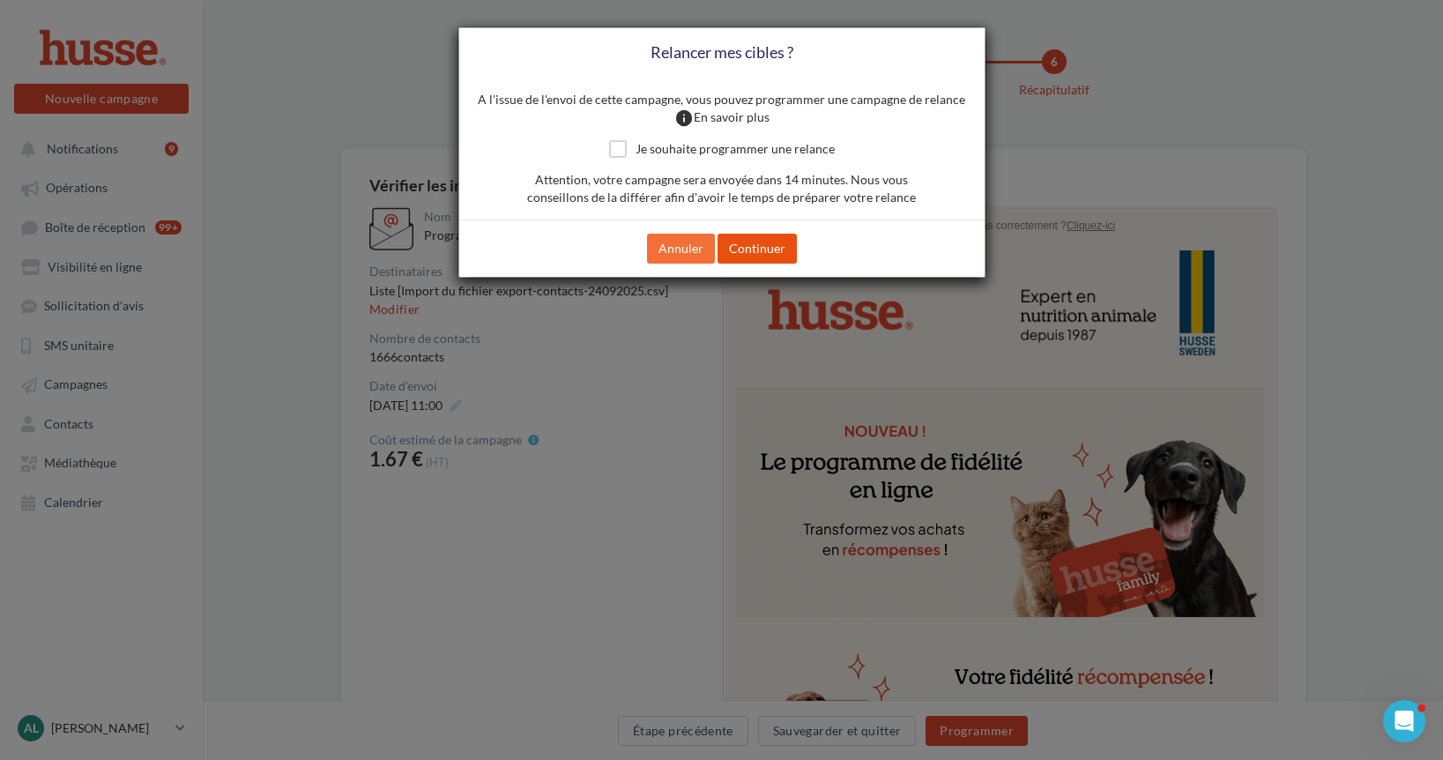
click at [762, 250] on button "Continuer" at bounding box center [757, 249] width 79 height 30
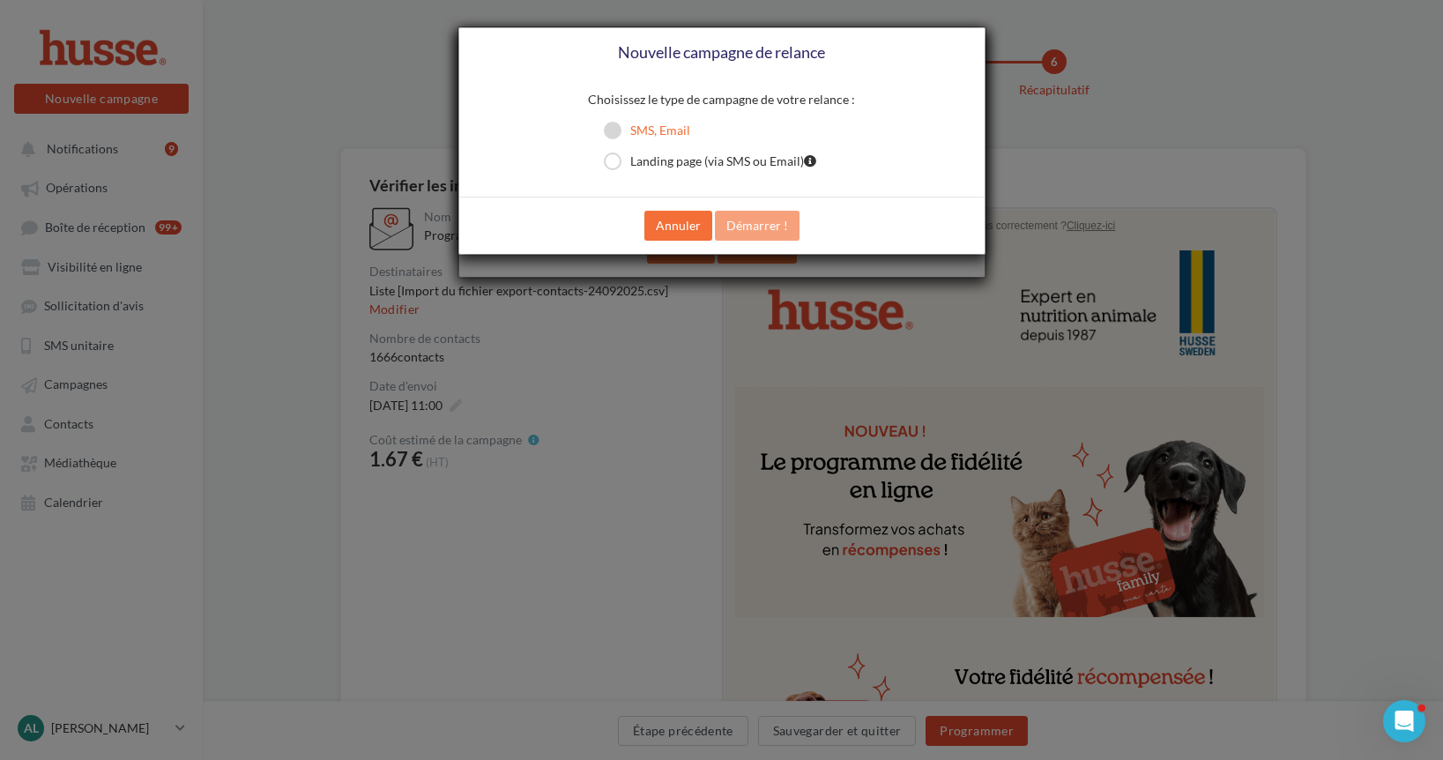
click at [658, 124] on label "SMS, Email" at bounding box center [647, 131] width 86 height 18
click at [751, 223] on button "Démarrer !" at bounding box center [757, 226] width 85 height 30
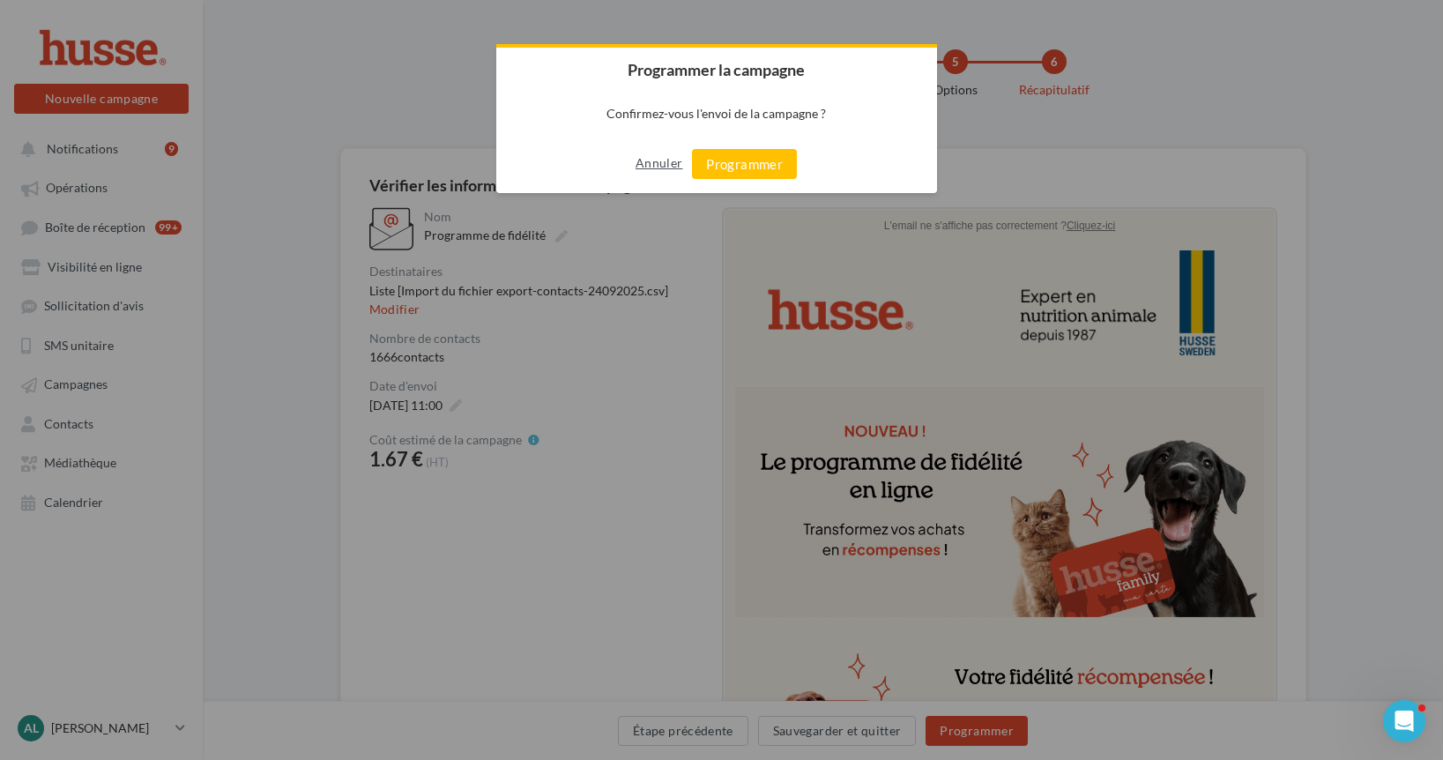
click at [658, 163] on button "Annuler" at bounding box center [659, 163] width 47 height 28
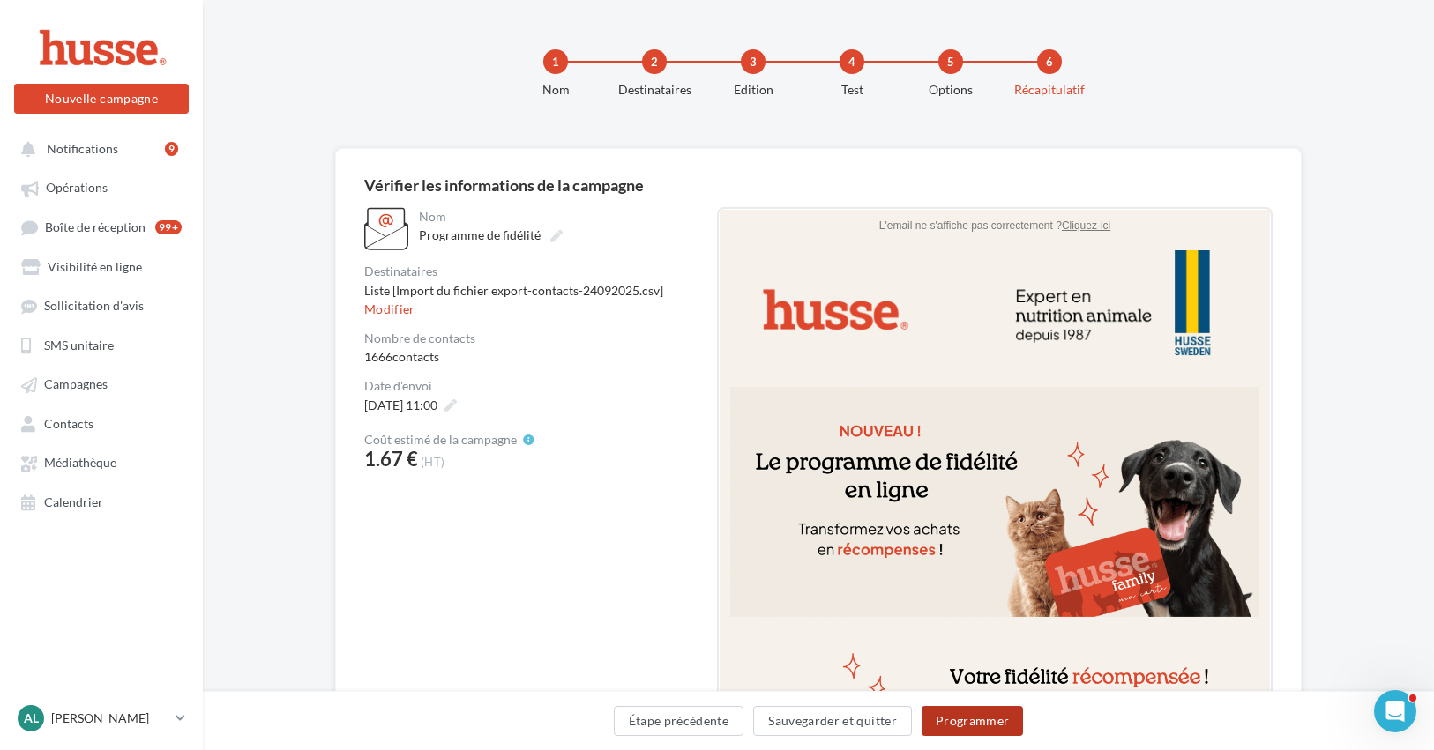
click at [957, 719] on button "Programmer" at bounding box center [972, 721] width 102 height 30
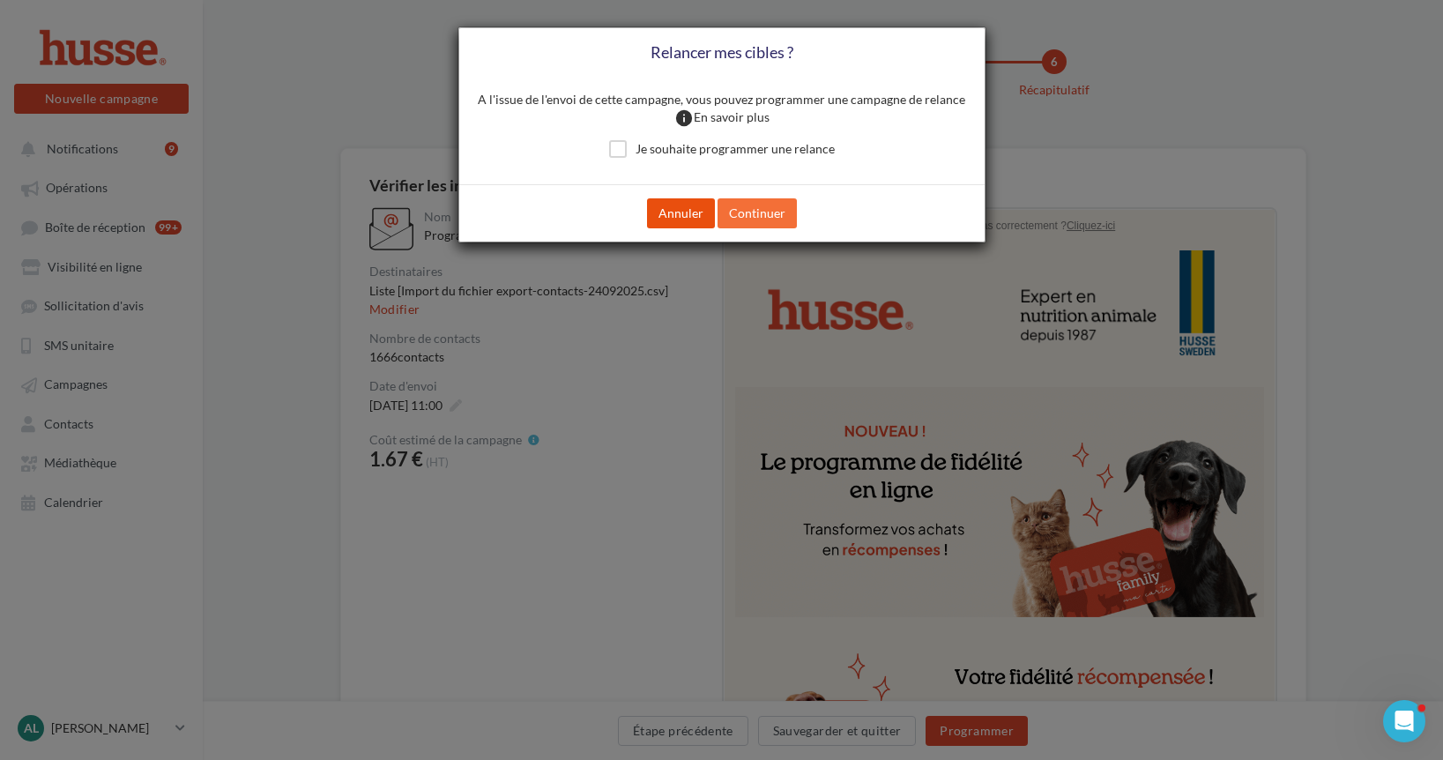
click at [680, 214] on button "Annuler" at bounding box center [681, 213] width 68 height 30
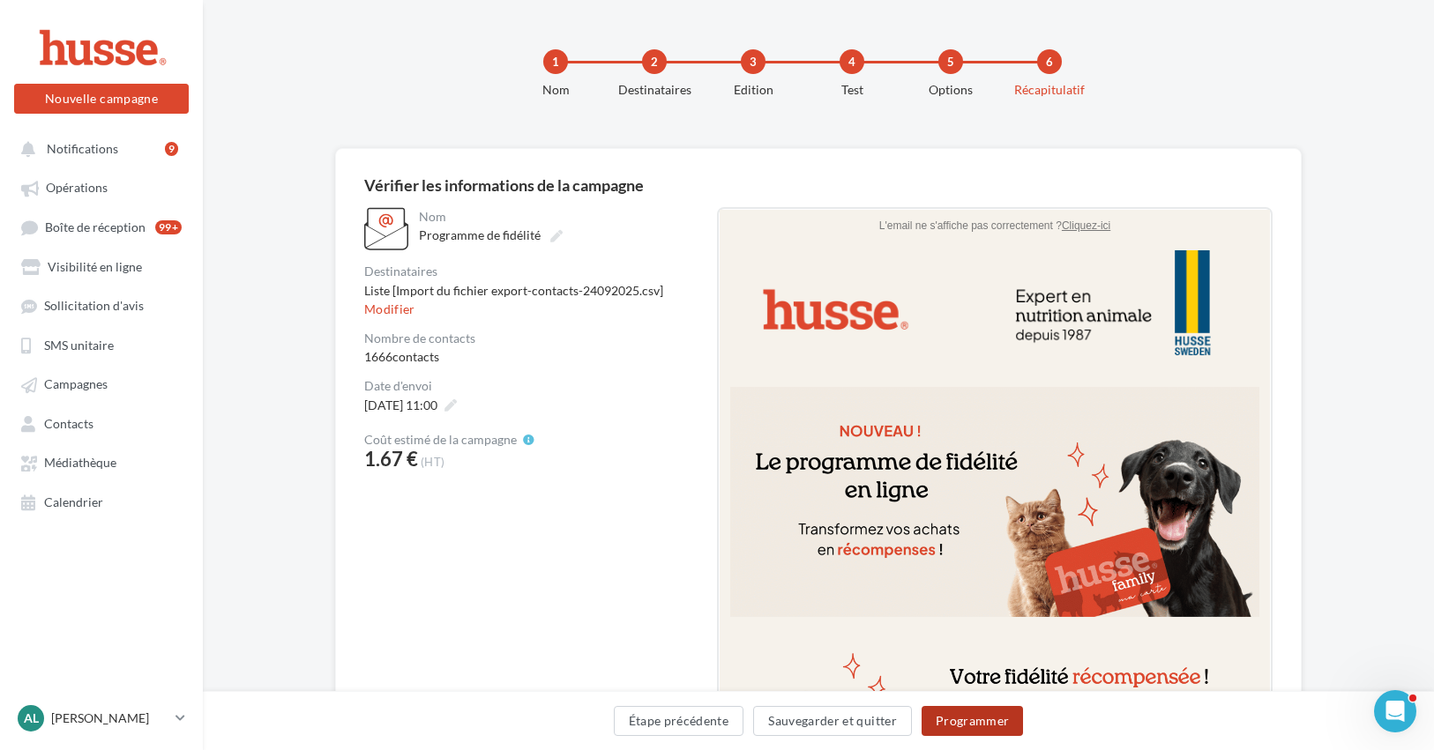
click at [977, 722] on button "Programmer" at bounding box center [972, 721] width 102 height 30
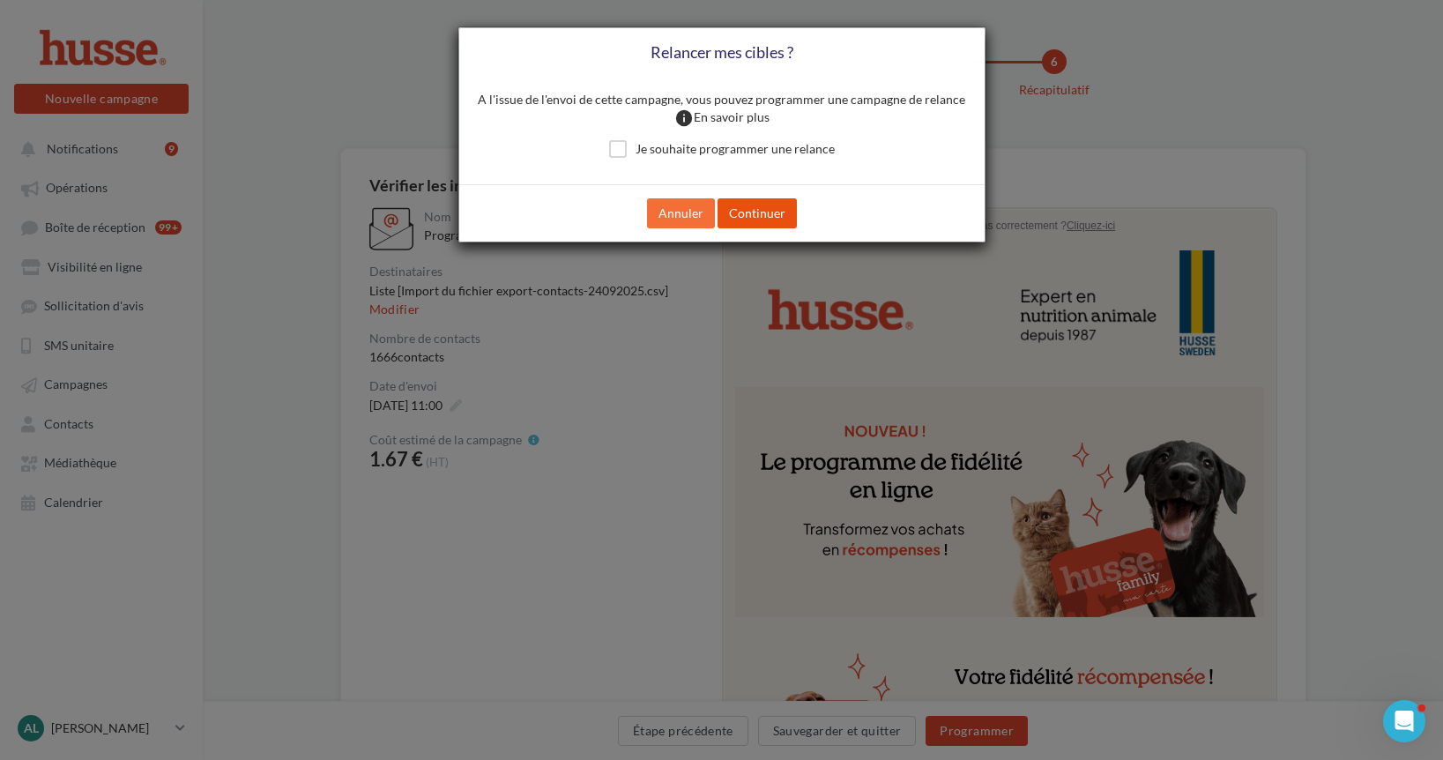
click at [754, 220] on button "Continuer" at bounding box center [757, 213] width 79 height 30
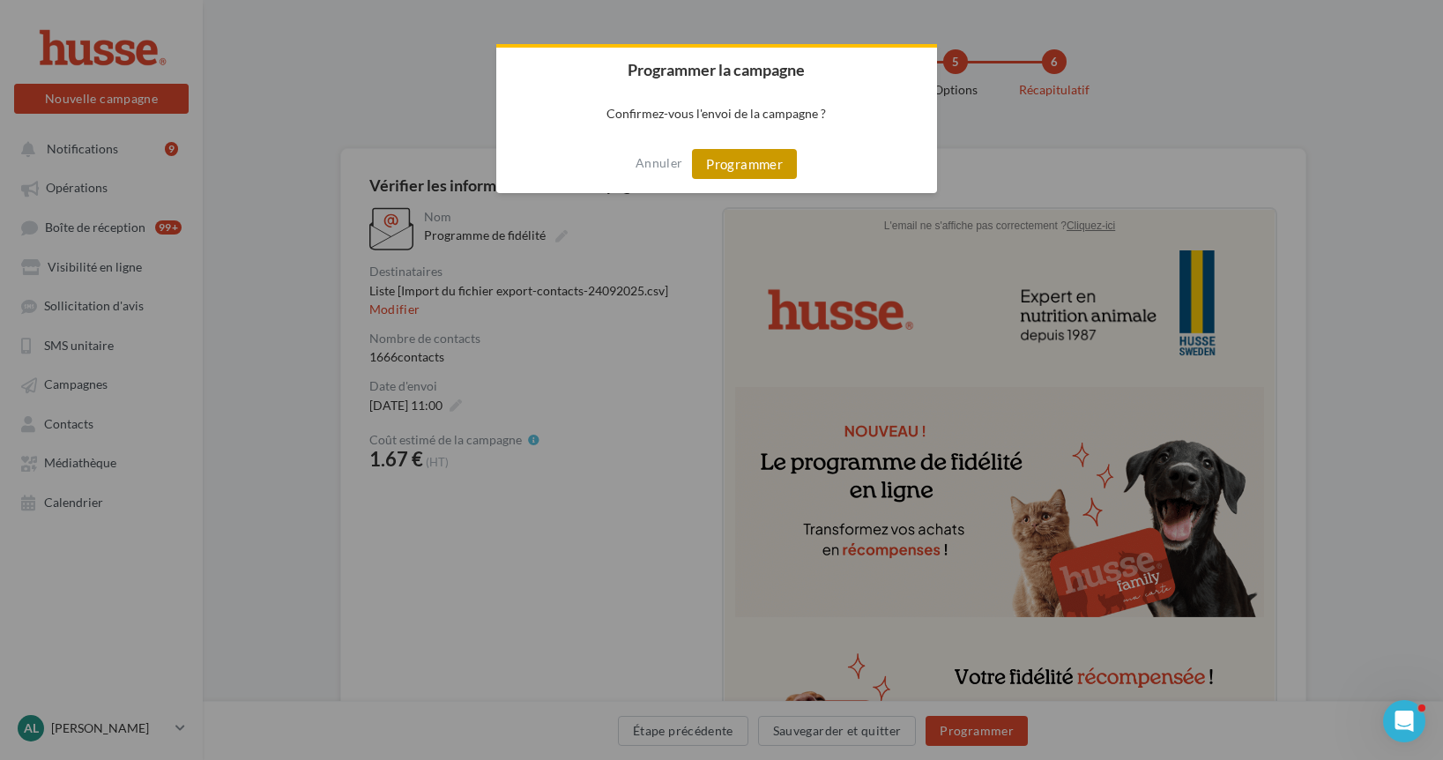
click at [748, 159] on button "Programmer" at bounding box center [744, 164] width 105 height 30
